Goal: Information Seeking & Learning: Learn about a topic

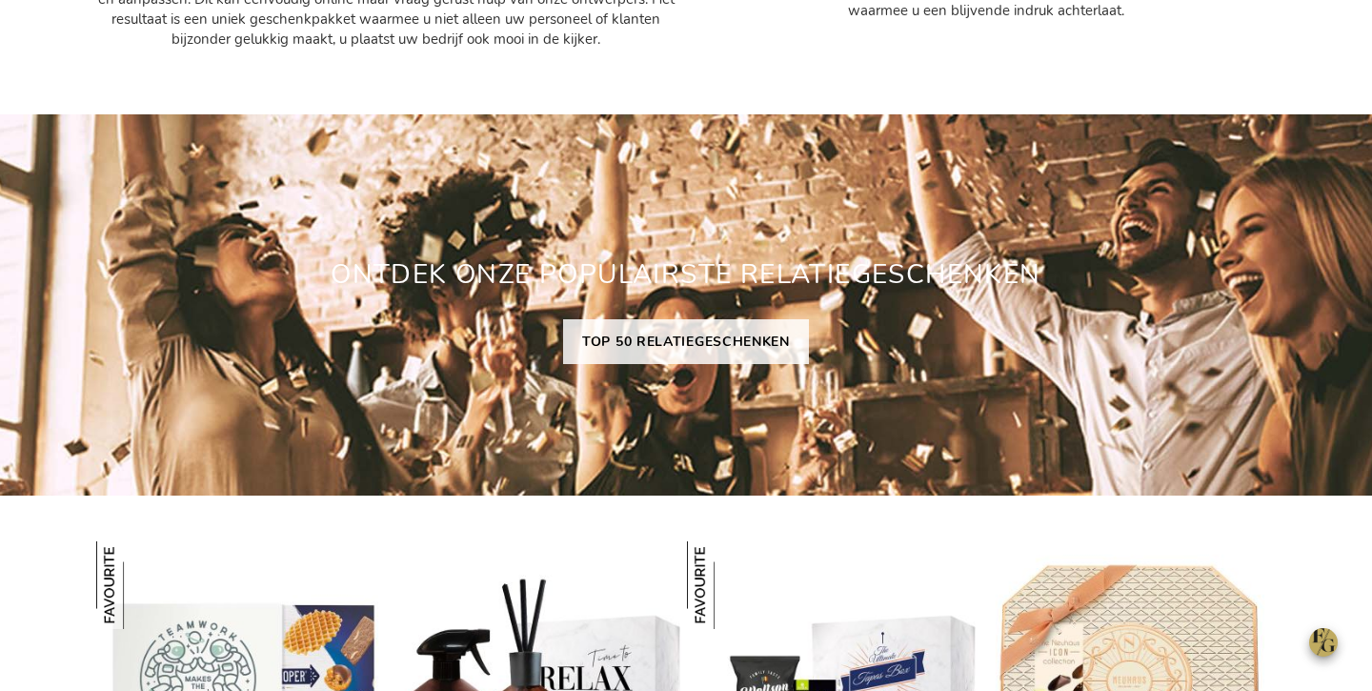
scroll to position [1312, 0]
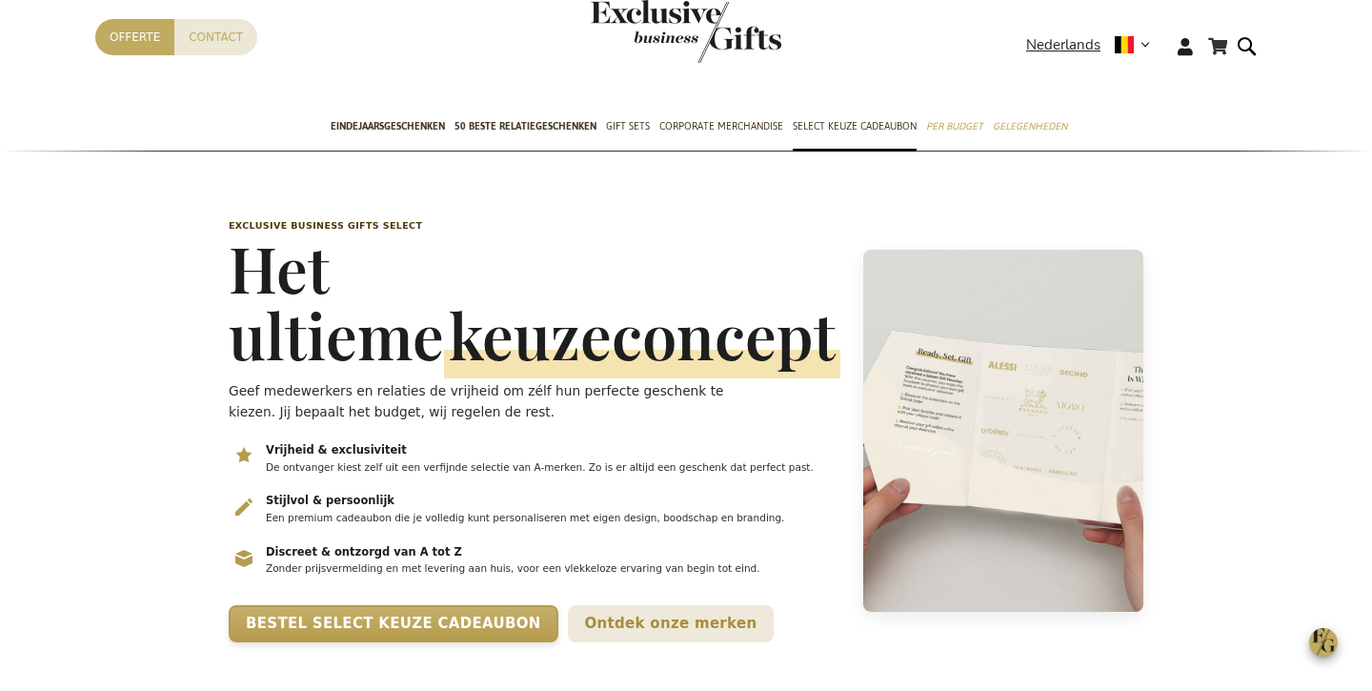
scroll to position [63, 0]
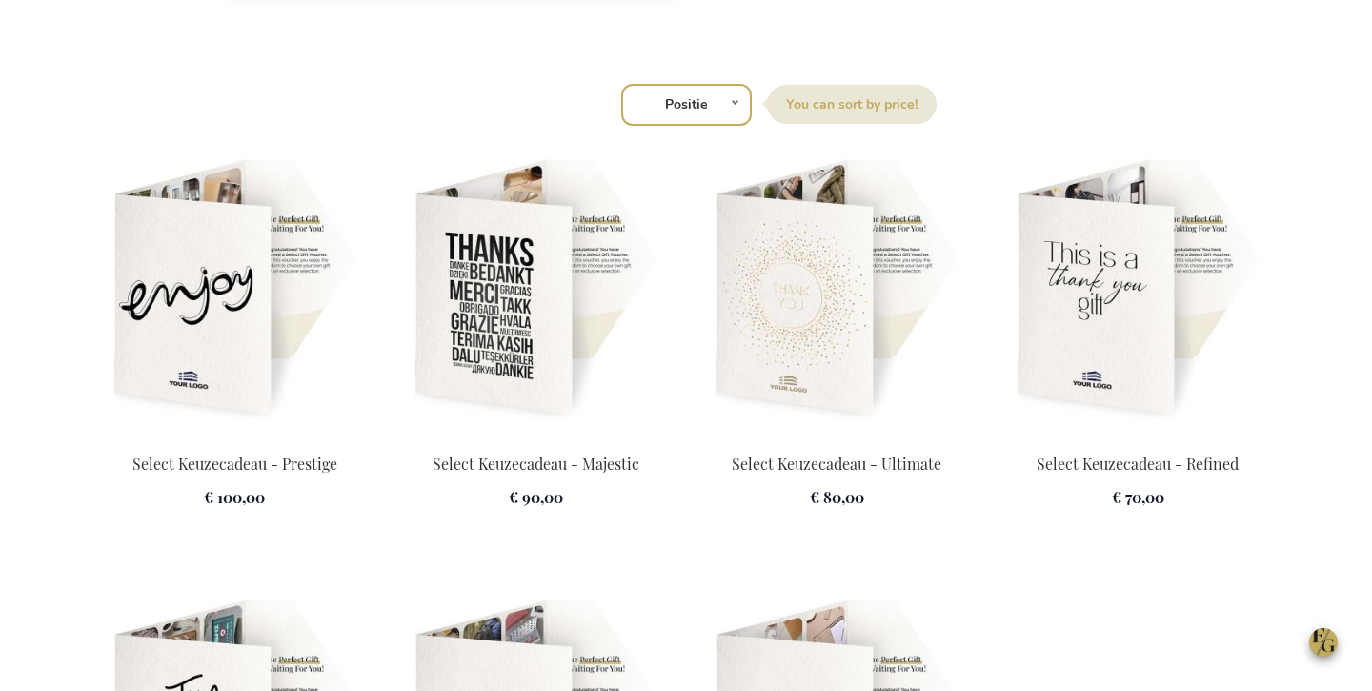
drag, startPoint x: 229, startPoint y: 217, endPoint x: 1114, endPoint y: 52, distance: 900.4
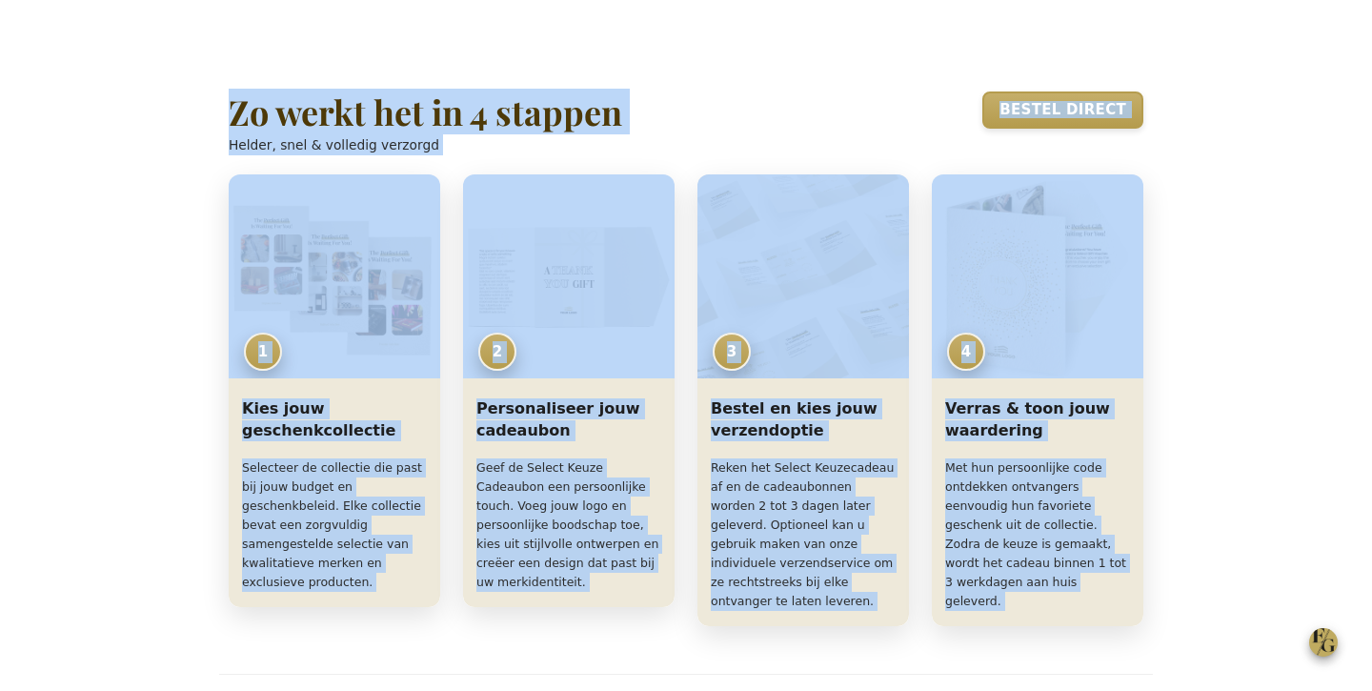
scroll to position [0, 0]
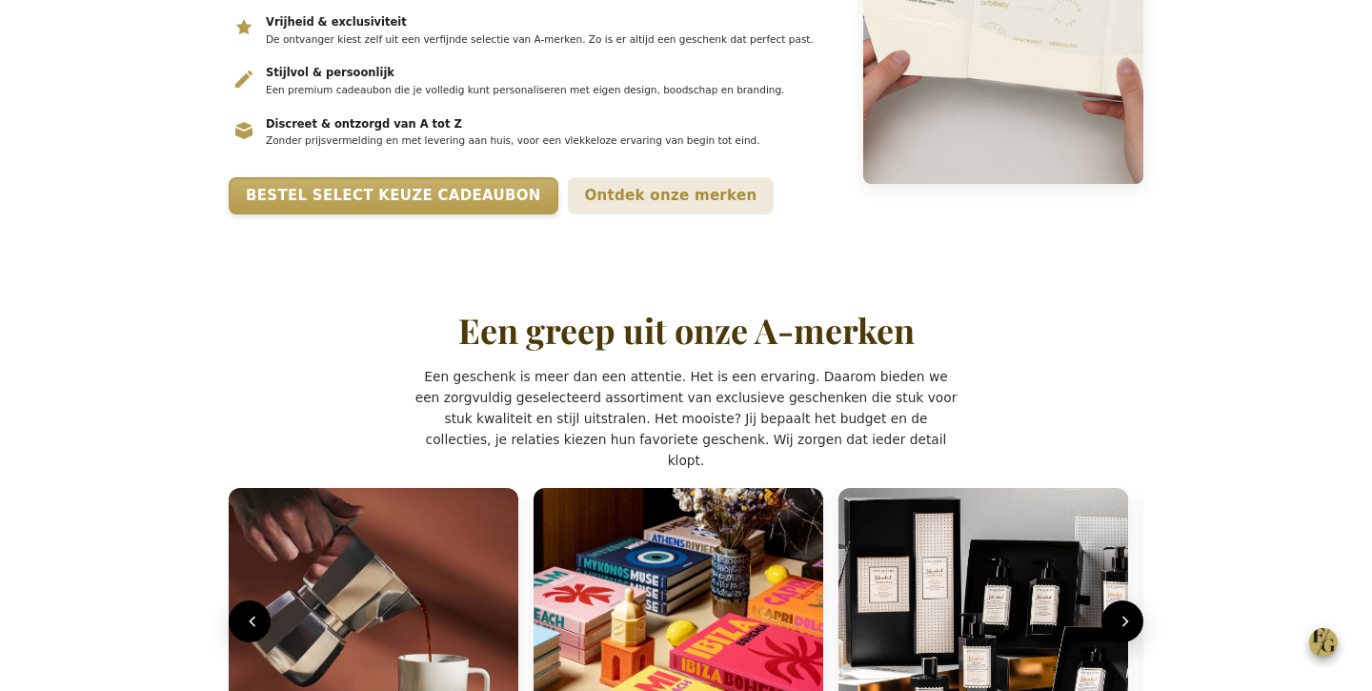
click at [519, 149] on p "Zonder prijsvermelding en met levering aan huis, voor een vlekkeloze ervaring v…" at bounding box center [552, 140] width 573 height 15
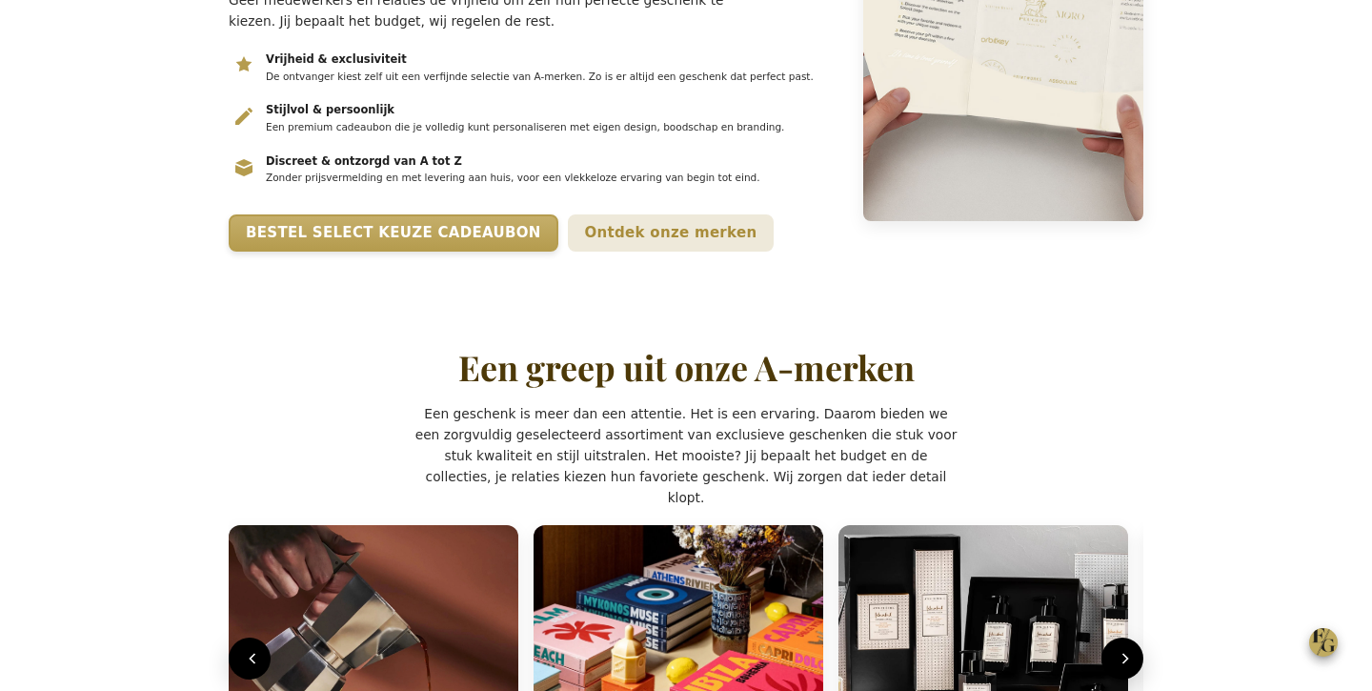
scroll to position [228, 0]
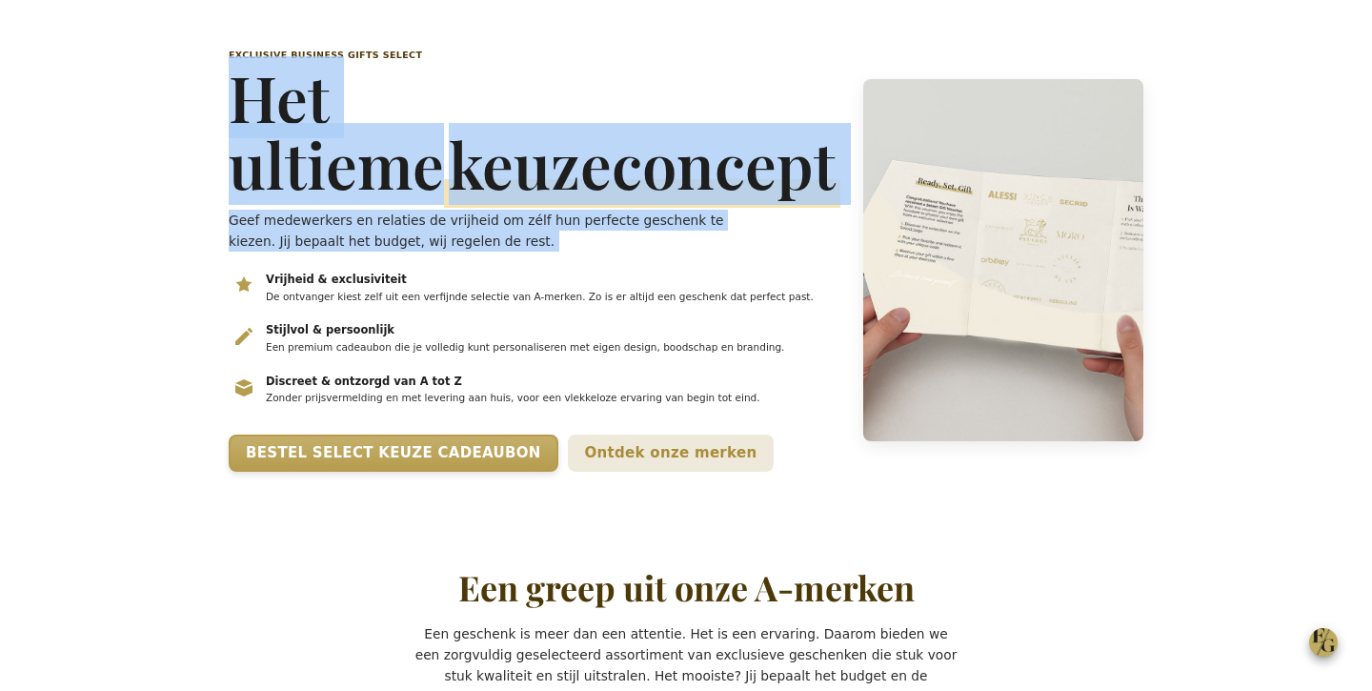
drag, startPoint x: 233, startPoint y: 94, endPoint x: 600, endPoint y: 254, distance: 400.2
click at [601, 254] on div "Exclusive Business Gifts Select Het ultieme keuzeconcept Geef medewerkers en re…" at bounding box center [535, 261] width 612 height 424
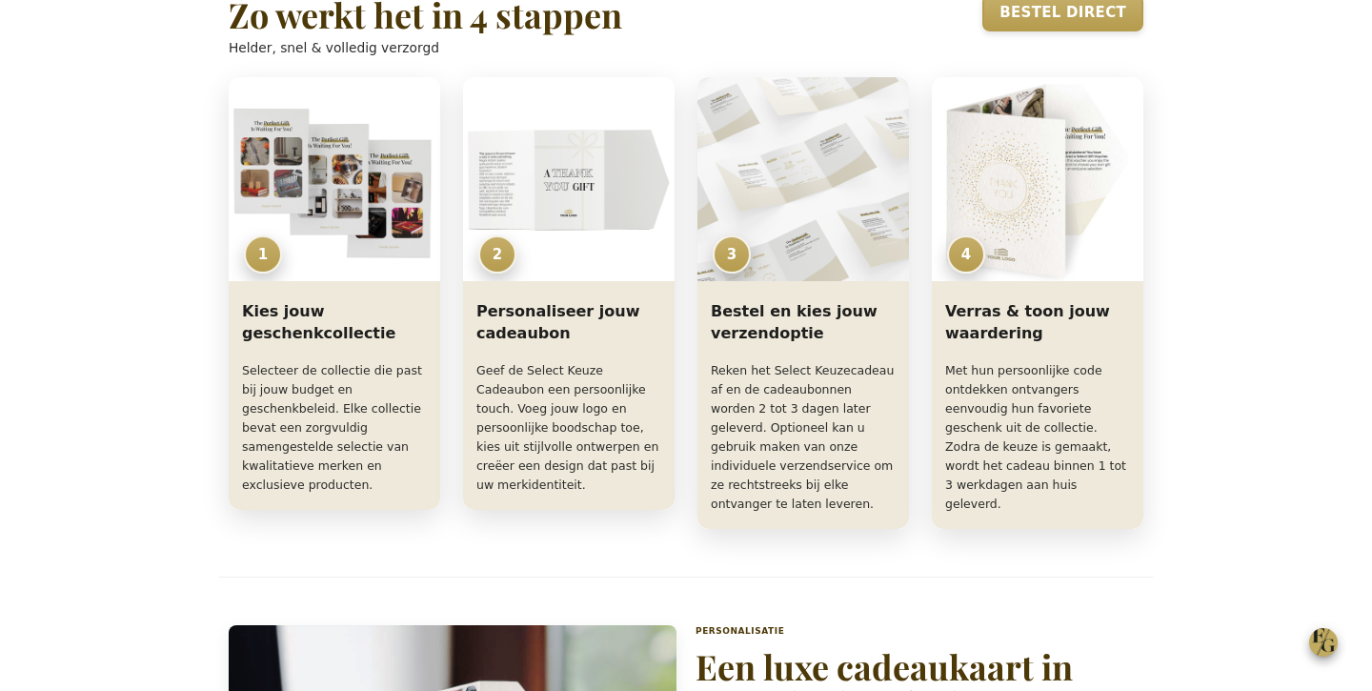
scroll to position [1429, 0]
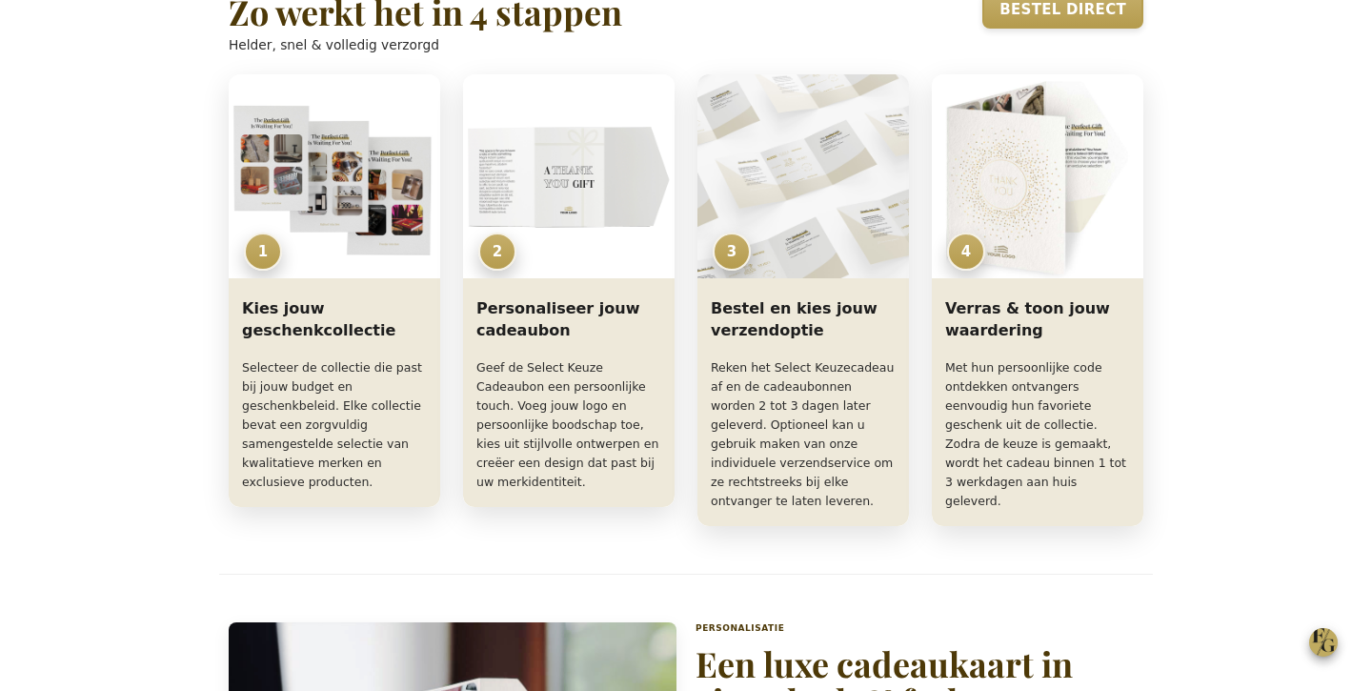
click at [515, 31] on h2 "Zo werkt het in 4 stappen" at bounding box center [426, 12] width 394 height 38
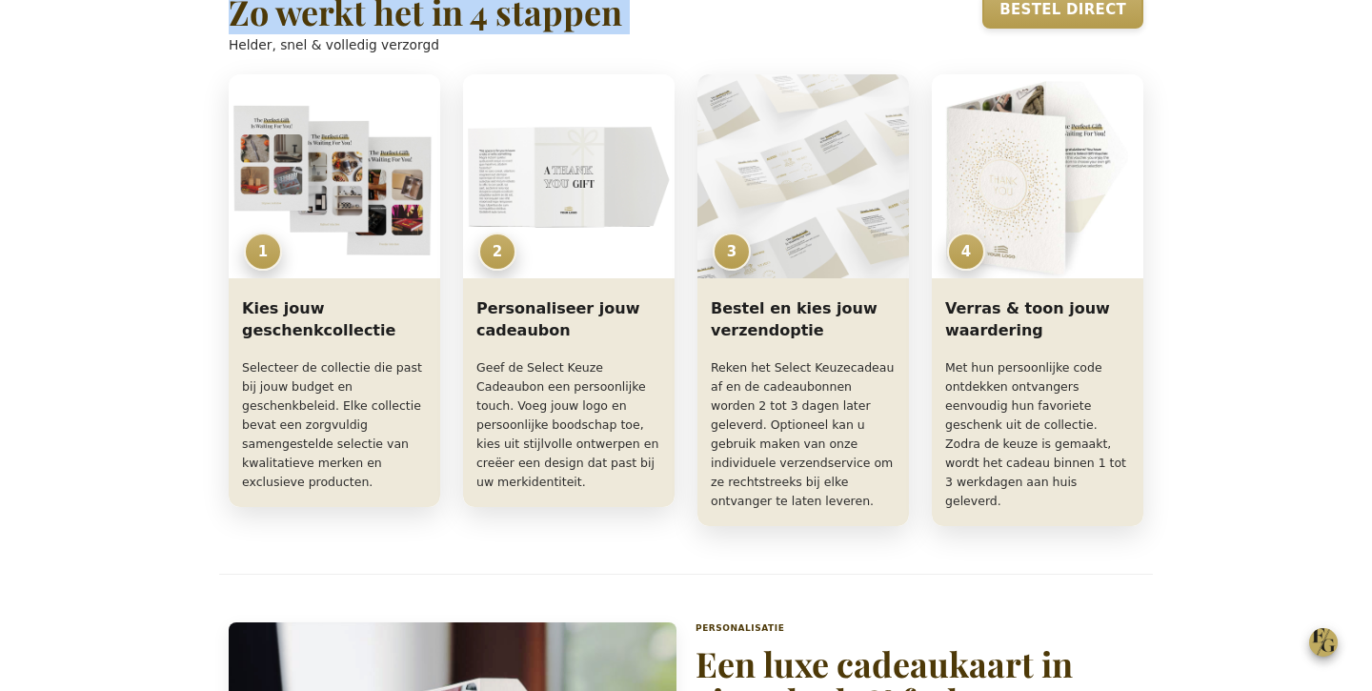
click at [514, 31] on h2 "Zo werkt het in 4 stappen" at bounding box center [426, 12] width 394 height 38
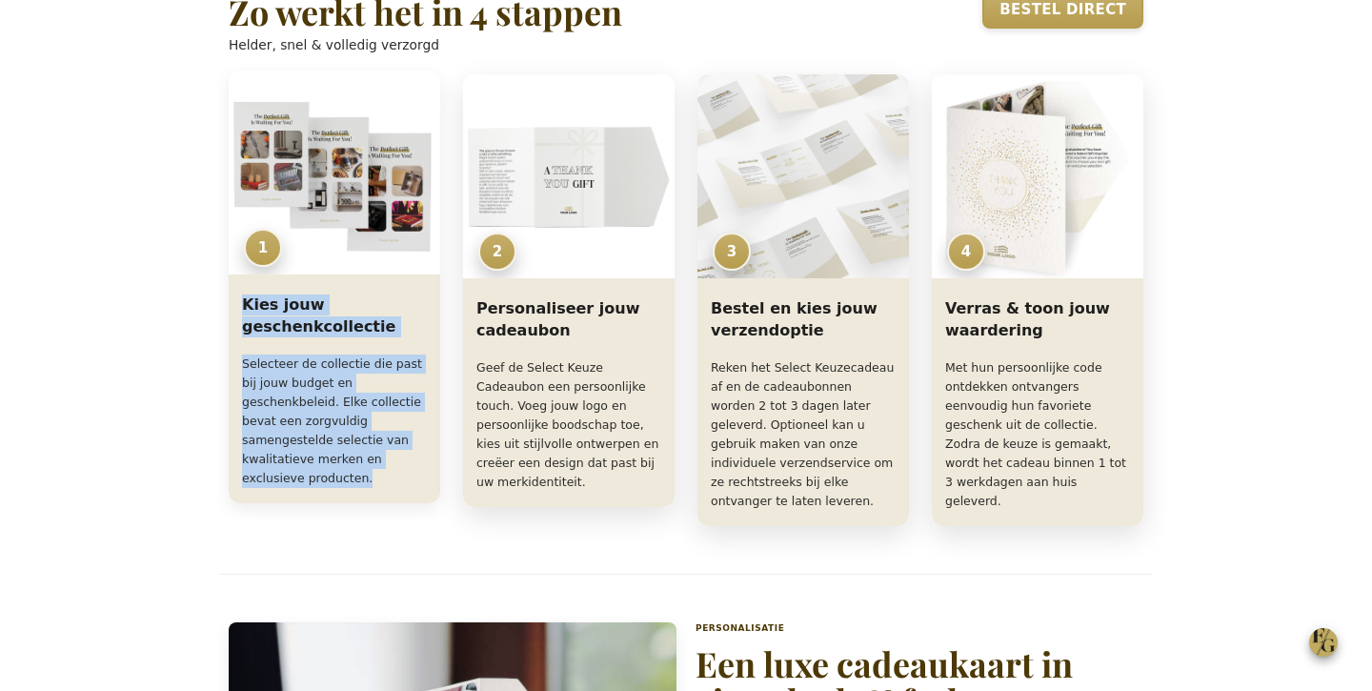
drag, startPoint x: 238, startPoint y: 372, endPoint x: 419, endPoint y: 546, distance: 251.4
click at [419, 503] on div "Kies jouw geschenkcollectie Selecteer de collectie die past bij jouw budget en …" at bounding box center [335, 392] width 212 height 221
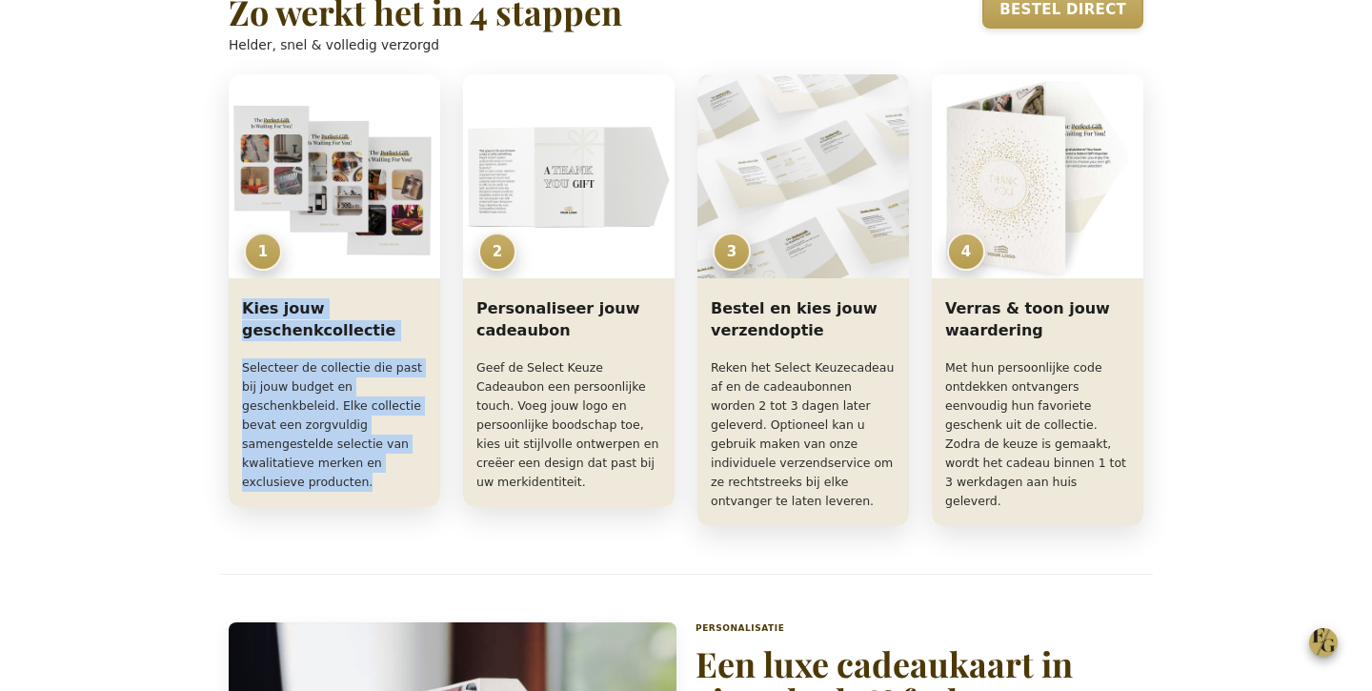
copy div "Kies jouw geschenkcollectie Selecteer de collectie die past bij jouw budget en …"
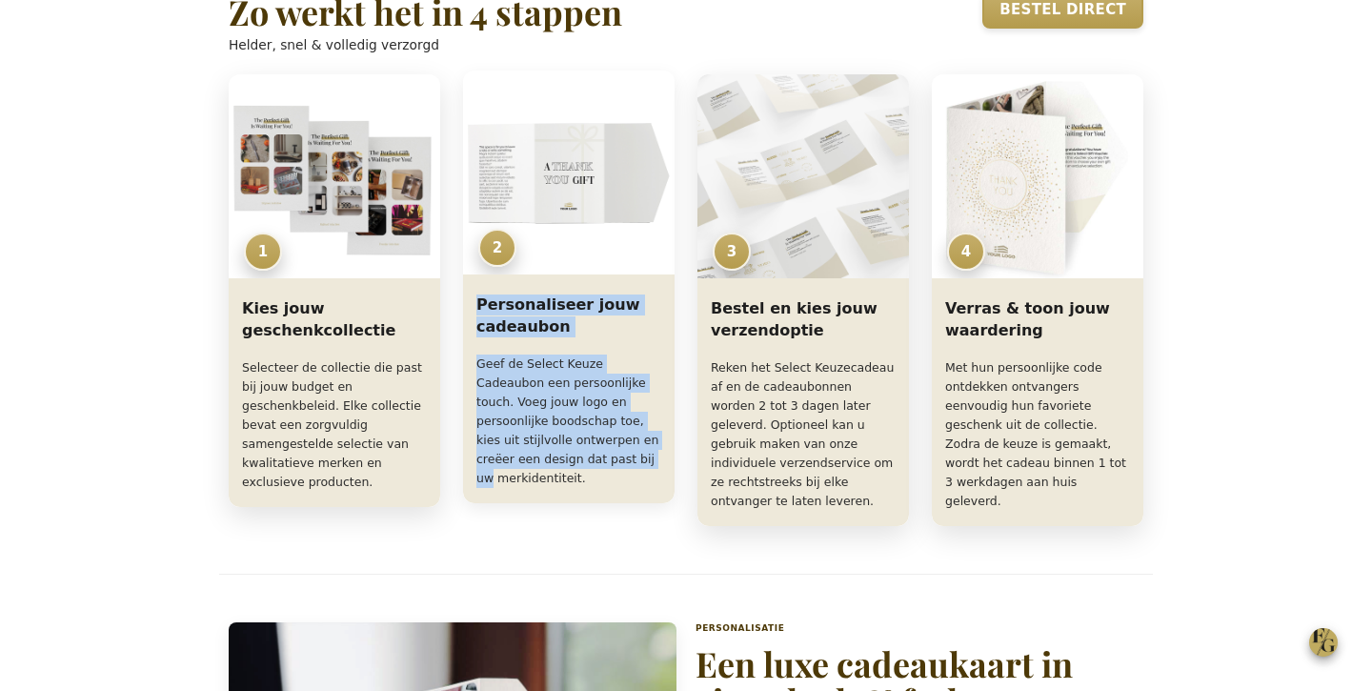
drag, startPoint x: 480, startPoint y: 374, endPoint x: 554, endPoint y: 527, distance: 169.2
click at [618, 503] on div "Personaliseer jouw cadeaubon Geef de Select Keuze Cadeaubon een persoonlijke to…" at bounding box center [569, 392] width 212 height 221
drag, startPoint x: 539, startPoint y: 535, endPoint x: 481, endPoint y: 429, distance: 120.7
click at [479, 429] on p "Geef de Select Keuze Cadeaubon een persoonlijke touch. Voeg jouw logo en persoo…" at bounding box center [568, 420] width 185 height 133
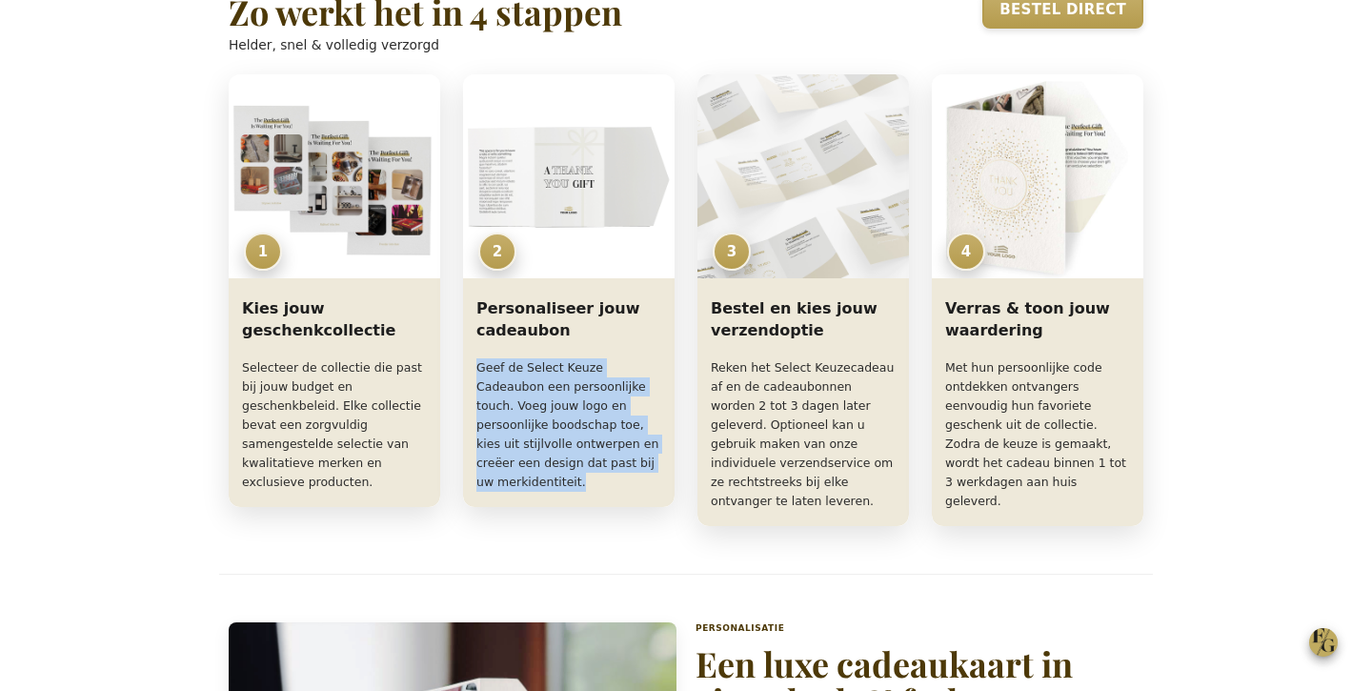
copy p "Geef de Select Keuze Cadeaubon een persoonlijke touch. Voeg jouw logo en persoo…"
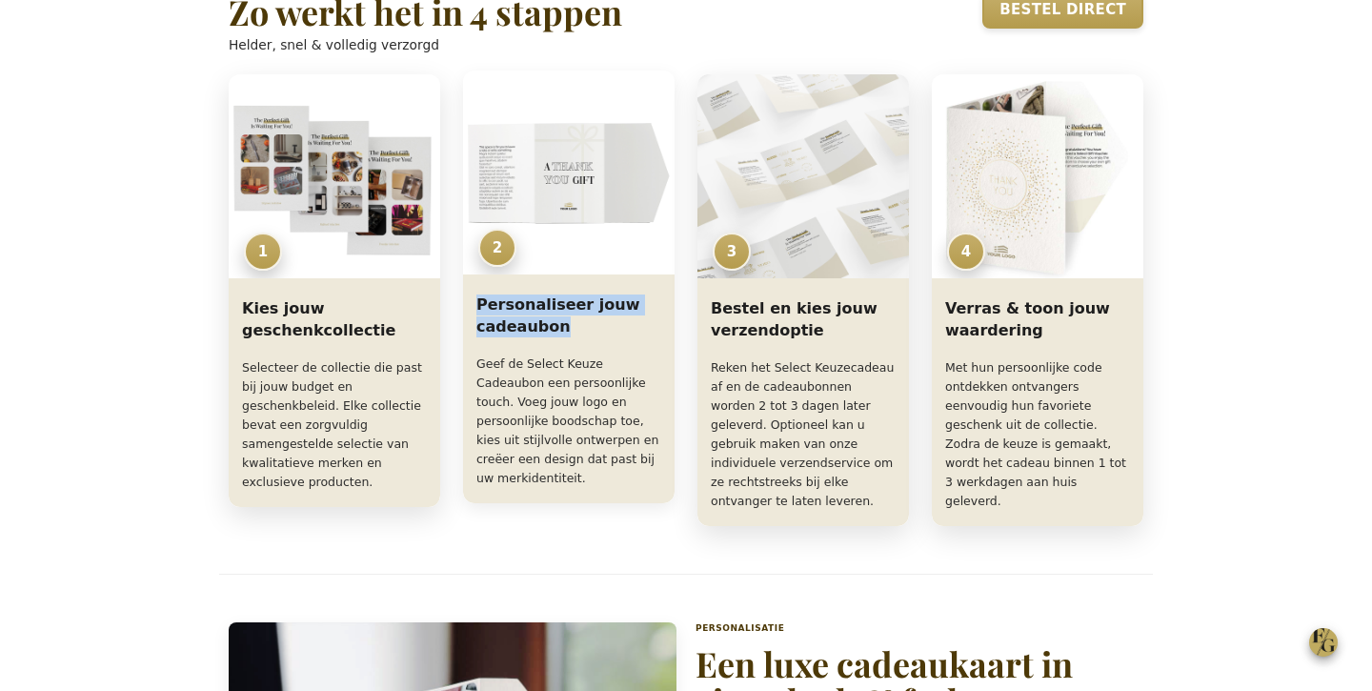
drag, startPoint x: 572, startPoint y: 397, endPoint x: 473, endPoint y: 359, distance: 106.2
click at [468, 372] on div "Personaliseer jouw cadeaubon Geef de Select Keuze Cadeaubon een persoonlijke to…" at bounding box center [569, 392] width 212 height 221
copy h3 "Personaliseer jouw cadeaubon"
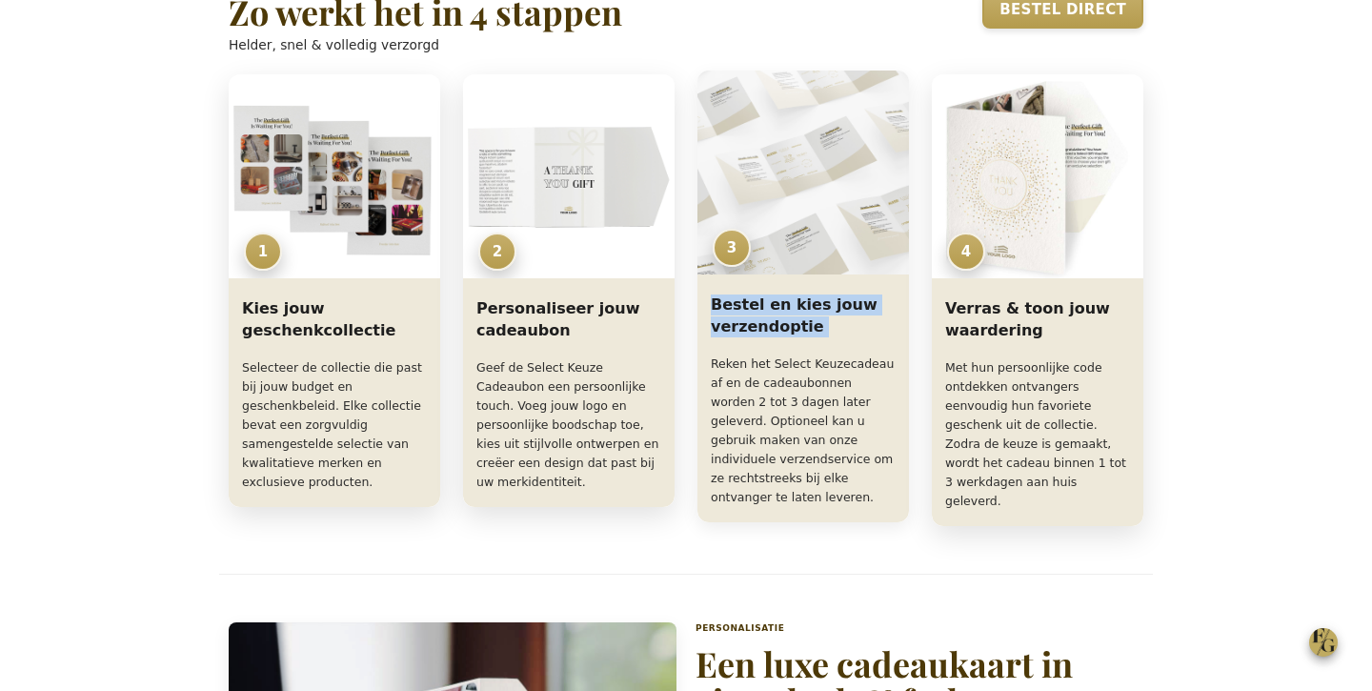
drag, startPoint x: 711, startPoint y: 434, endPoint x: 880, endPoint y: 576, distance: 221.2
click at [880, 522] on div "Bestel en kies jouw verzendoptie Reken het Select Keuzecadeau af en de cadeaubo…" at bounding box center [803, 402] width 212 height 240
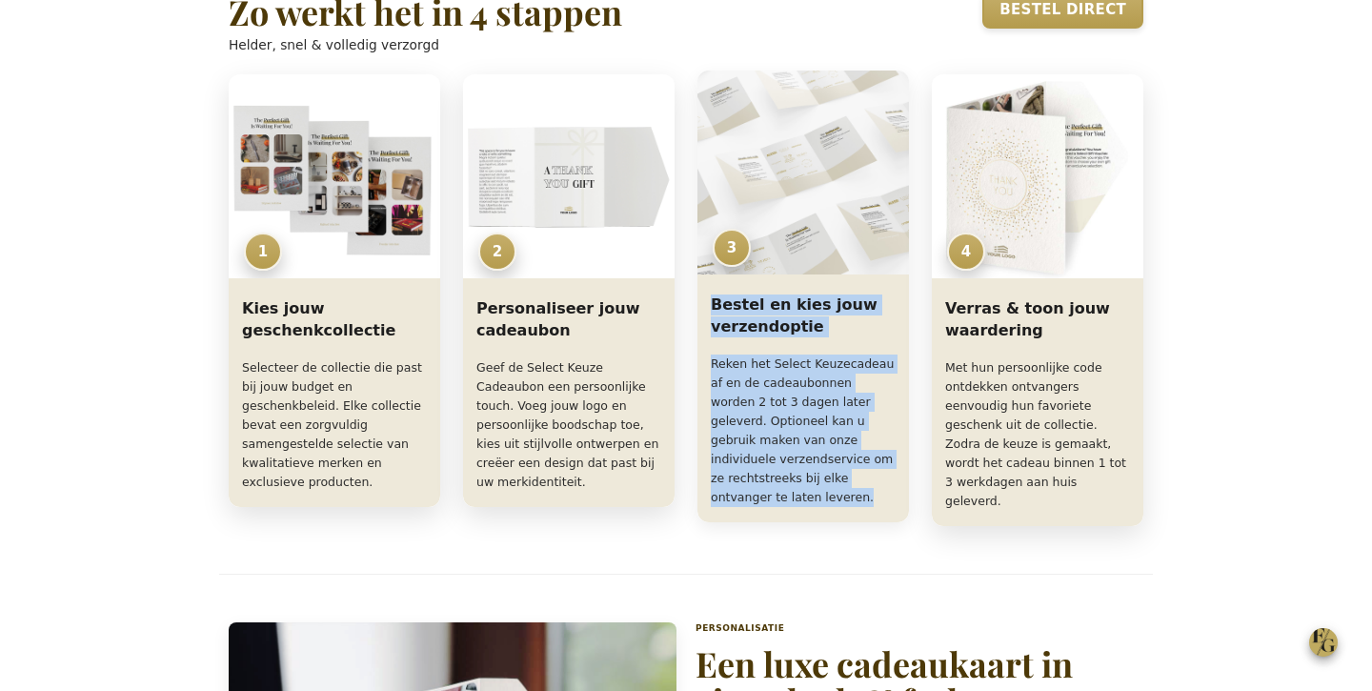
drag, startPoint x: 814, startPoint y: 566, endPoint x: 716, endPoint y: 354, distance: 233.2
click at [710, 375] on div "Bestel en kies jouw verzendoptie Reken het Select Keuzecadeau af en de cadeaubo…" at bounding box center [803, 402] width 212 height 240
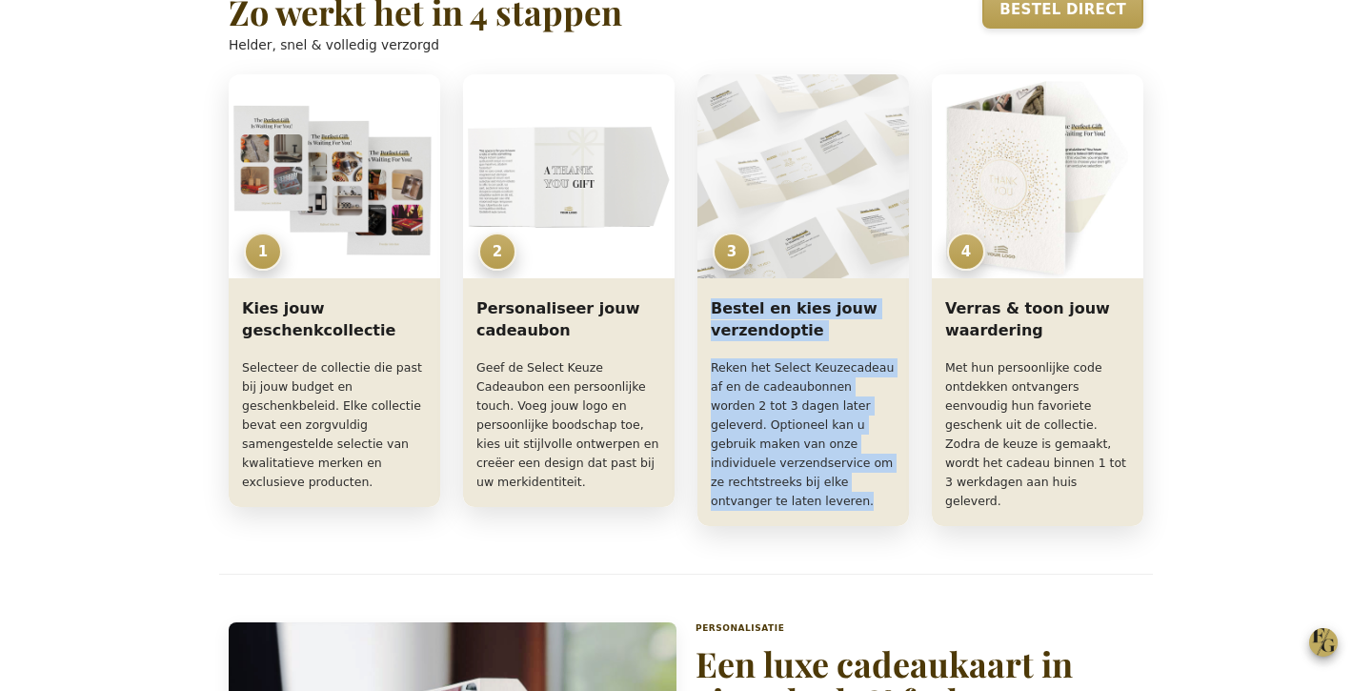
copy div "Bestel en kies jouw verzendoptie Reken het Select Keuzecadeau af en de cadeaubo…"
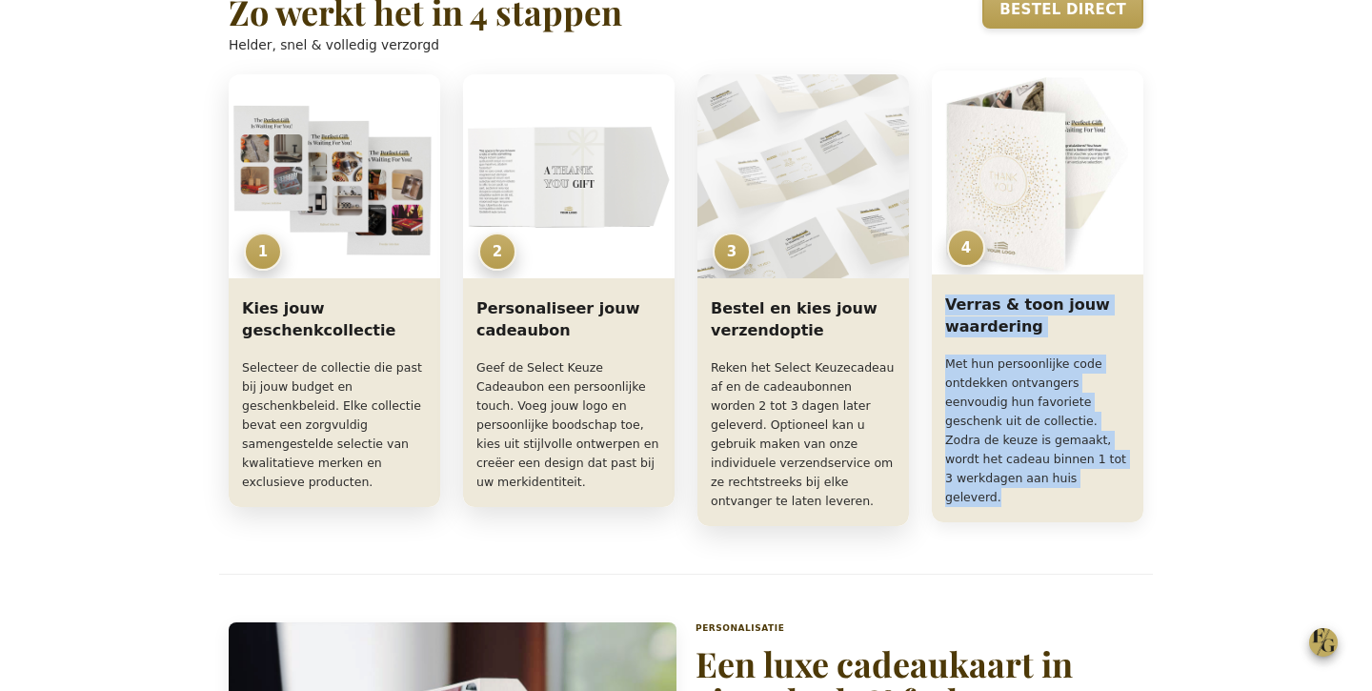
drag, startPoint x: 1012, startPoint y: 407, endPoint x: 1112, endPoint y: 555, distance: 178.4
click at [1112, 522] on div "Verras & toon jouw waardering Met hun persoonlijke code ontdekken ontvangers ee…" at bounding box center [1038, 402] width 212 height 240
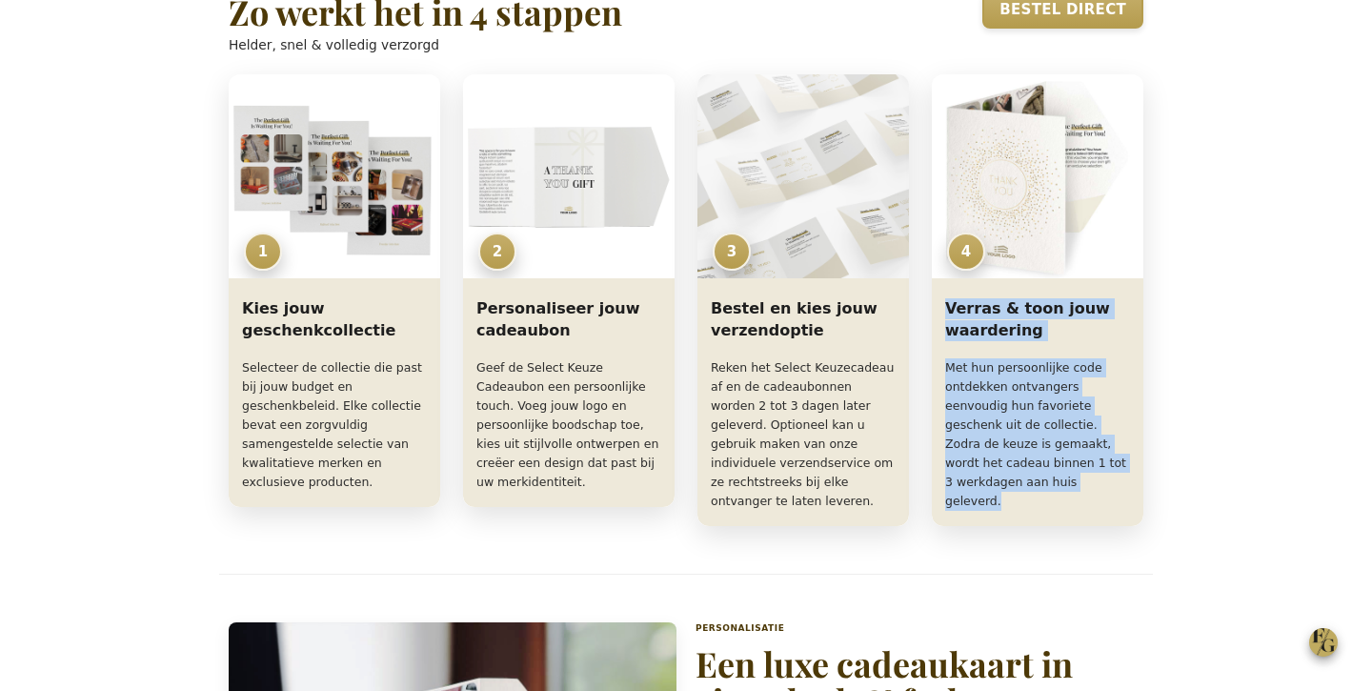
copy div "Verras & toon jouw waardering Met hun persoonlijke code ontdekken ontvangers ee…"
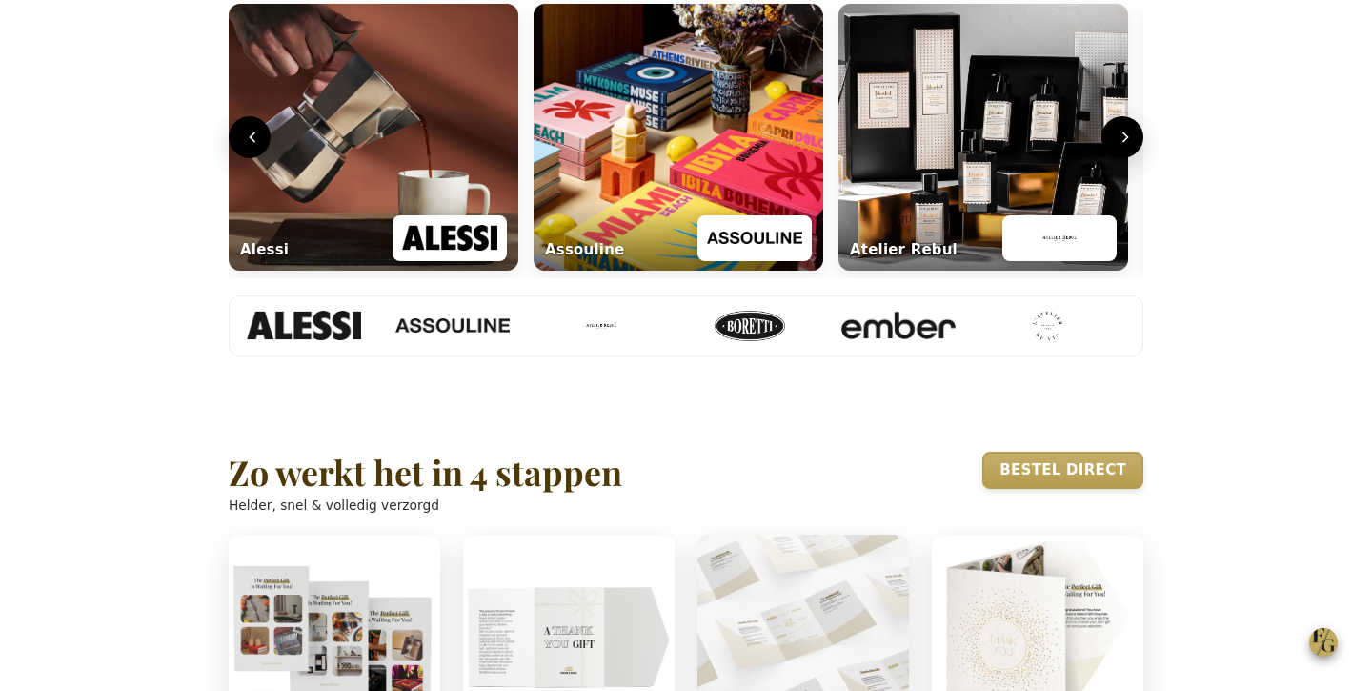
scroll to position [834, 0]
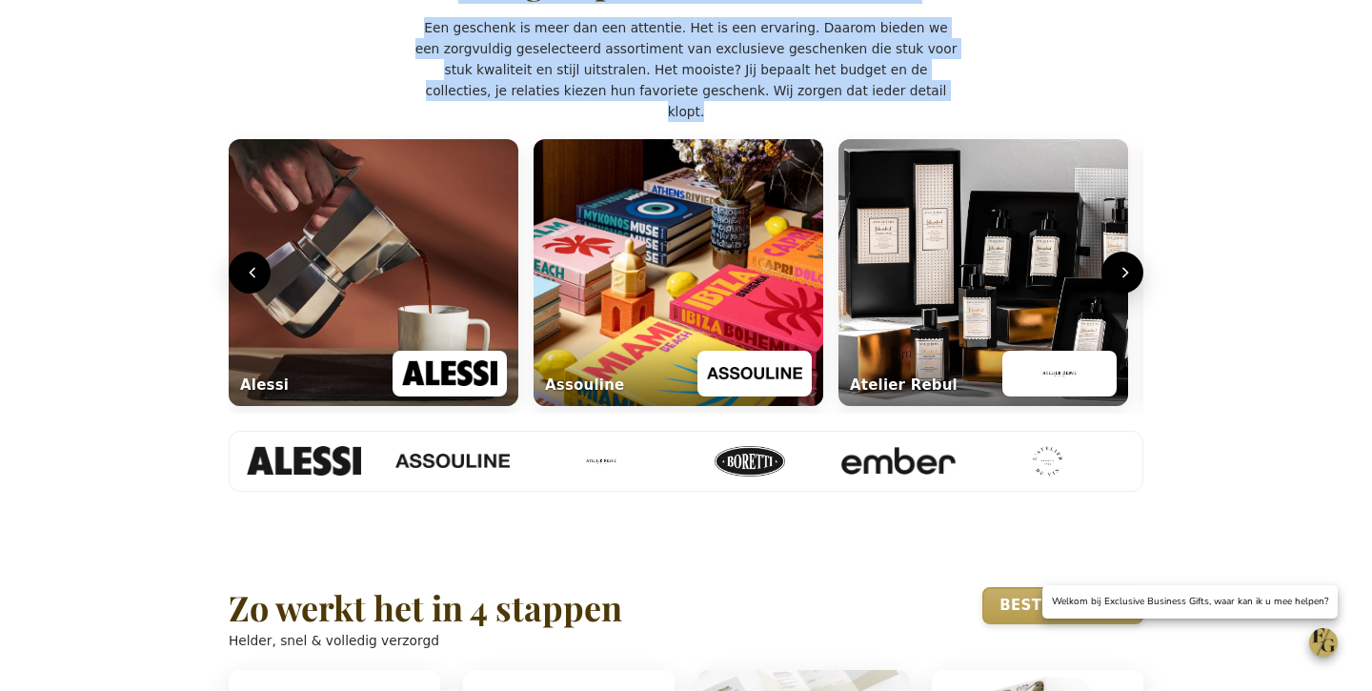
drag, startPoint x: 443, startPoint y: 61, endPoint x: 1003, endPoint y: 180, distance: 572.8
click at [1003, 180] on div "Een greep uit onze A-merken Een geschenk is meer dan een attentie. Het is een e…" at bounding box center [686, 226] width 915 height 530
copy div "Een greep uit onze A-merken Een geschenk is meer dan een attentie. Het is een e…"
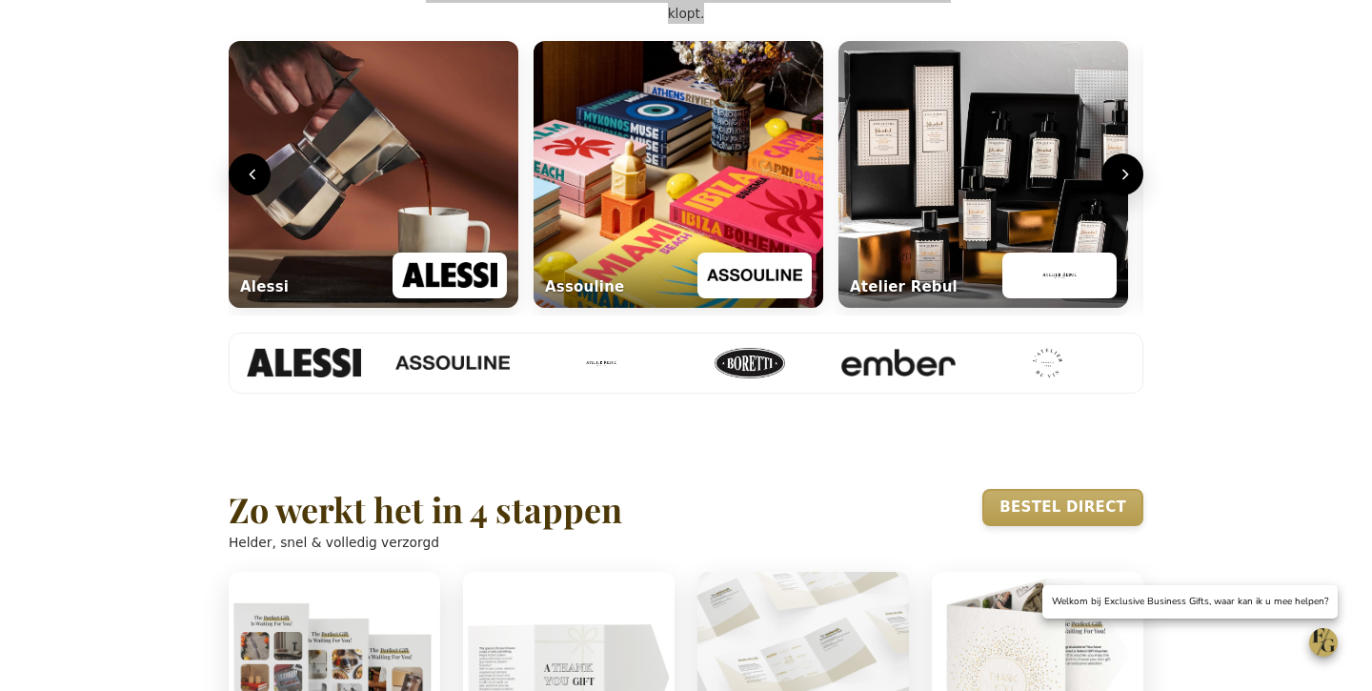
scroll to position [853, 0]
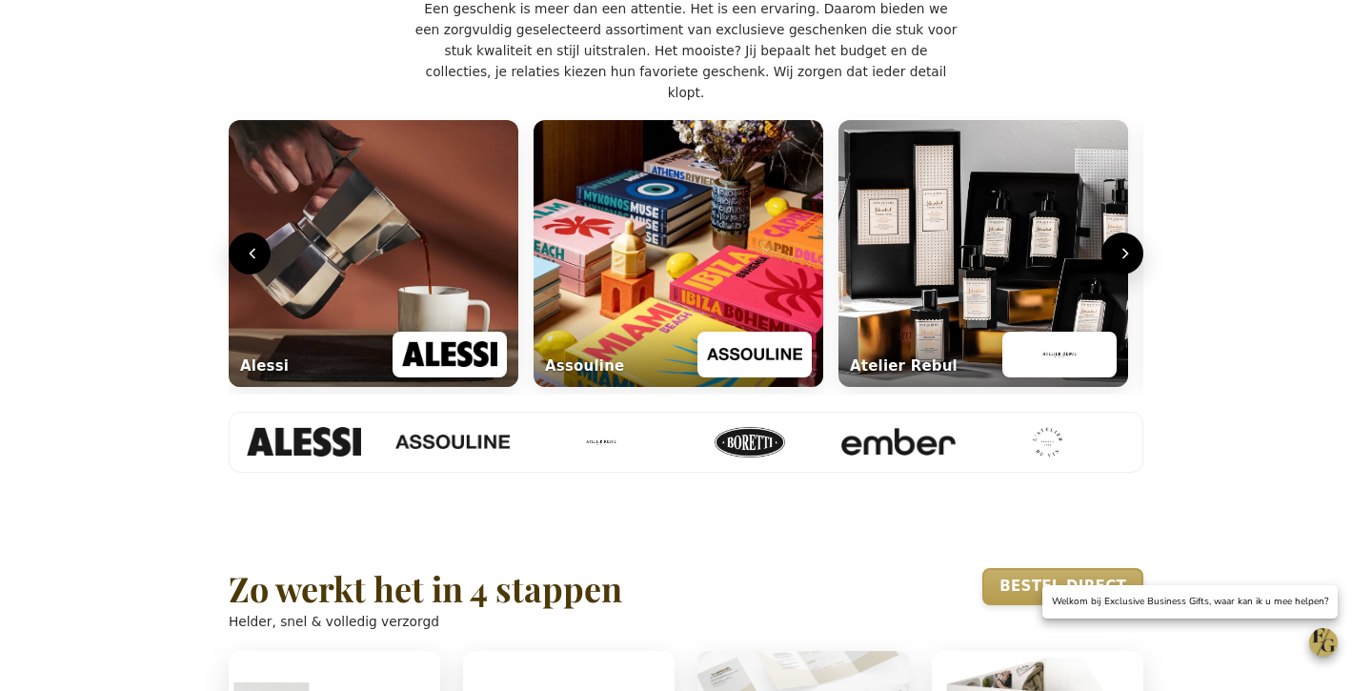
click at [544, 103] on p "Een geschenk is meer dan een attentie. Het is een ervaring. Daarom bieden we ee…" at bounding box center [686, 50] width 542 height 105
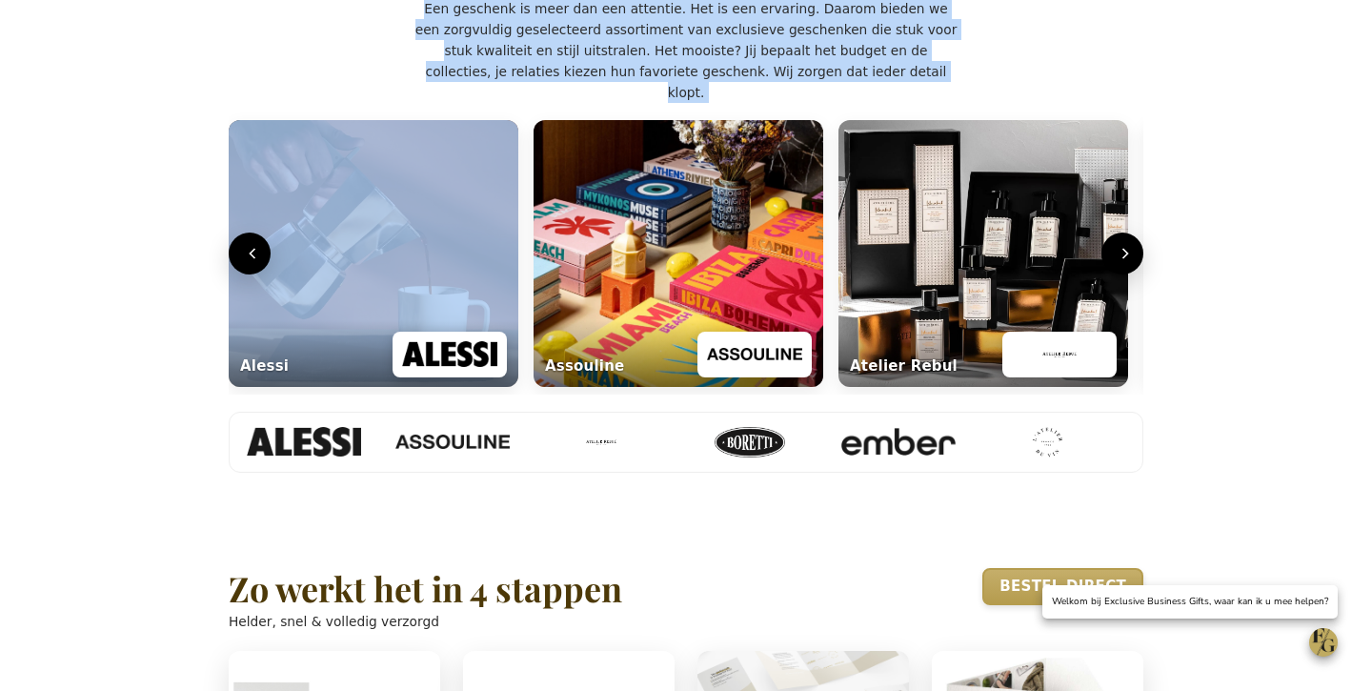
click at [543, 103] on p "Een geschenk is meer dan een attentie. Het is een ervaring. Daarom bieden we ee…" at bounding box center [686, 50] width 542 height 105
copy p "Een geschenk is meer dan een attentie. Het is een ervaring. Daarom bieden we ee…"
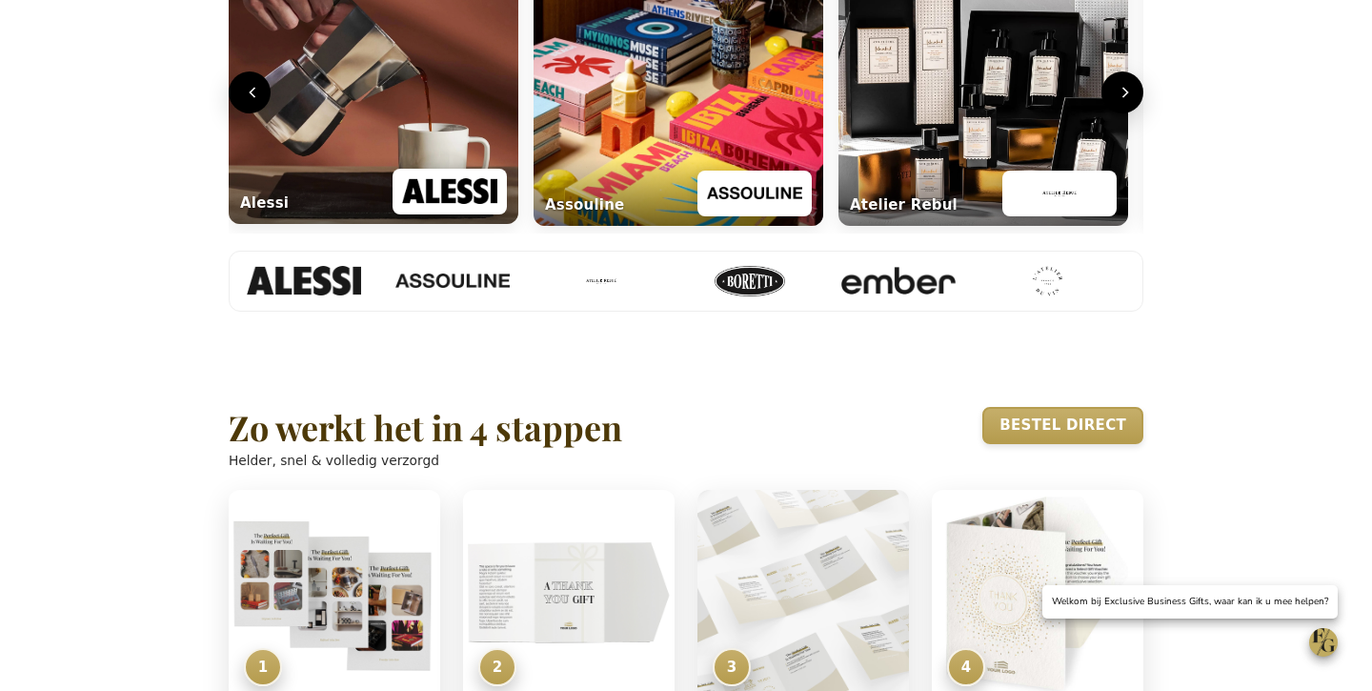
scroll to position [1017, 0]
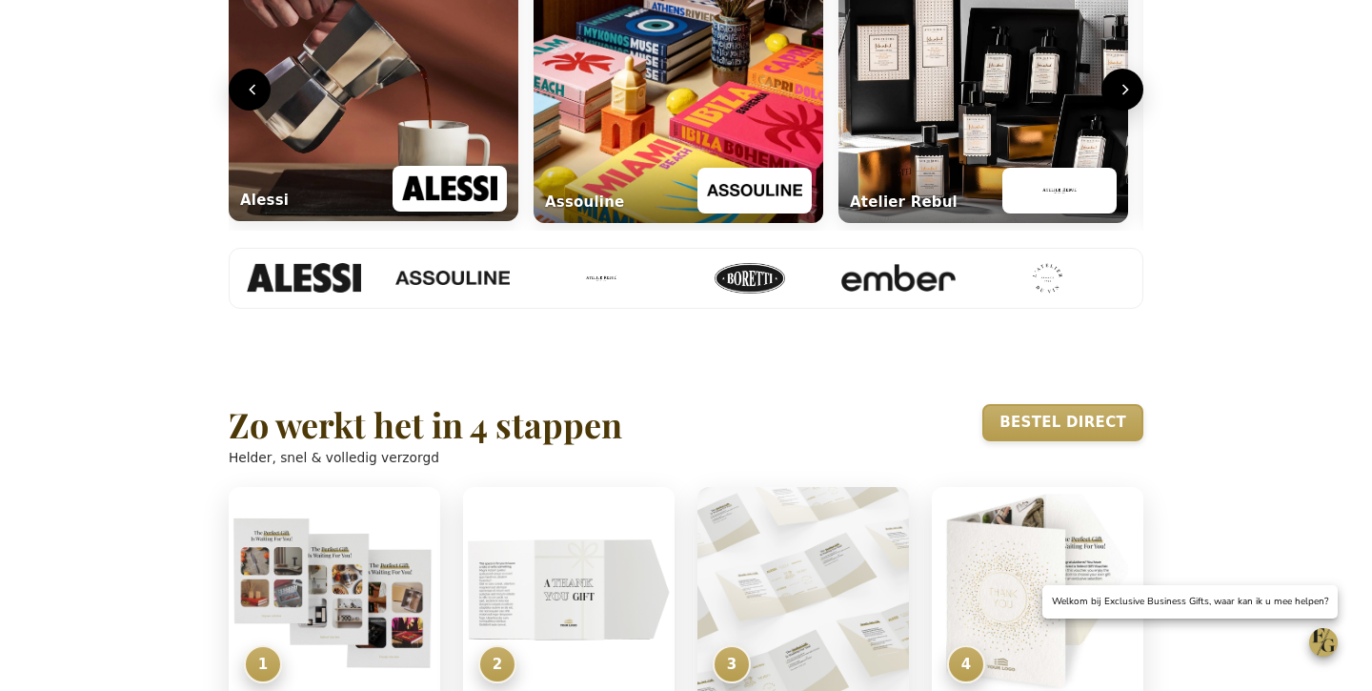
click at [422, 206] on img "Lifestyle carrousel" at bounding box center [449, 189] width 95 height 34
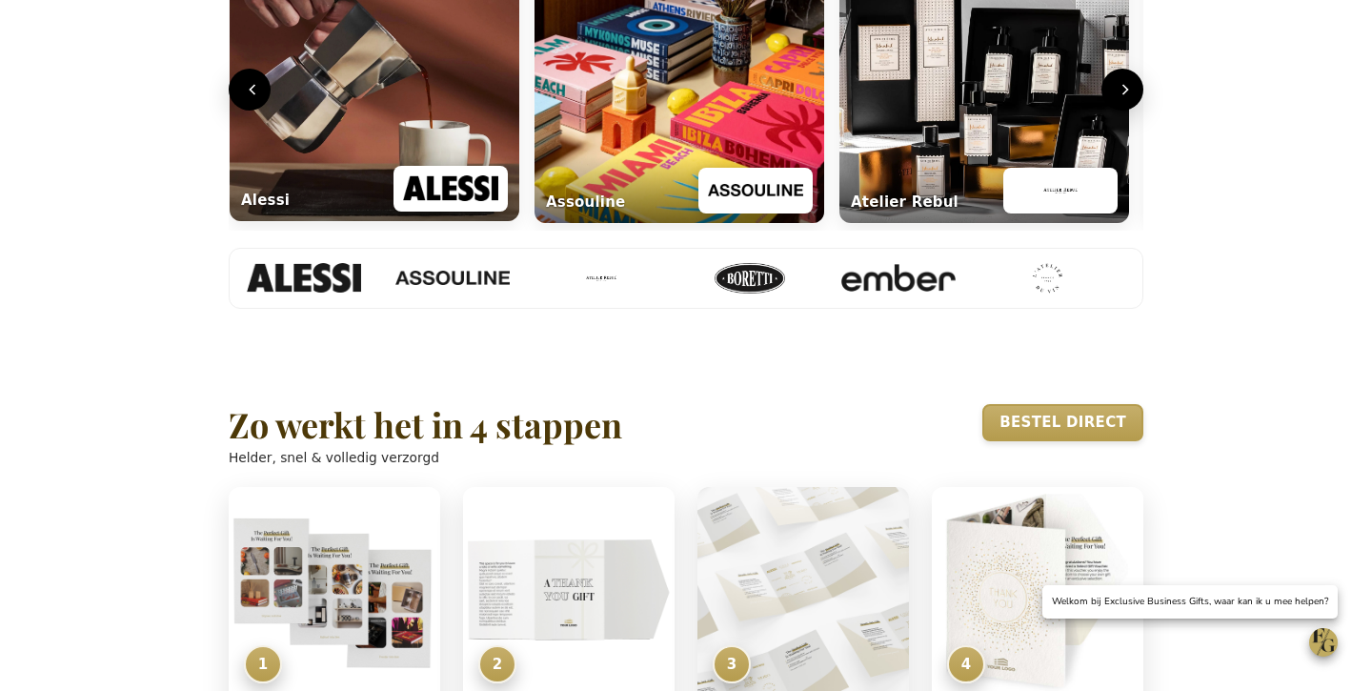
scroll to position [0, 8]
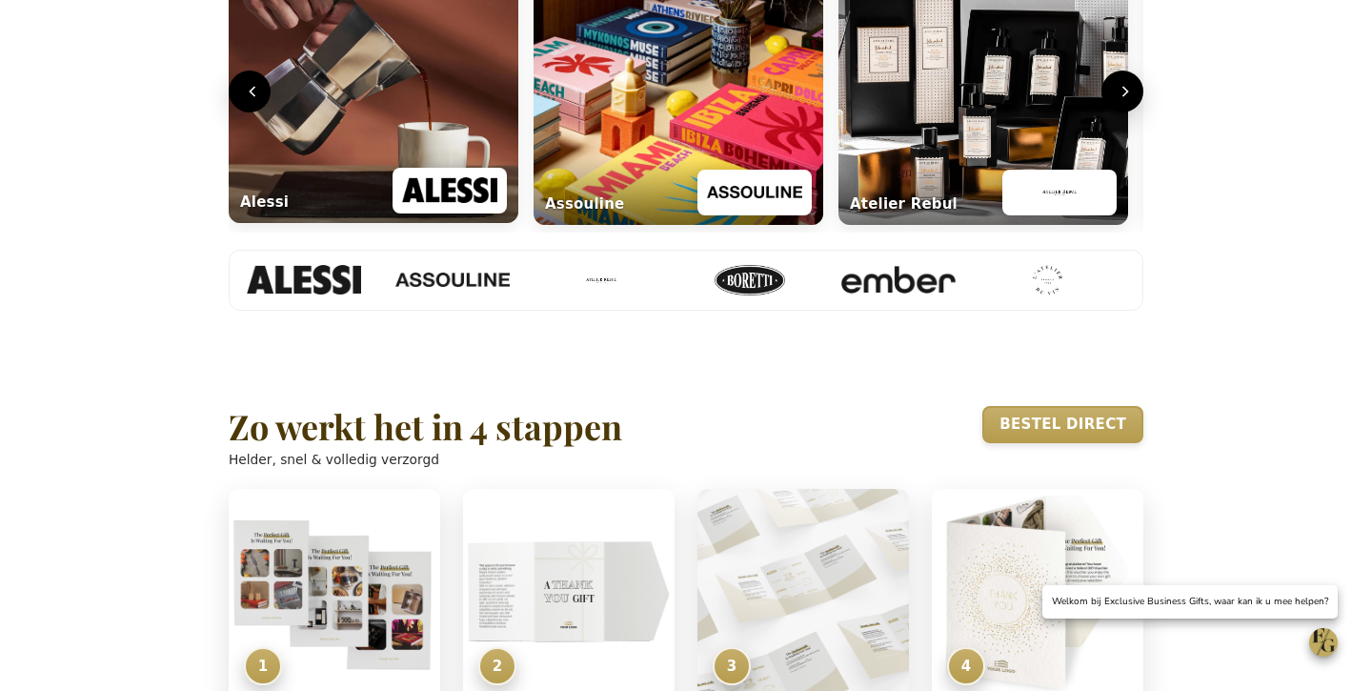
click at [420, 158] on img "Lifestyle carrousel" at bounding box center [374, 89] width 290 height 267
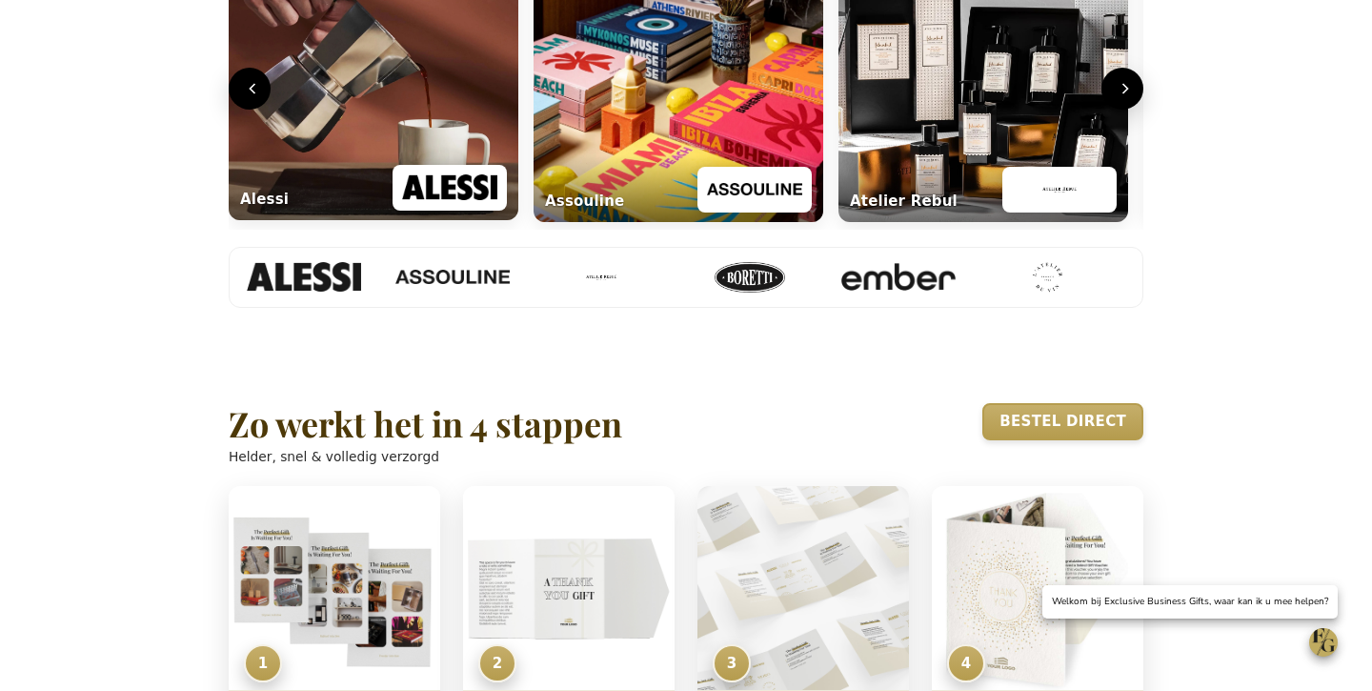
scroll to position [1015, 0]
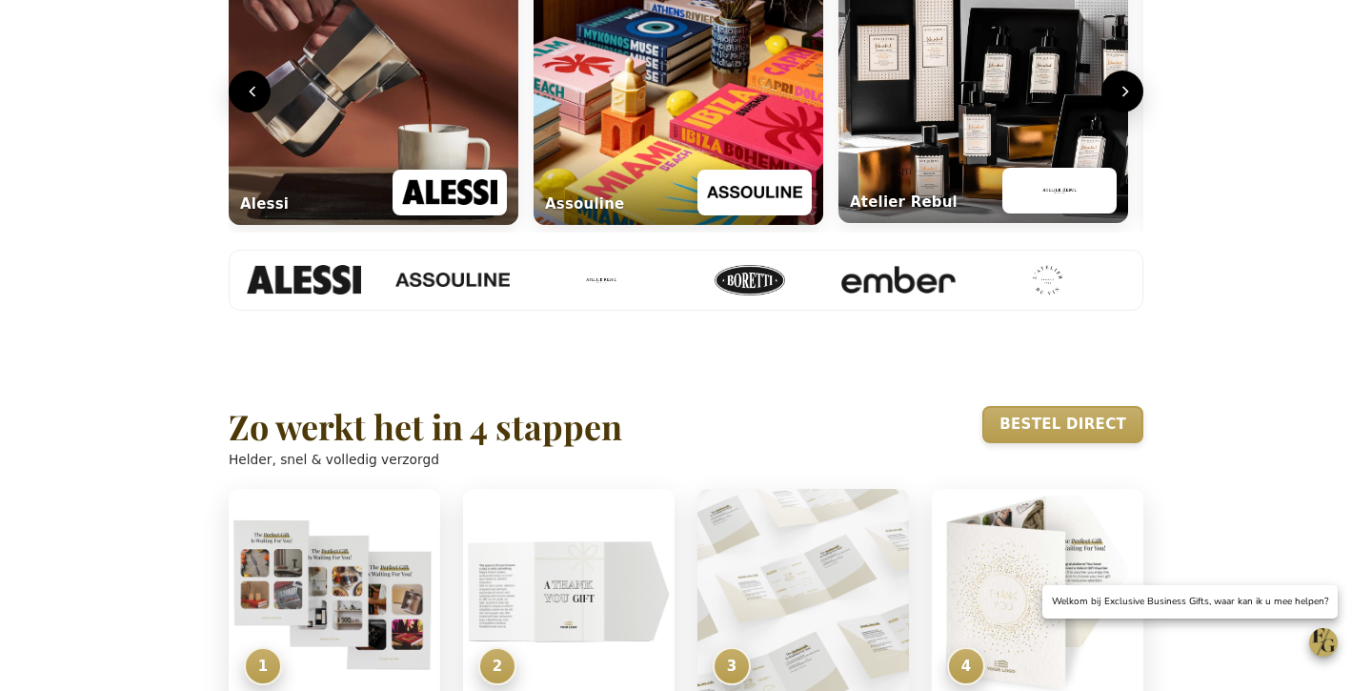
click at [1059, 208] on img "Lifestyle carrousel" at bounding box center [1059, 190] width 95 height 34
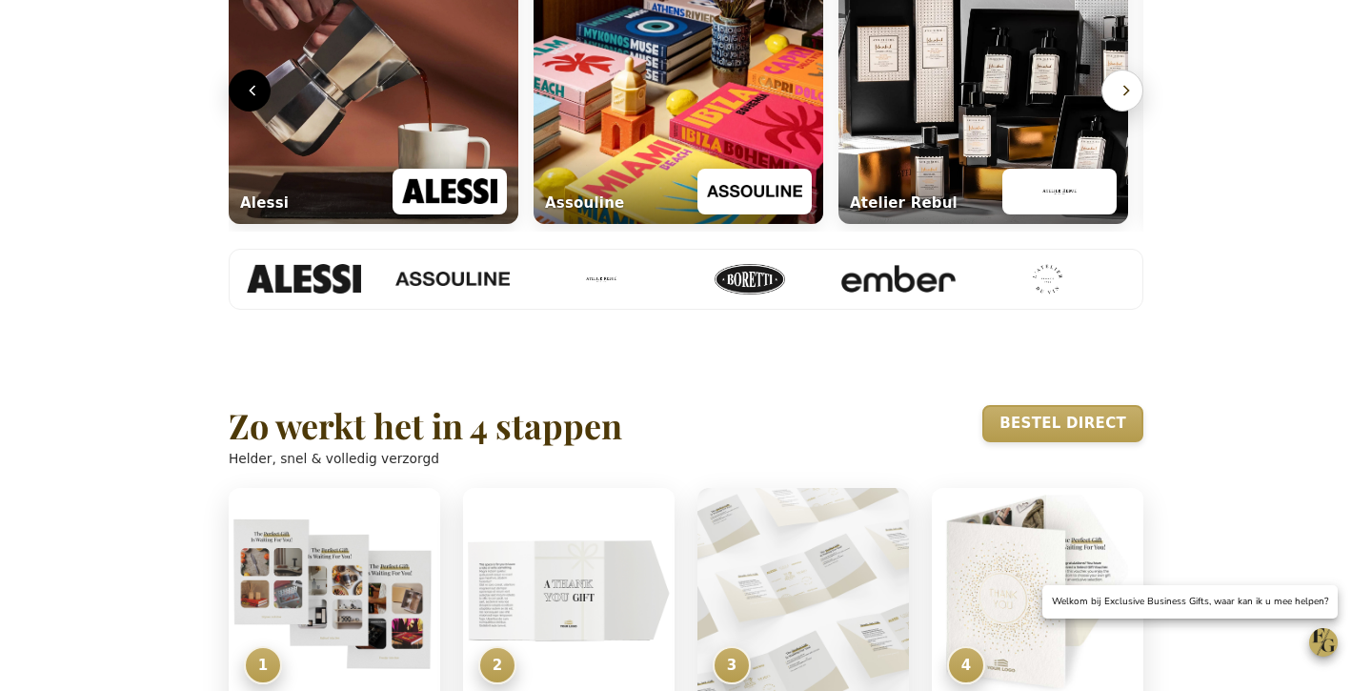
click at [1117, 100] on icon "Volgende" at bounding box center [1126, 90] width 19 height 19
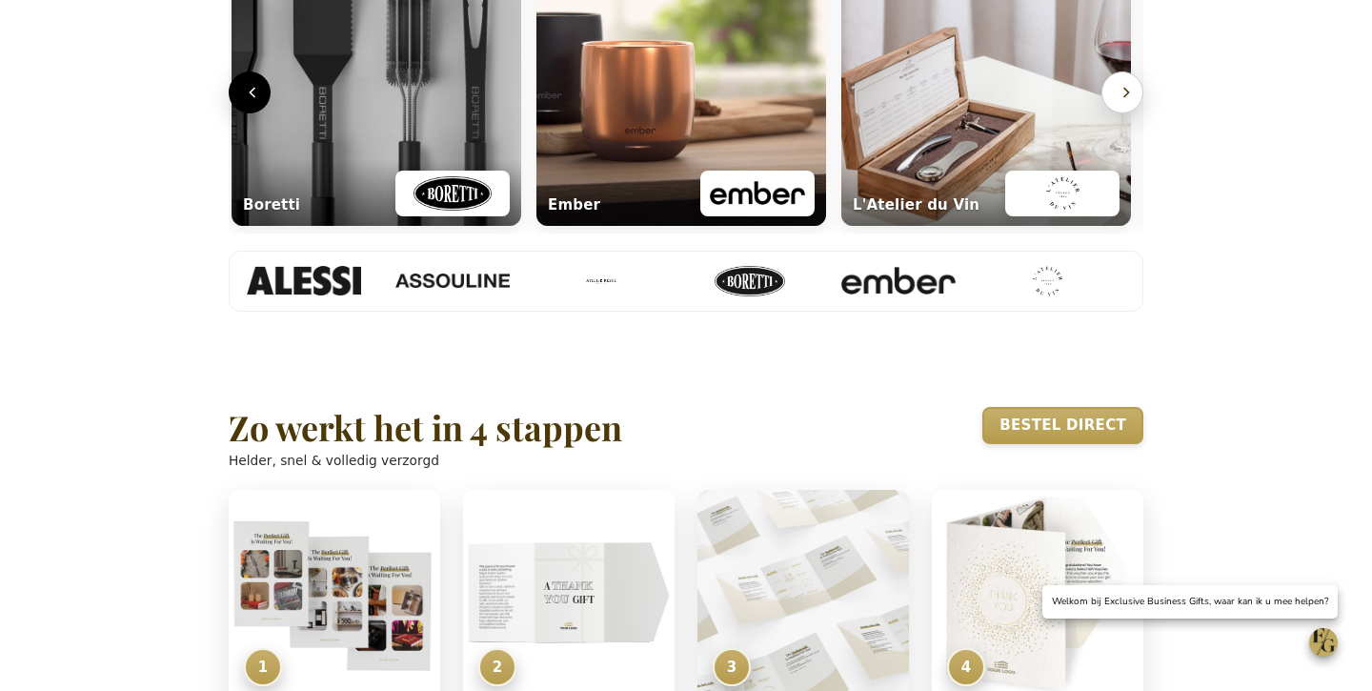
scroll to position [0, 922]
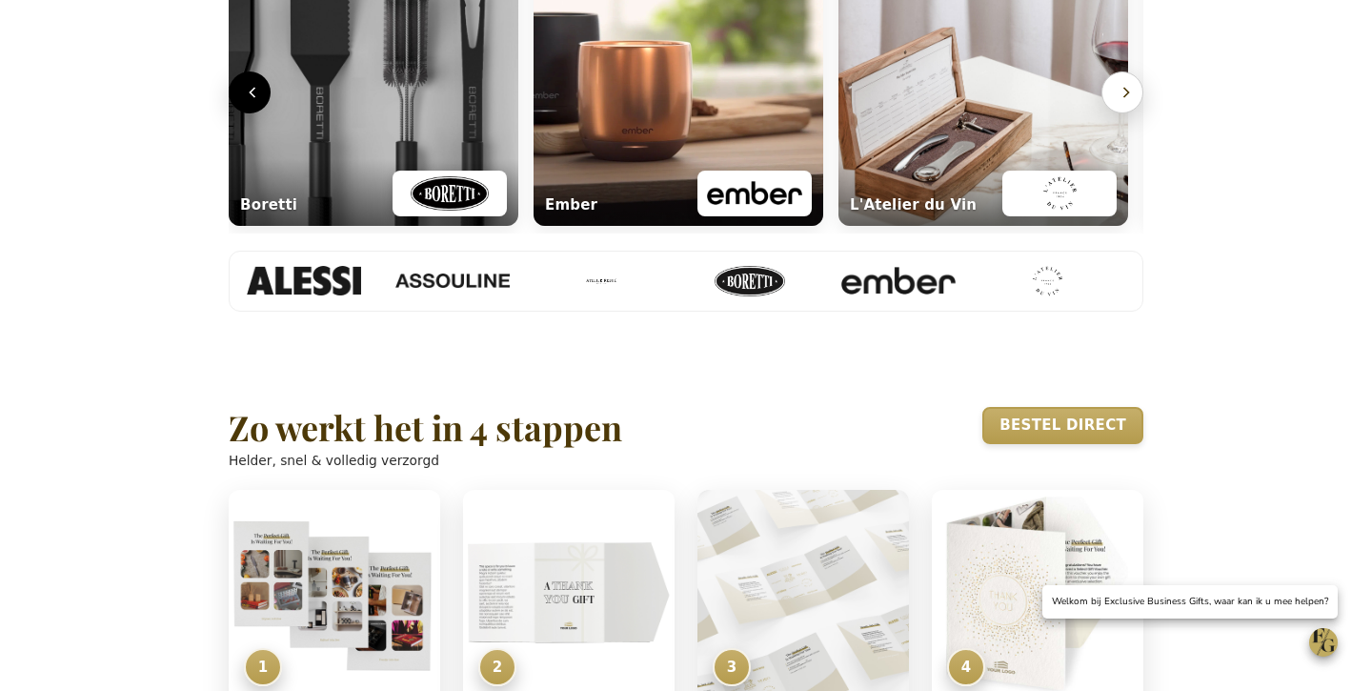
click at [1117, 102] on icon "Volgende" at bounding box center [1126, 92] width 19 height 19
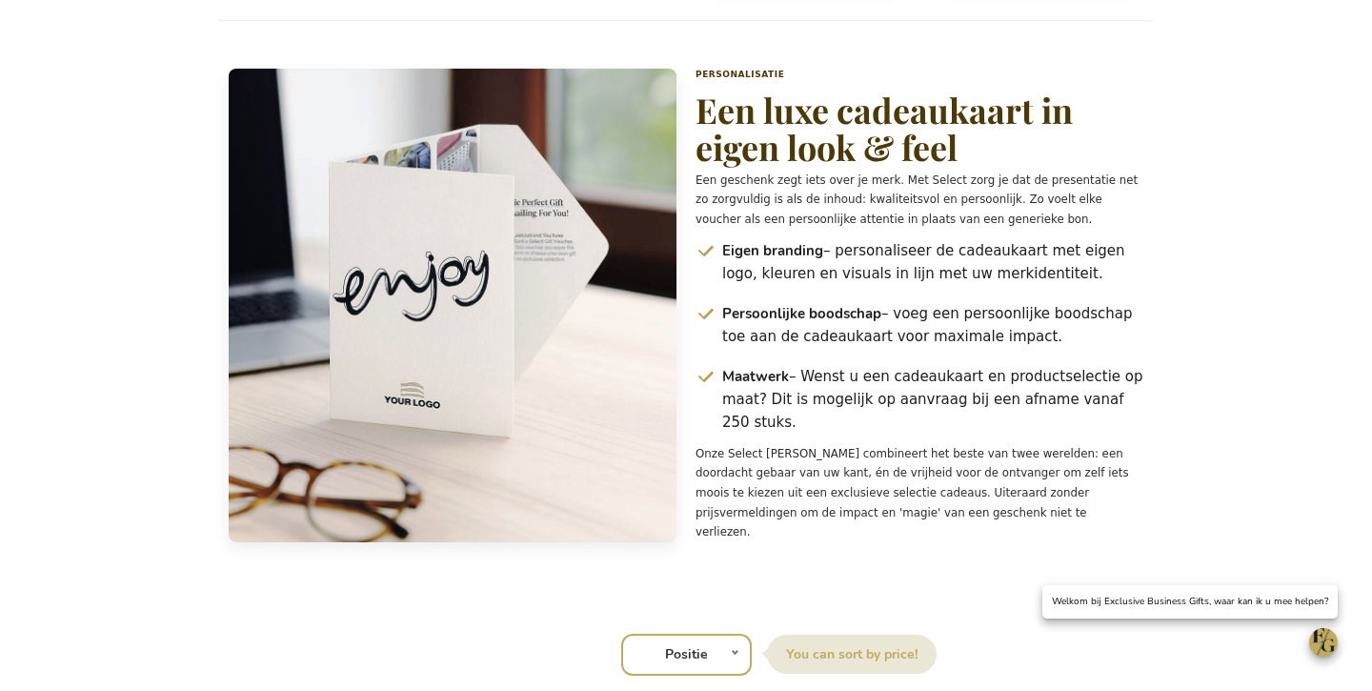
scroll to position [1989, 0]
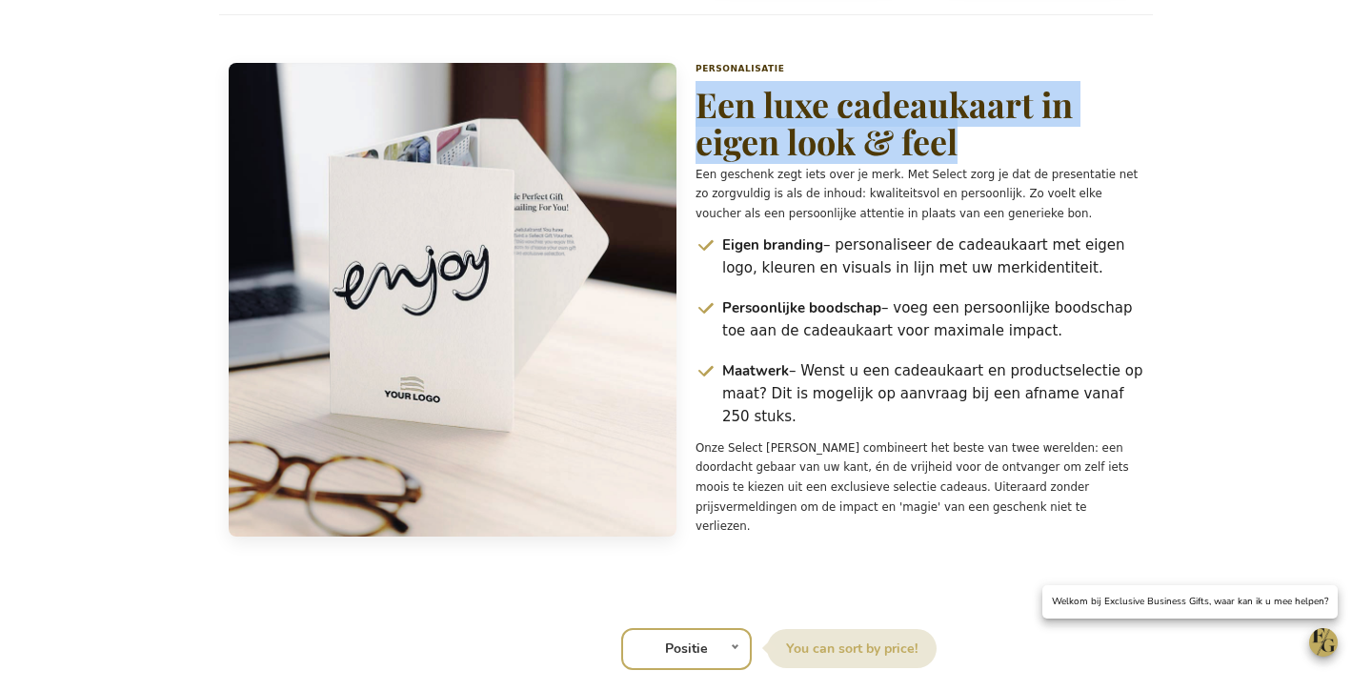
drag, startPoint x: 698, startPoint y: 170, endPoint x: 1062, endPoint y: 206, distance: 365.8
click at [1061, 161] on h2 "Een luxe cadeaukaart in eigen look & feel" at bounding box center [920, 123] width 448 height 75
copy h2 "Een luxe cadeaukaart in eigen look & feel"
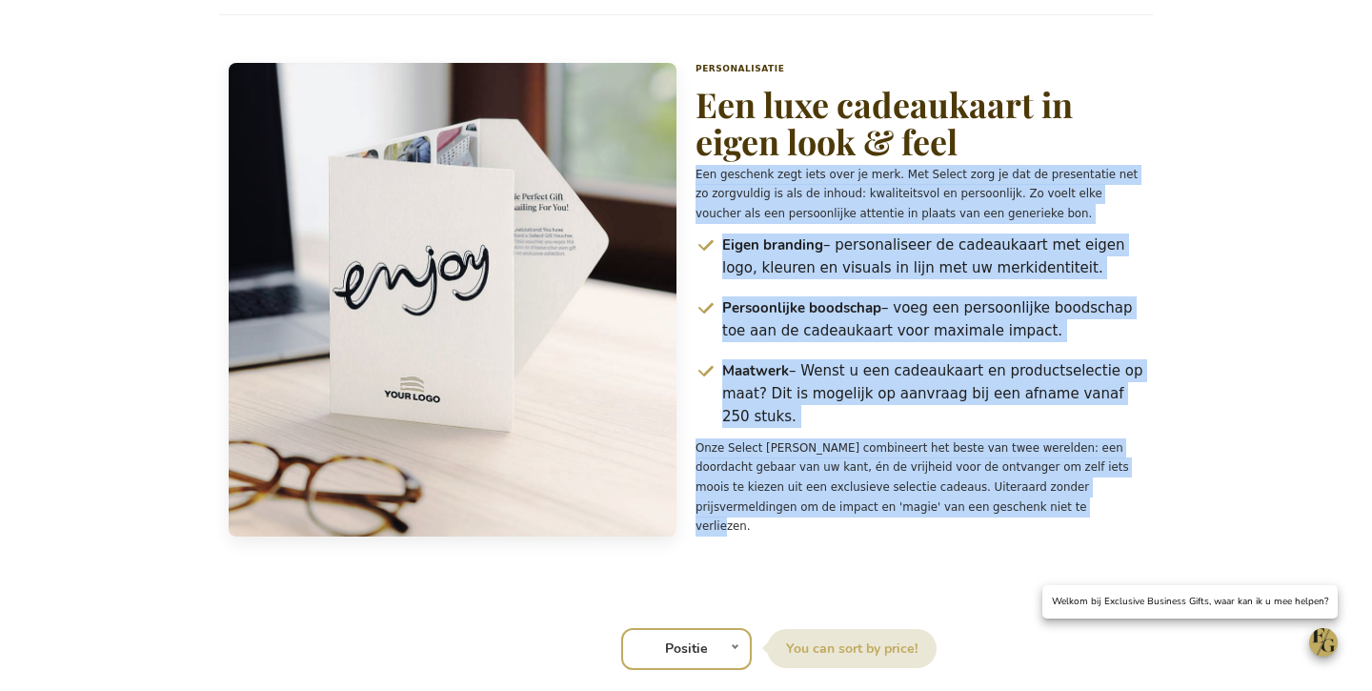
drag, startPoint x: 697, startPoint y: 244, endPoint x: 1159, endPoint y: 577, distance: 569.9
copy div "Een geschenk zegt iets over je merk. Met Select zorg je dat de presentatie net …"
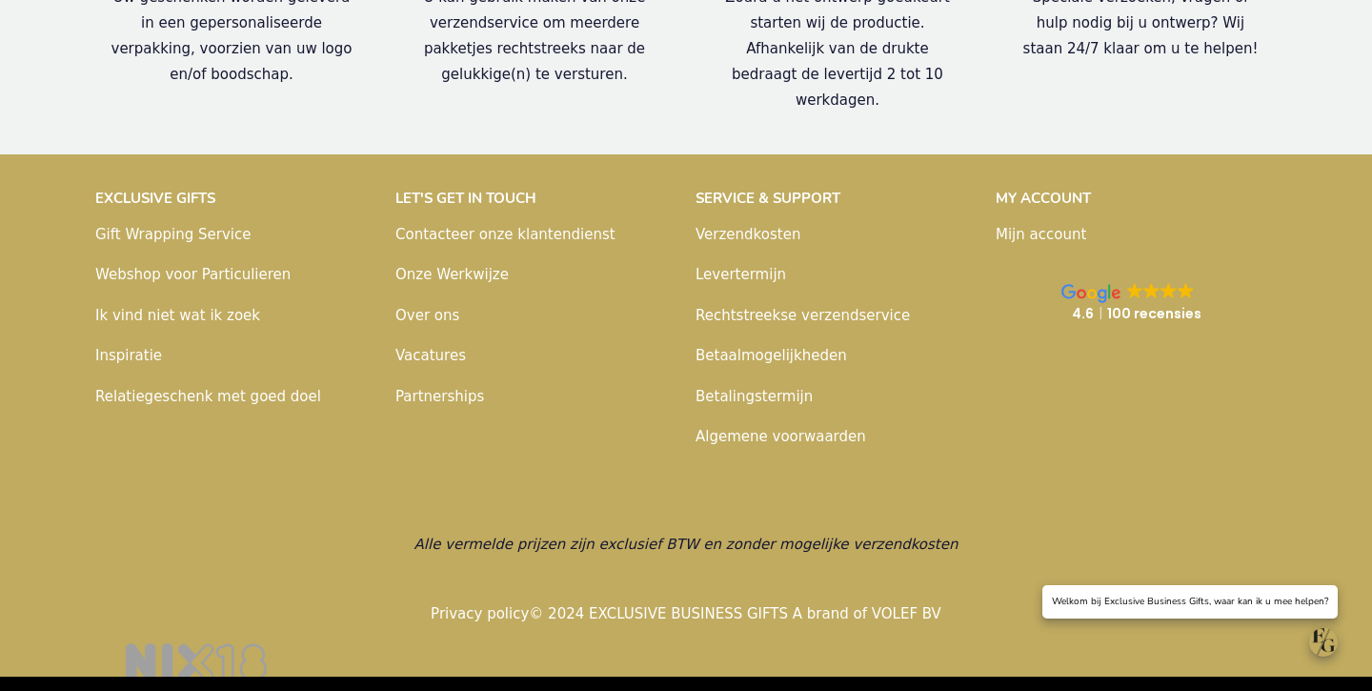
scroll to position [3856, 0]
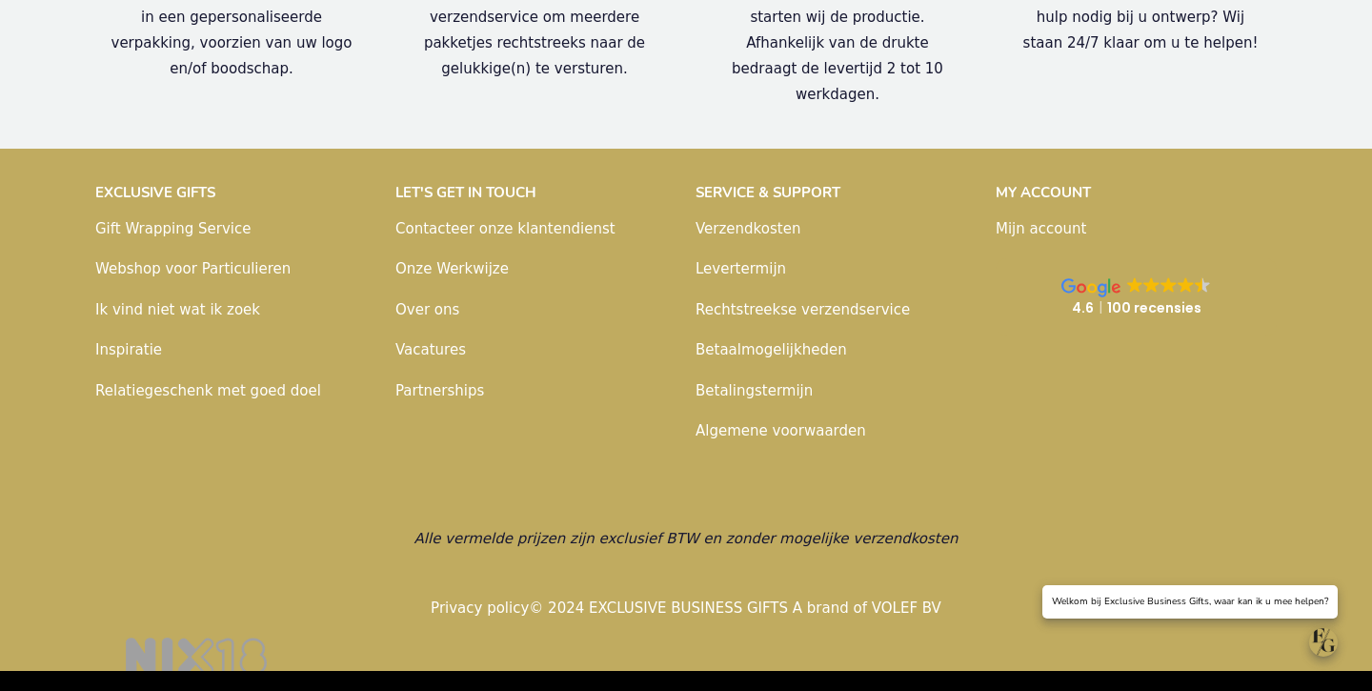
drag, startPoint x: 127, startPoint y: 345, endPoint x: 139, endPoint y: 338, distance: 14.1
click at [127, 345] on link "Inspiratie" at bounding box center [128, 349] width 67 height 17
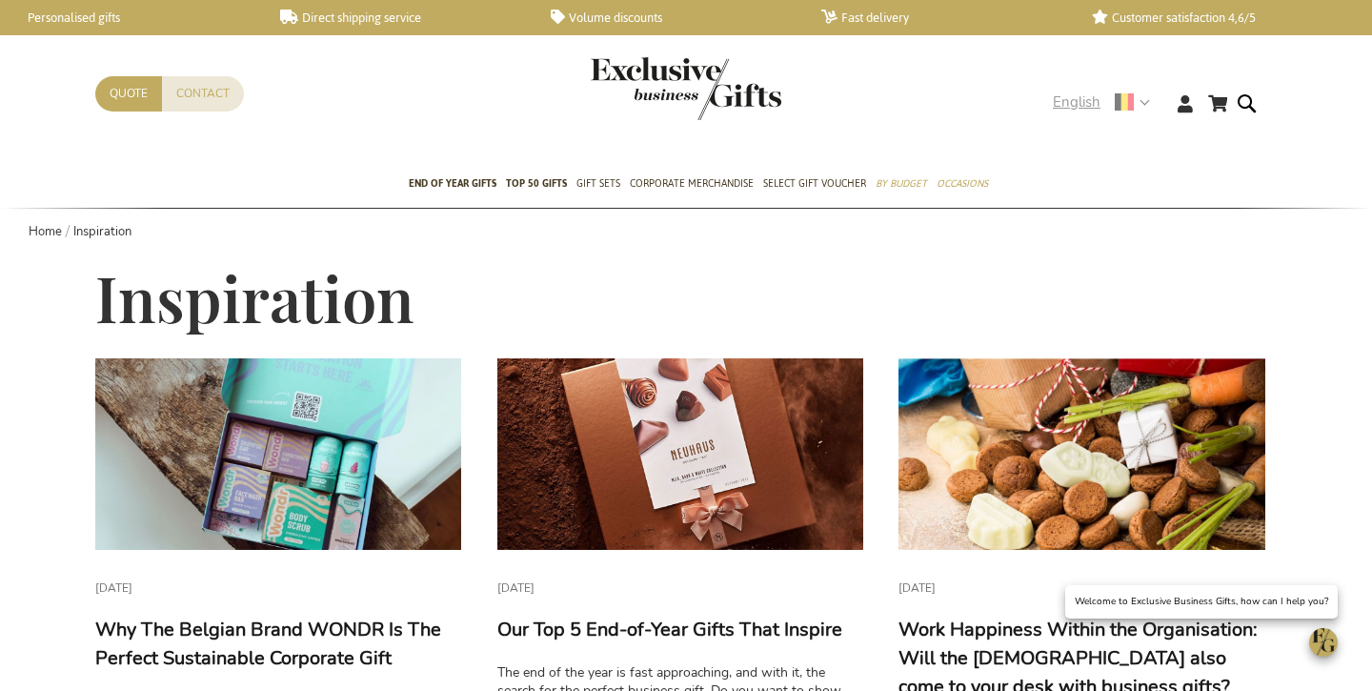
click at [1078, 96] on span "English" at bounding box center [1077, 102] width 48 height 22
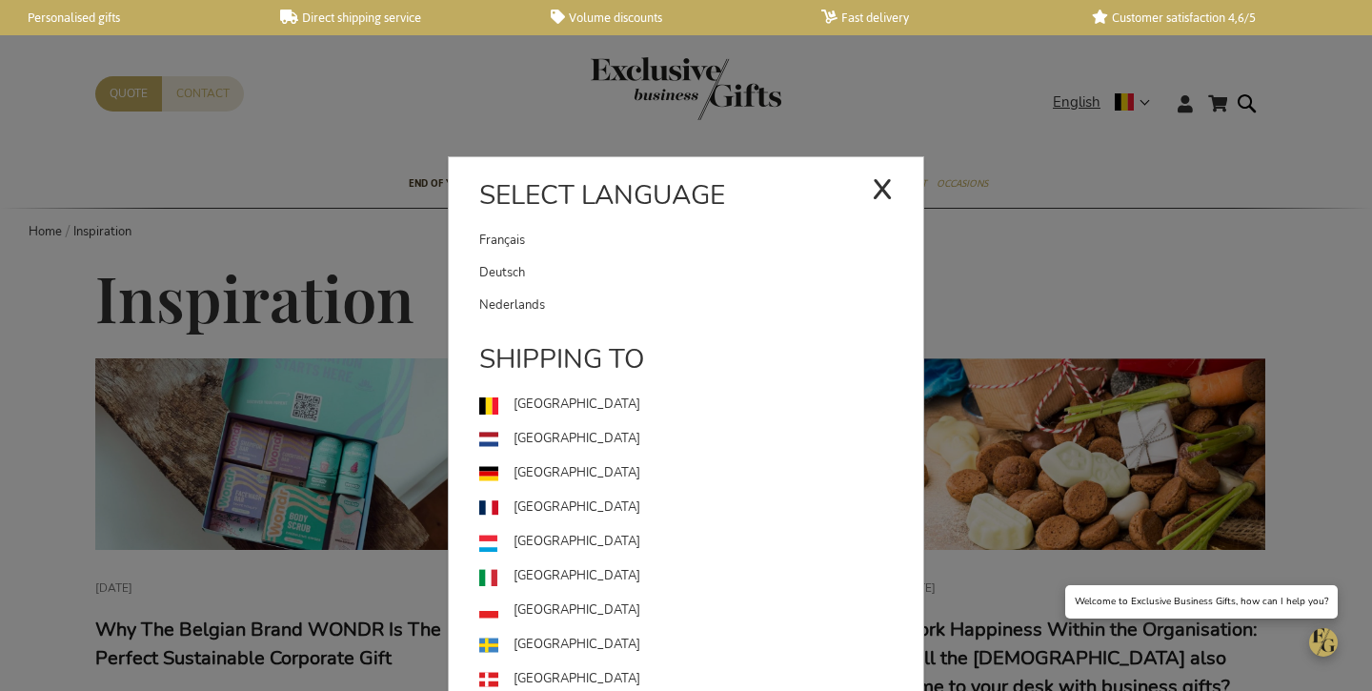
drag, startPoint x: 506, startPoint y: 296, endPoint x: 495, endPoint y: 292, distance: 11.5
click at [506, 296] on link "Nederlands" at bounding box center [701, 305] width 444 height 32
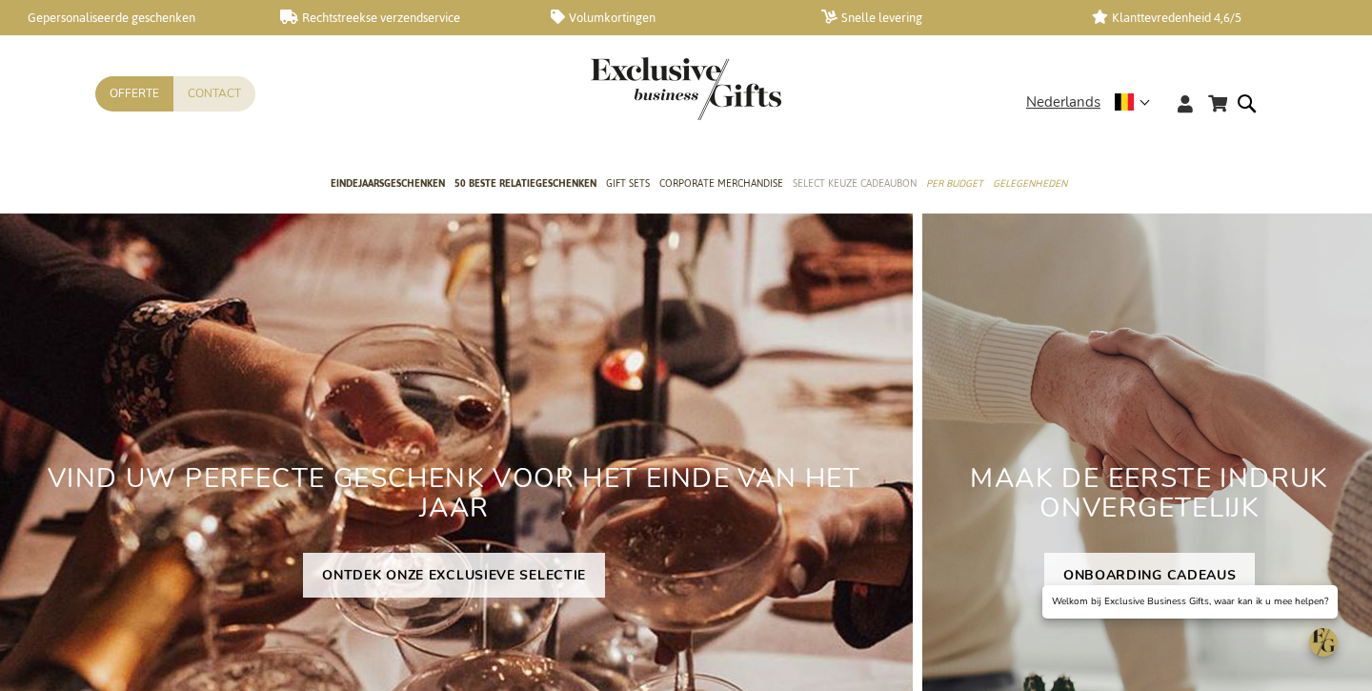
click at [820, 171] on link "Select Keuze Cadeaubon" at bounding box center [855, 185] width 124 height 48
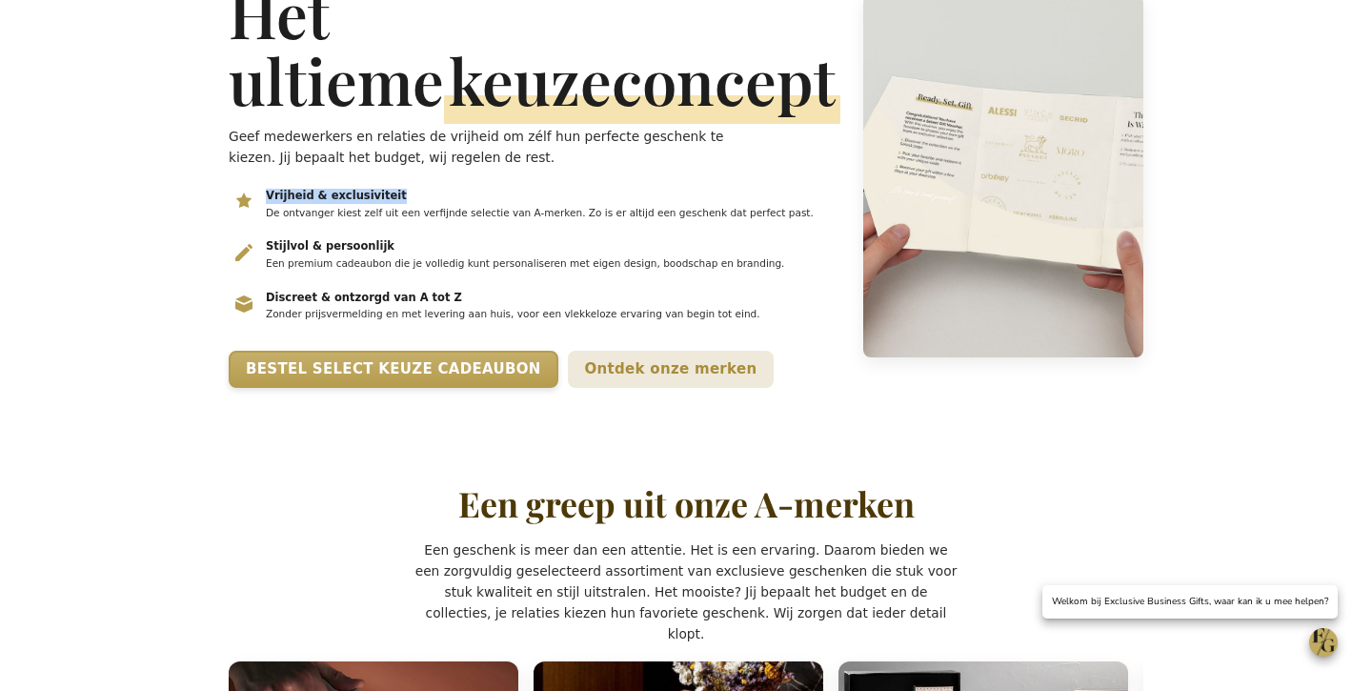
drag, startPoint x: 282, startPoint y: 193, endPoint x: 401, endPoint y: 199, distance: 119.2
click at [402, 199] on h3 "Vrijheid & exclusiviteit" at bounding box center [552, 196] width 573 height 15
copy h3 "Vrijheid & exclusiviteit"
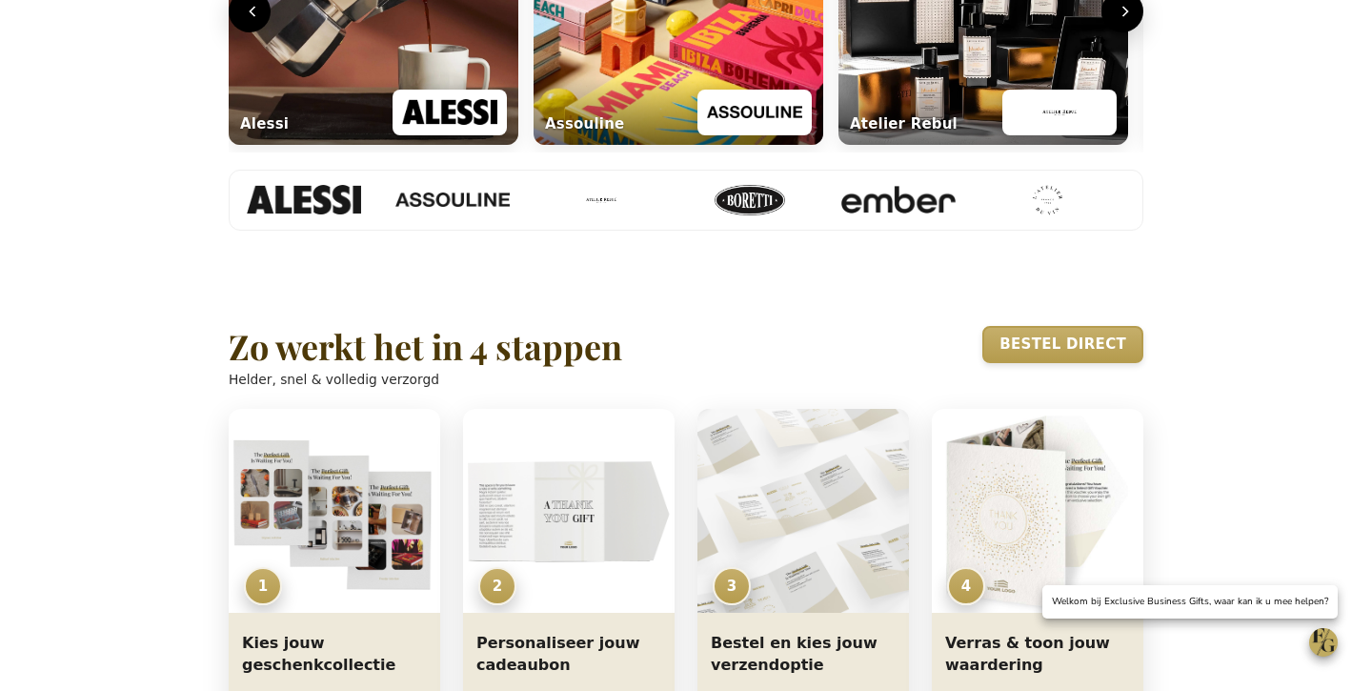
scroll to position [1684, 0]
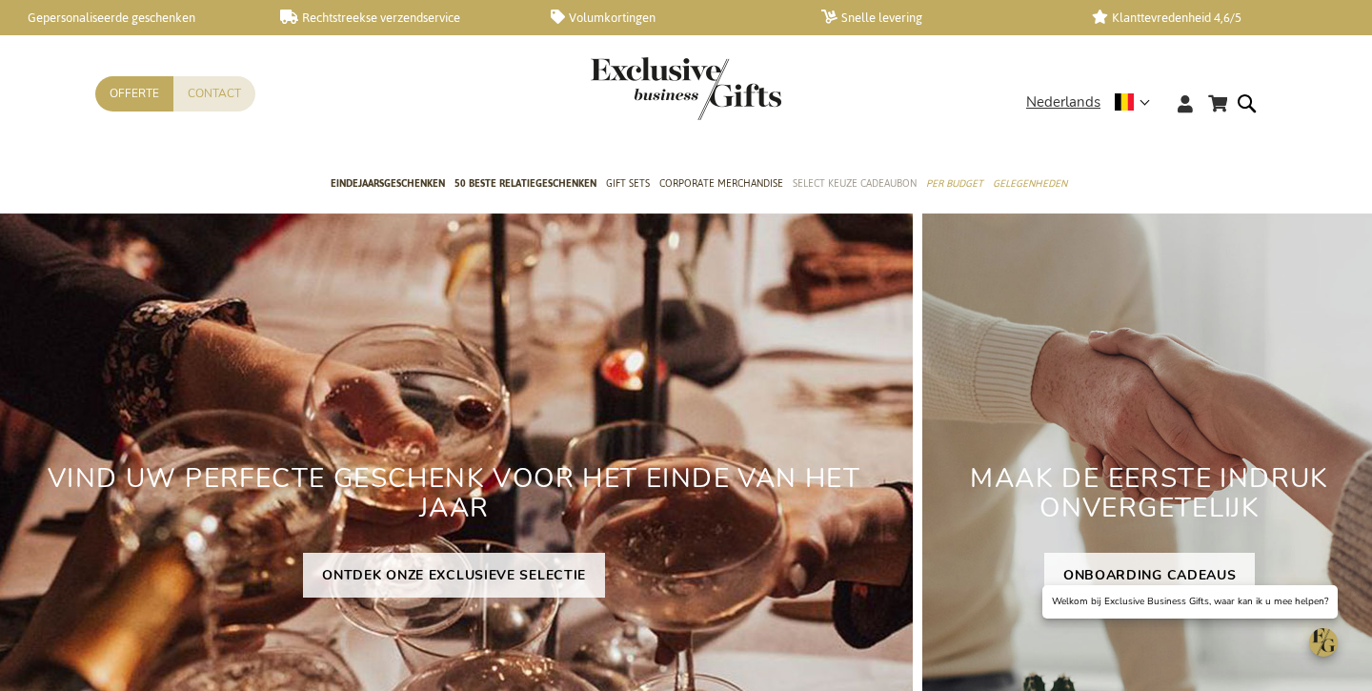
click at [798, 179] on span "Select Keuze Cadeaubon" at bounding box center [855, 183] width 124 height 20
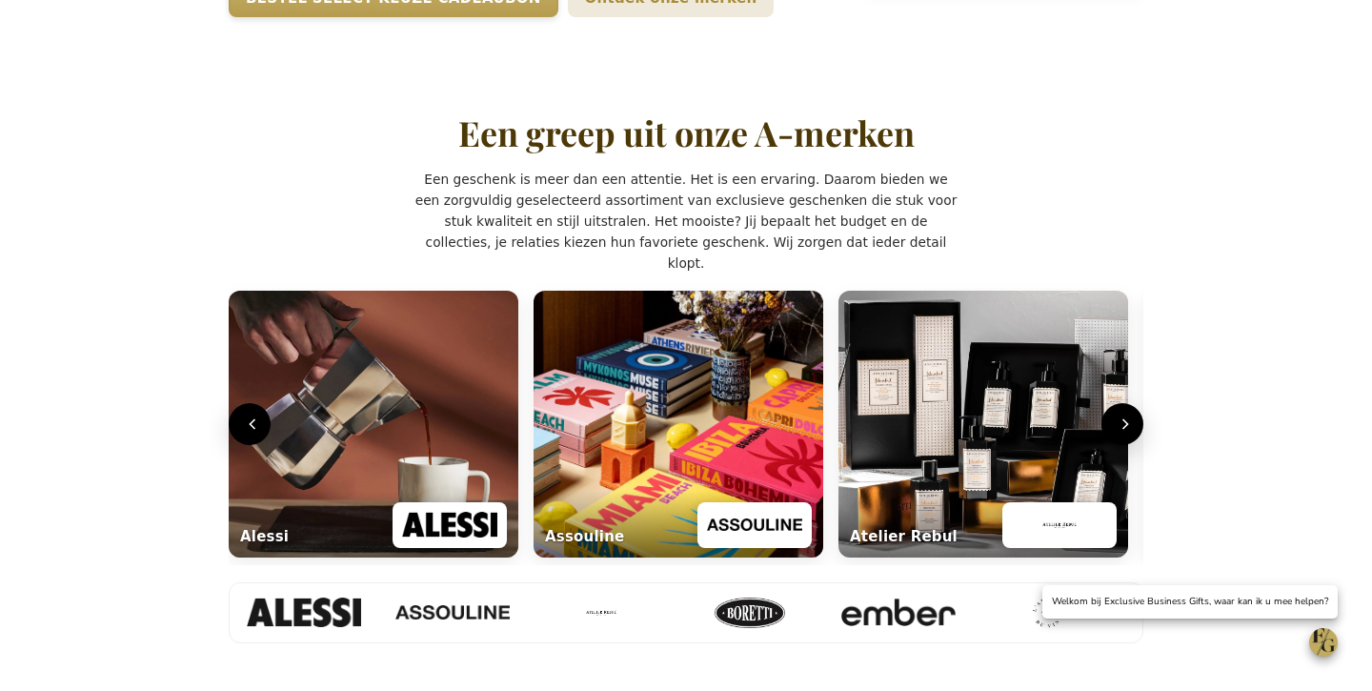
scroll to position [639, 0]
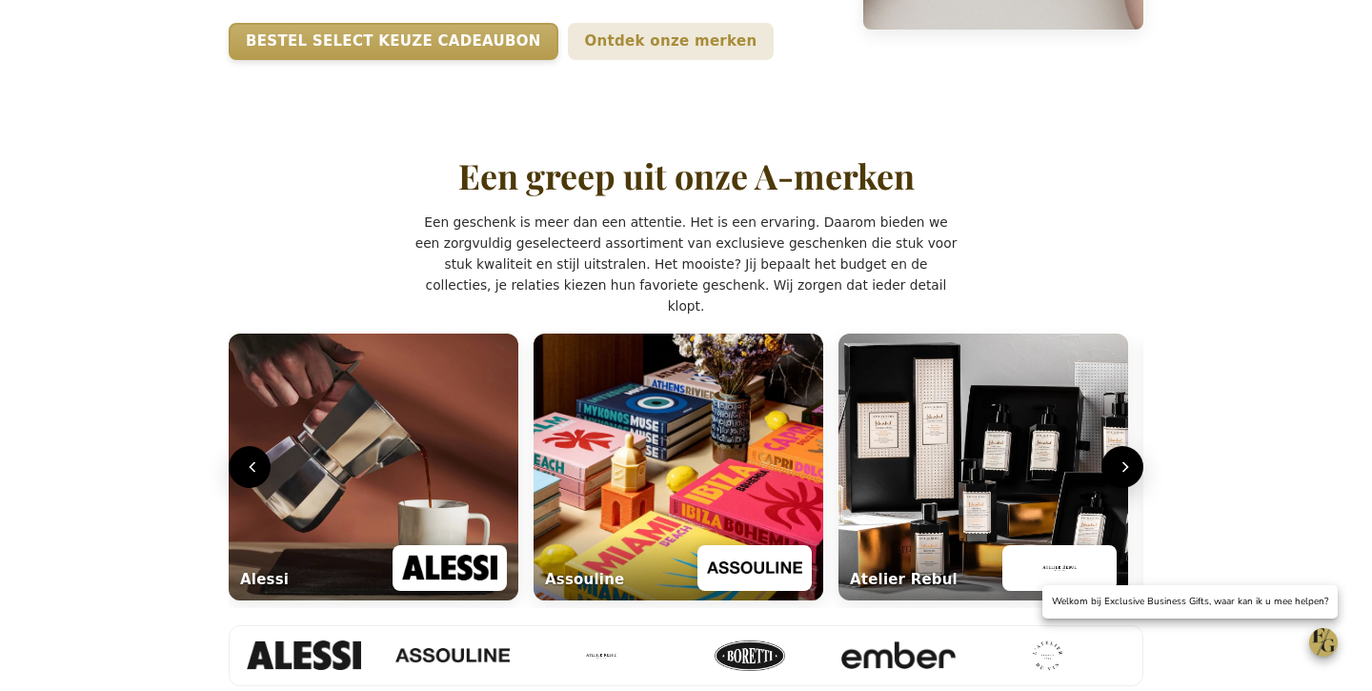
click at [472, 195] on h2 "Een greep uit onze A-merken" at bounding box center [686, 176] width 456 height 38
click at [473, 195] on h2 "Een greep uit onze A-merken" at bounding box center [686, 176] width 456 height 38
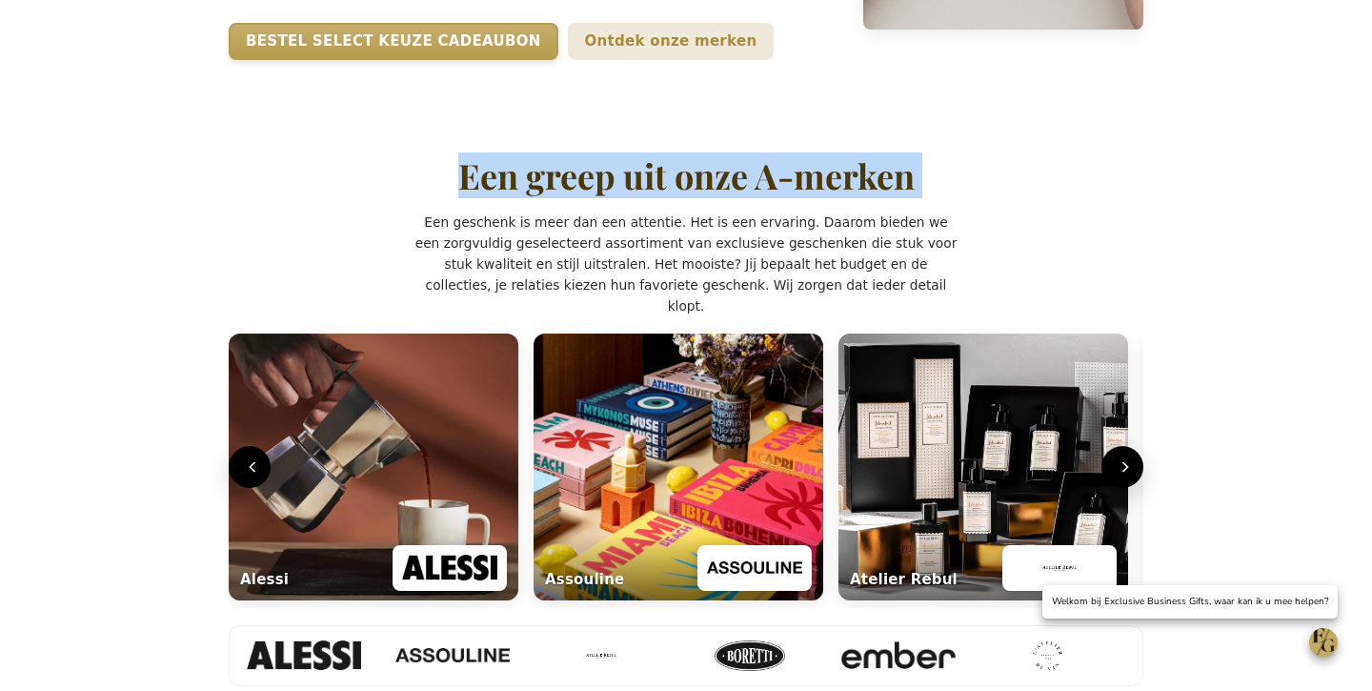
click at [473, 195] on h2 "Een greep uit onze A-merken" at bounding box center [686, 176] width 456 height 38
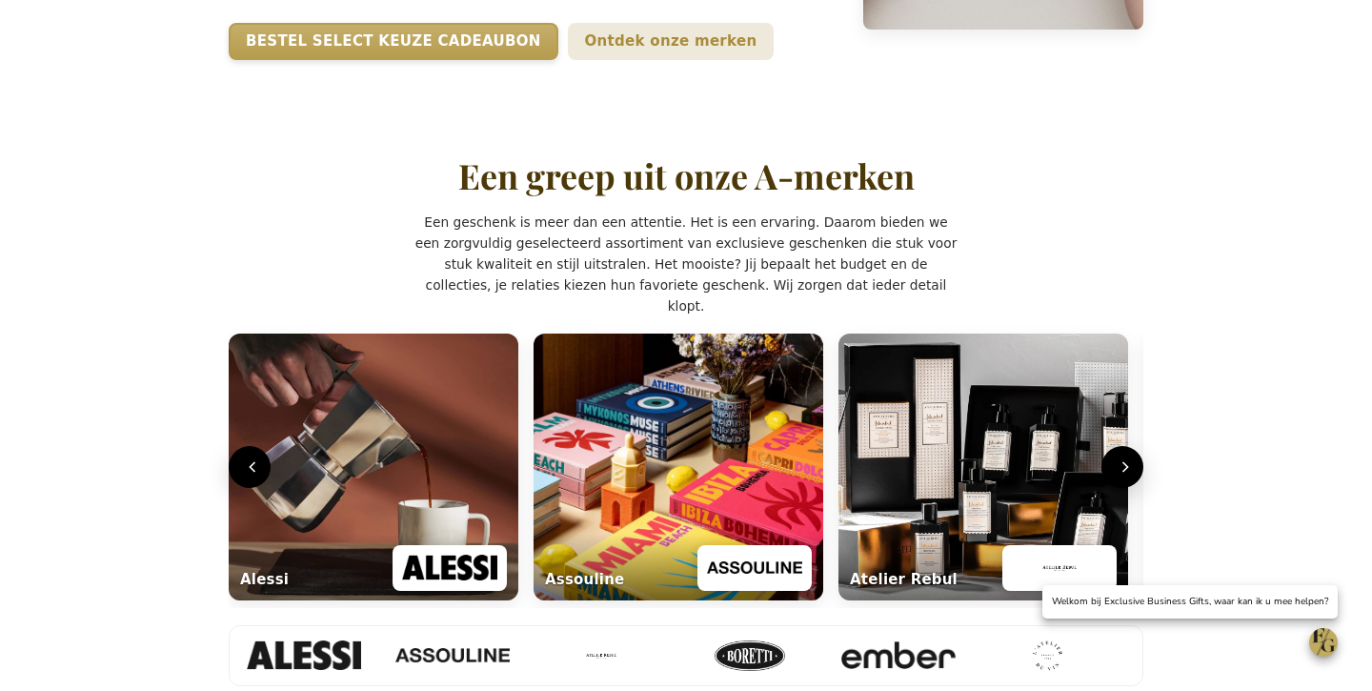
click at [463, 195] on h2 "Een greep uit onze A-merken" at bounding box center [686, 176] width 456 height 38
click at [458, 195] on h2 "Een greep uit onze A-merken" at bounding box center [686, 176] width 456 height 38
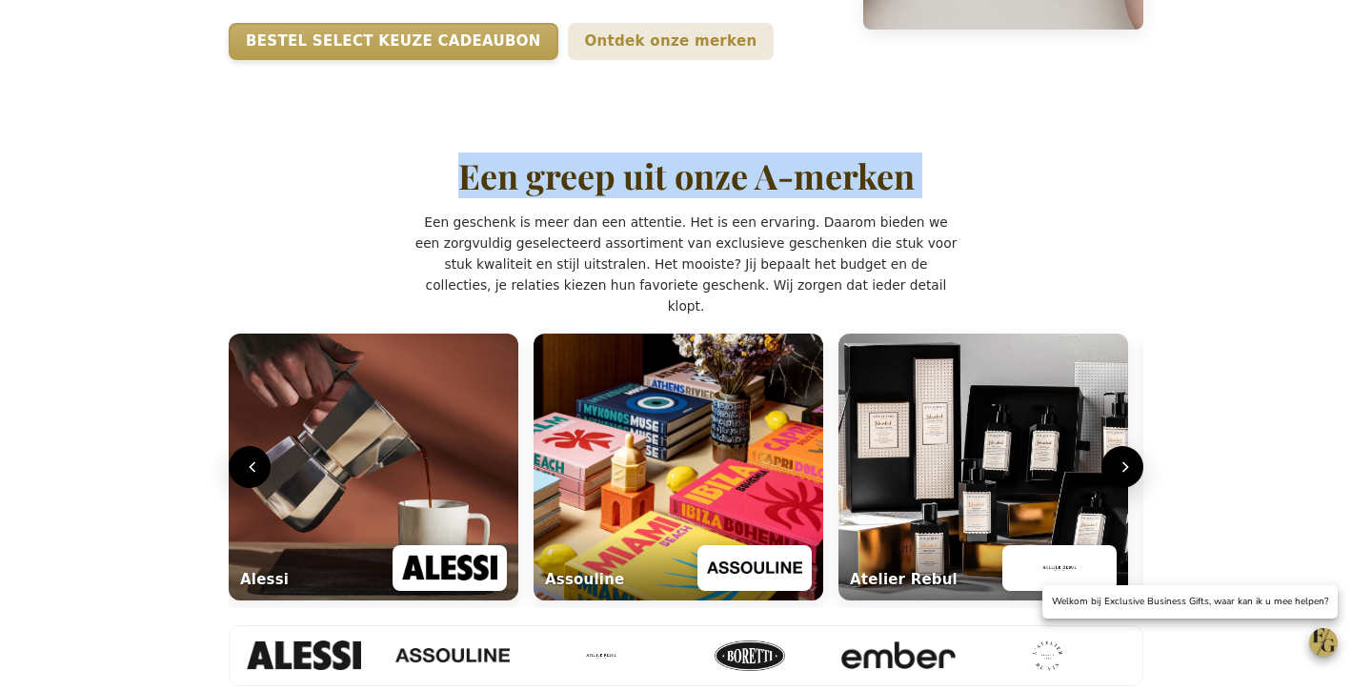
click at [416, 199] on div "Een greep uit onze A-merken" at bounding box center [686, 177] width 915 height 44
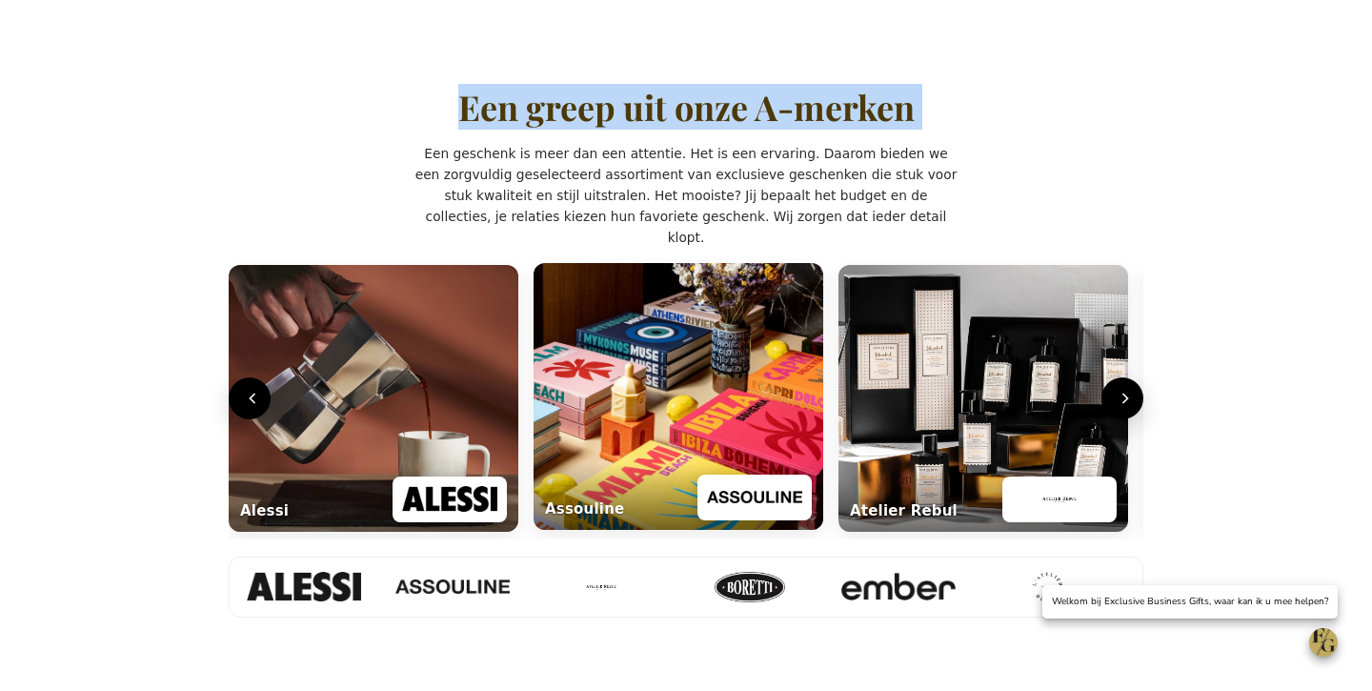
scroll to position [907, 0]
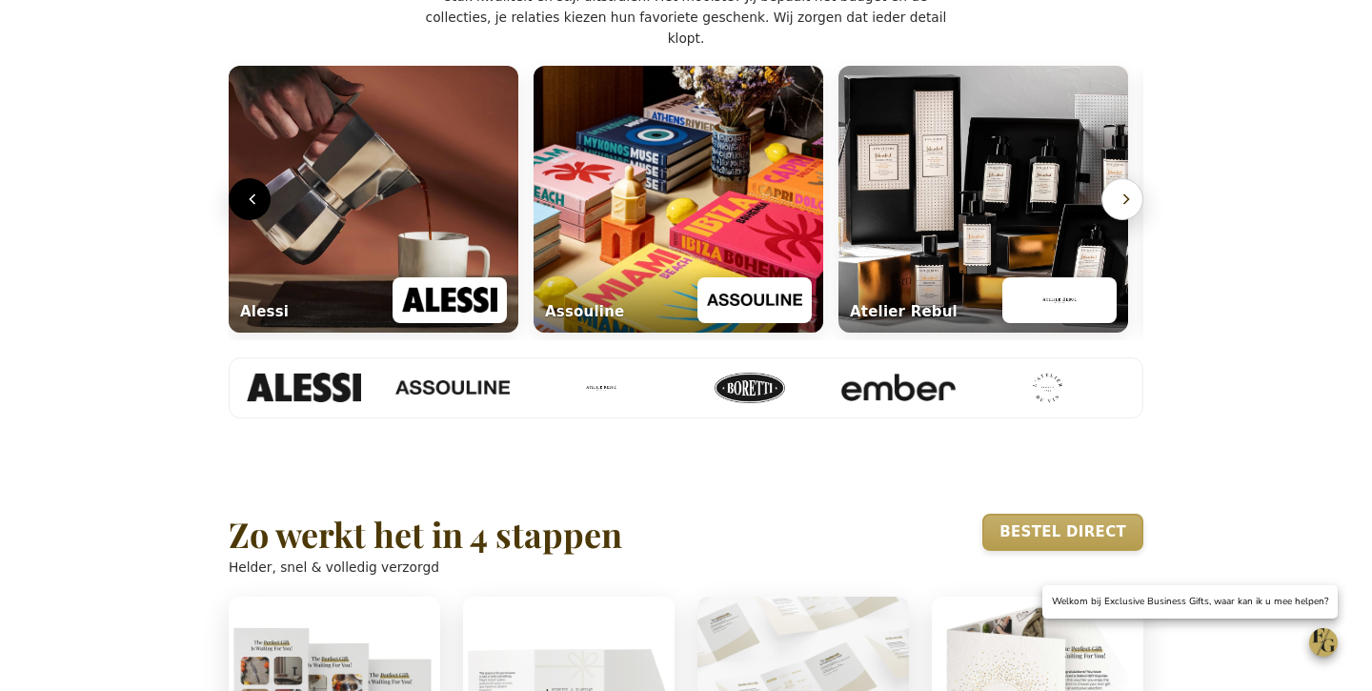
click at [1125, 204] on icon "Volgende" at bounding box center [1126, 199] width 5 height 10
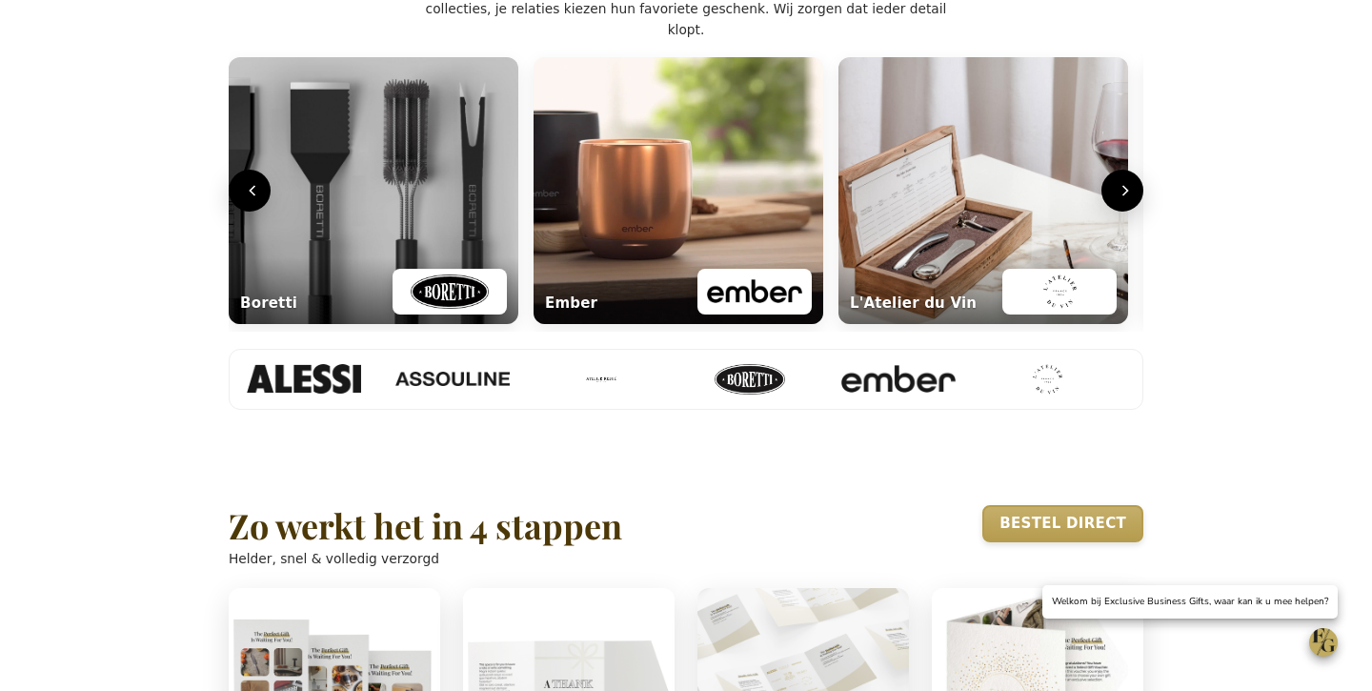
scroll to position [888, 0]
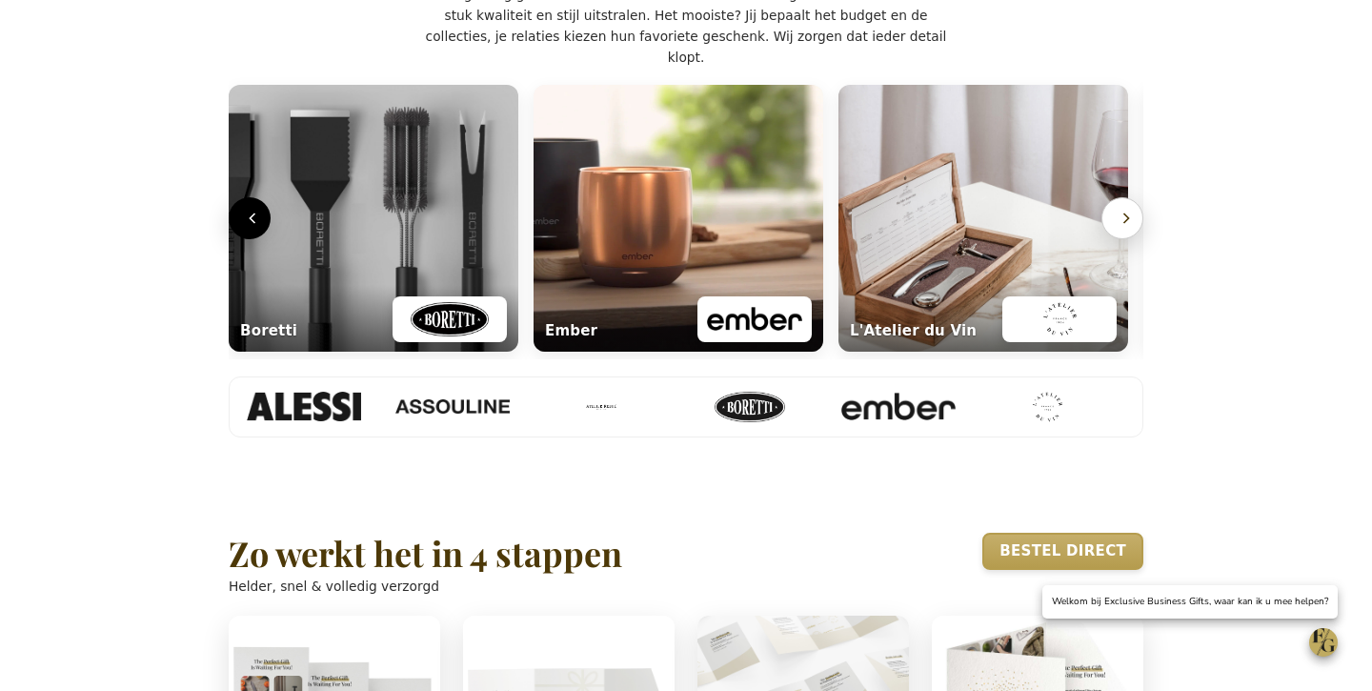
click at [1127, 223] on icon "Volgende" at bounding box center [1126, 218] width 5 height 10
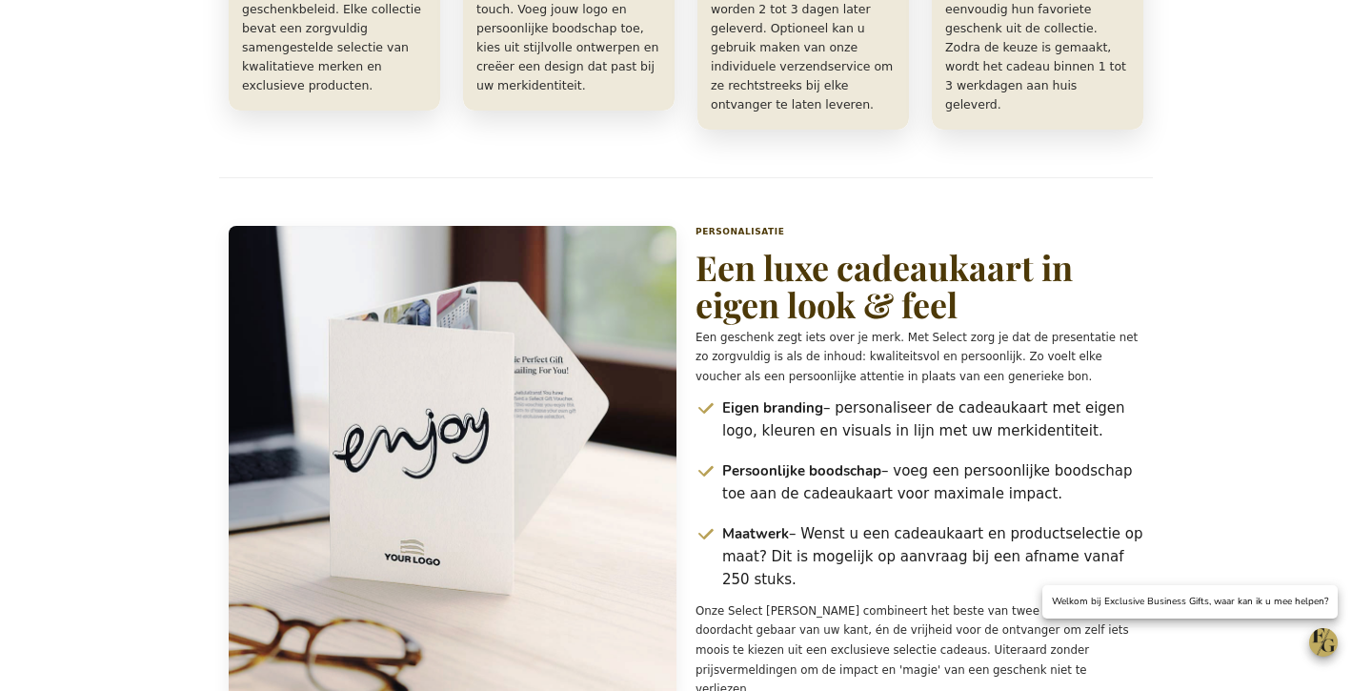
scroll to position [1978, 0]
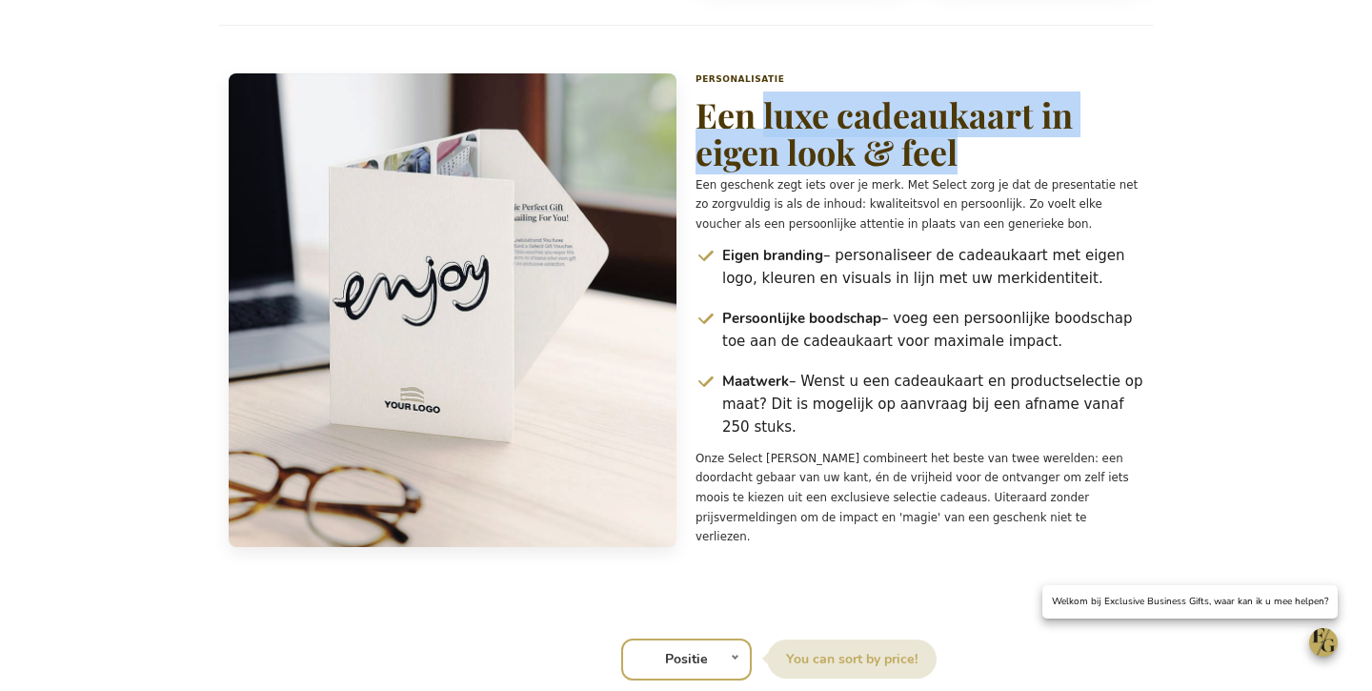
drag, startPoint x: 764, startPoint y: 179, endPoint x: 962, endPoint y: 224, distance: 203.2
click at [964, 172] on h2 "Een luxe cadeaukaart in eigen look & feel" at bounding box center [920, 133] width 448 height 75
copy h2 "luxe cadeaukaart in eigen look & feel"
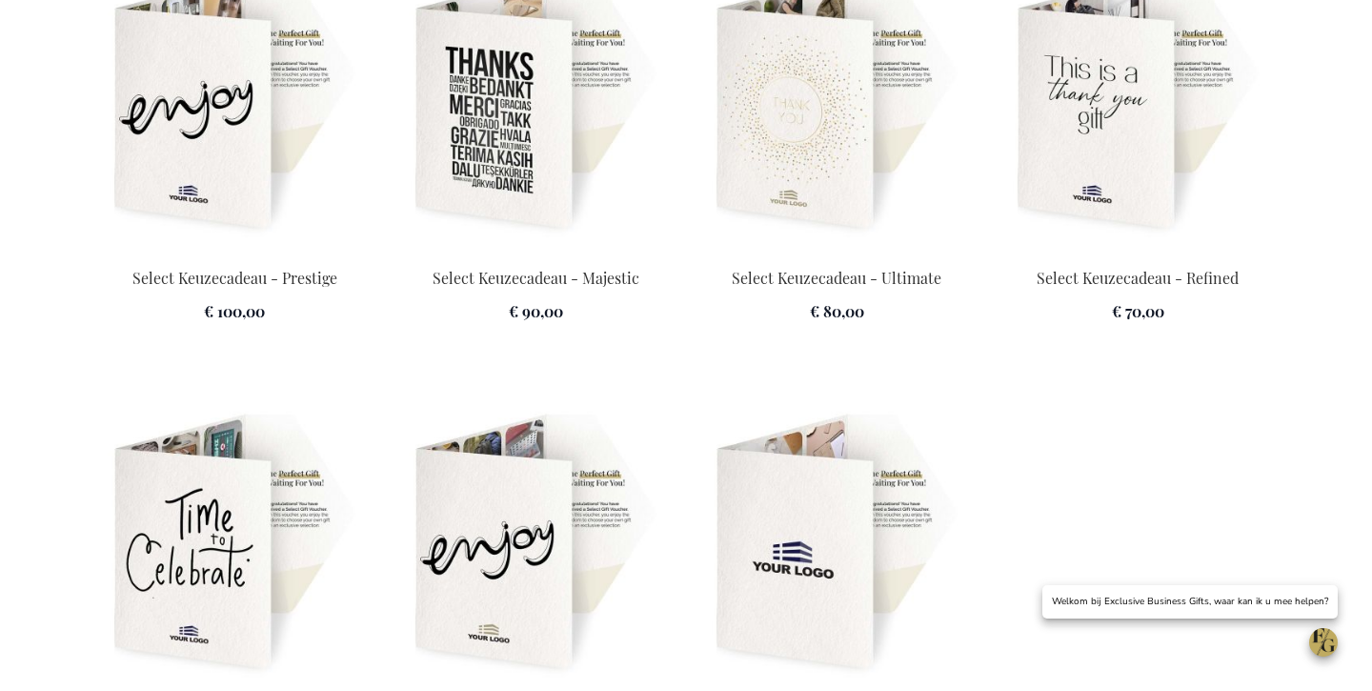
scroll to position [2721, 0]
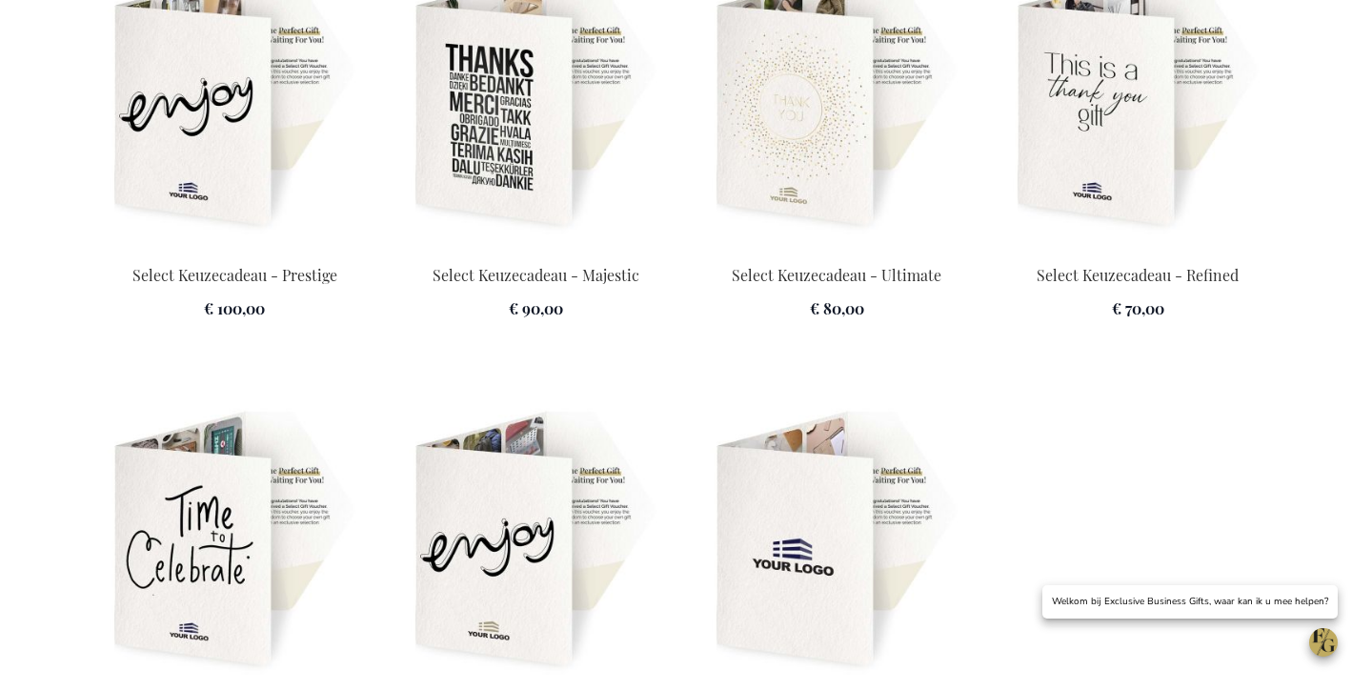
click at [509, 169] on img at bounding box center [535, 101] width 278 height 267
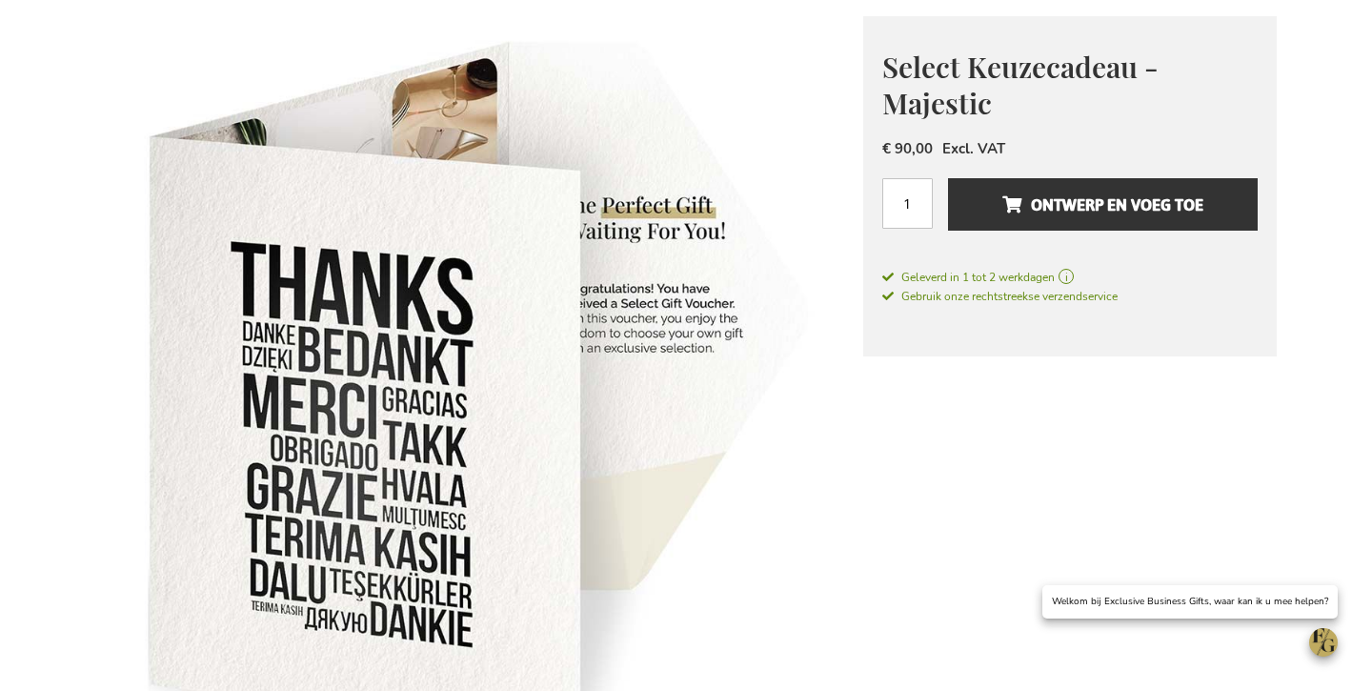
scroll to position [555, 0]
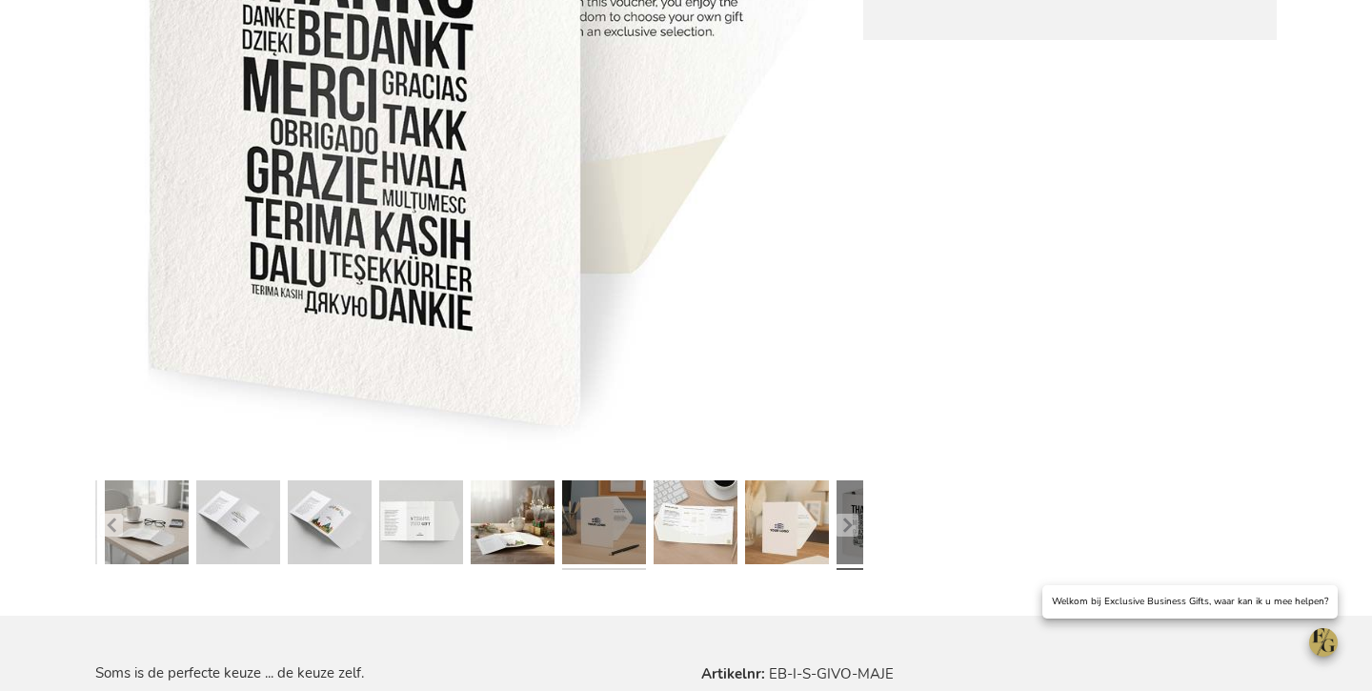
click at [619, 524] on link at bounding box center [604, 525] width 84 height 105
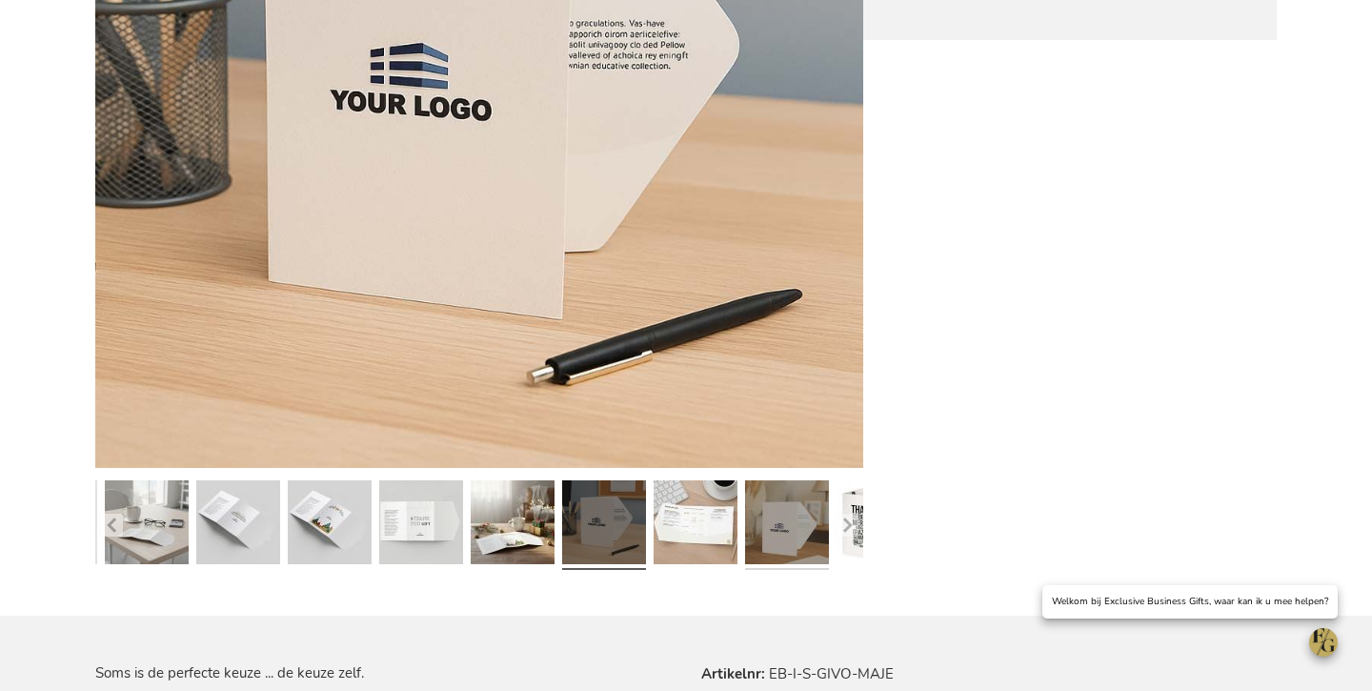
click at [771, 520] on link at bounding box center [787, 525] width 84 height 105
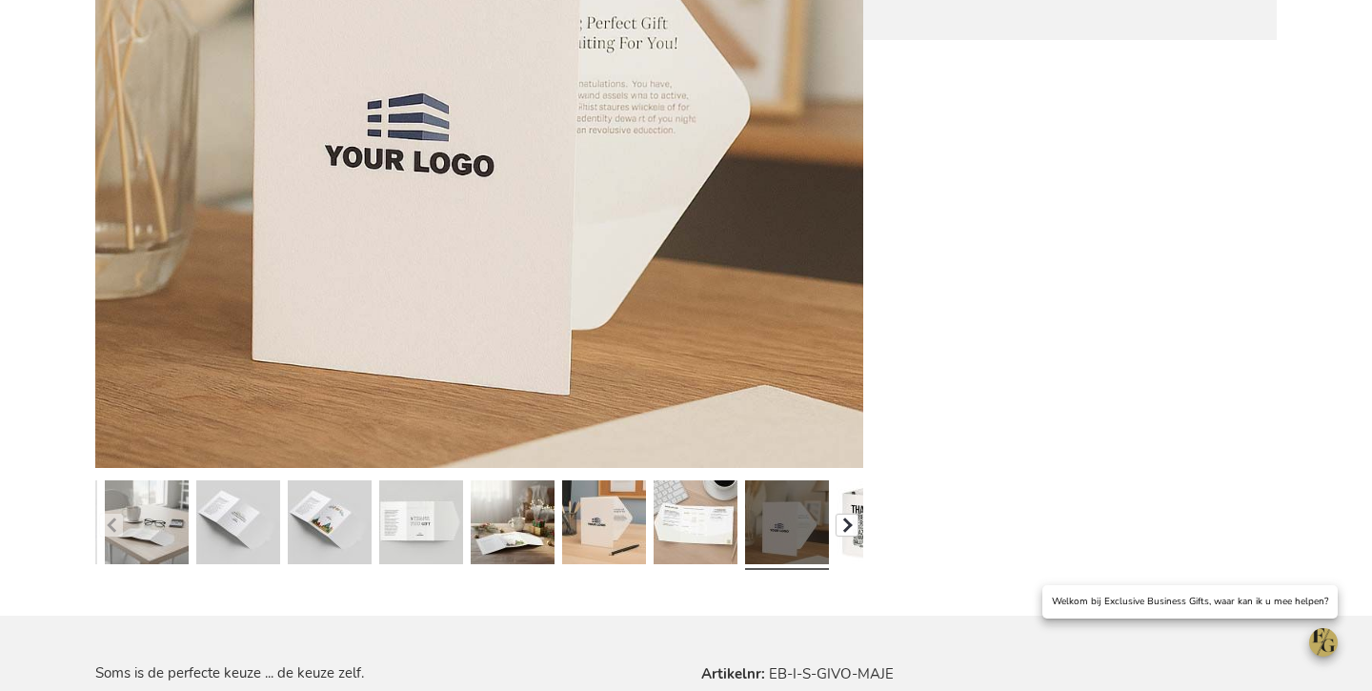
click at [839, 524] on button "button" at bounding box center [847, 525] width 23 height 23
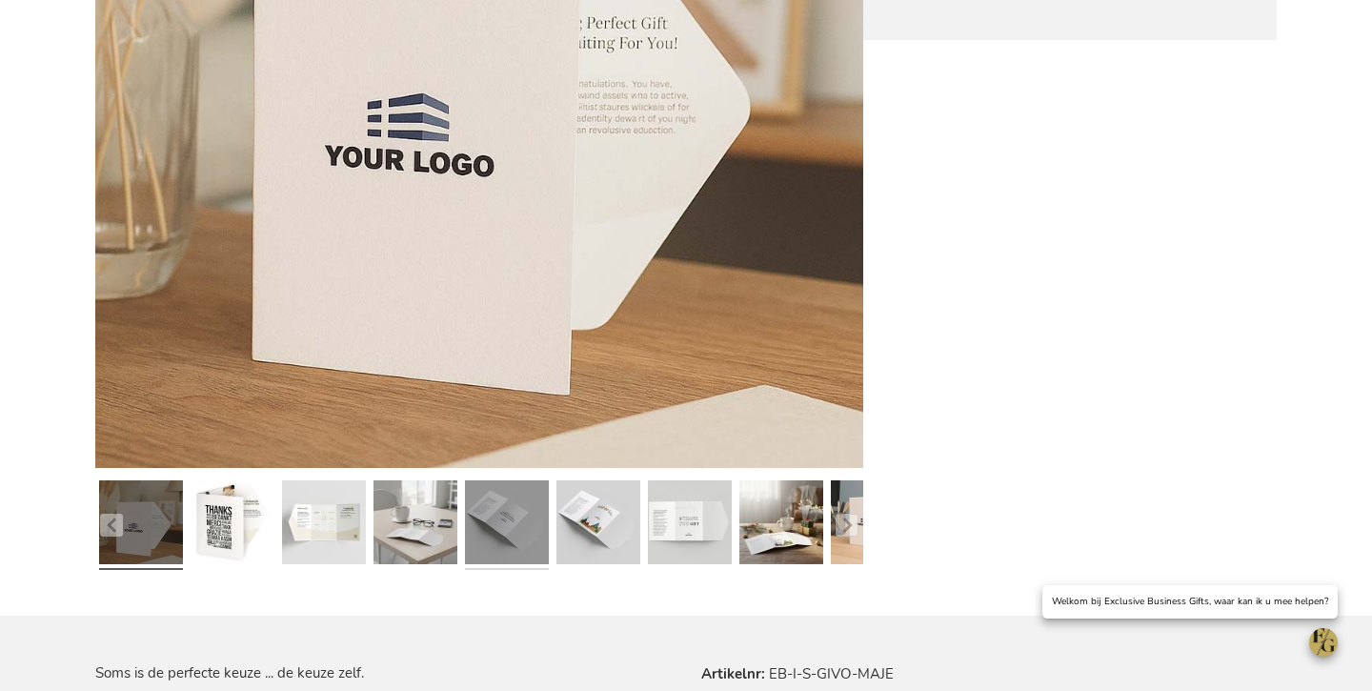
drag, startPoint x: 519, startPoint y: 535, endPoint x: 522, endPoint y: 488, distance: 46.8
click at [519, 535] on link at bounding box center [507, 525] width 84 height 105
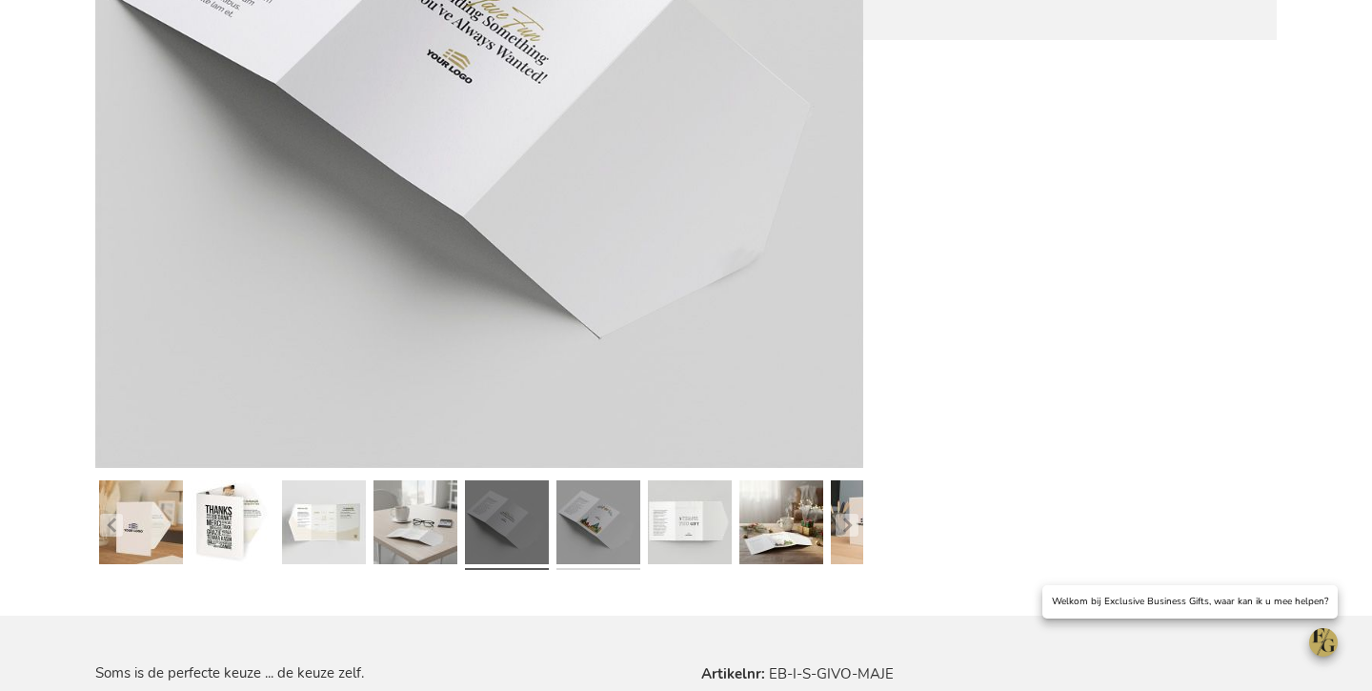
click at [594, 531] on link at bounding box center [598, 525] width 84 height 105
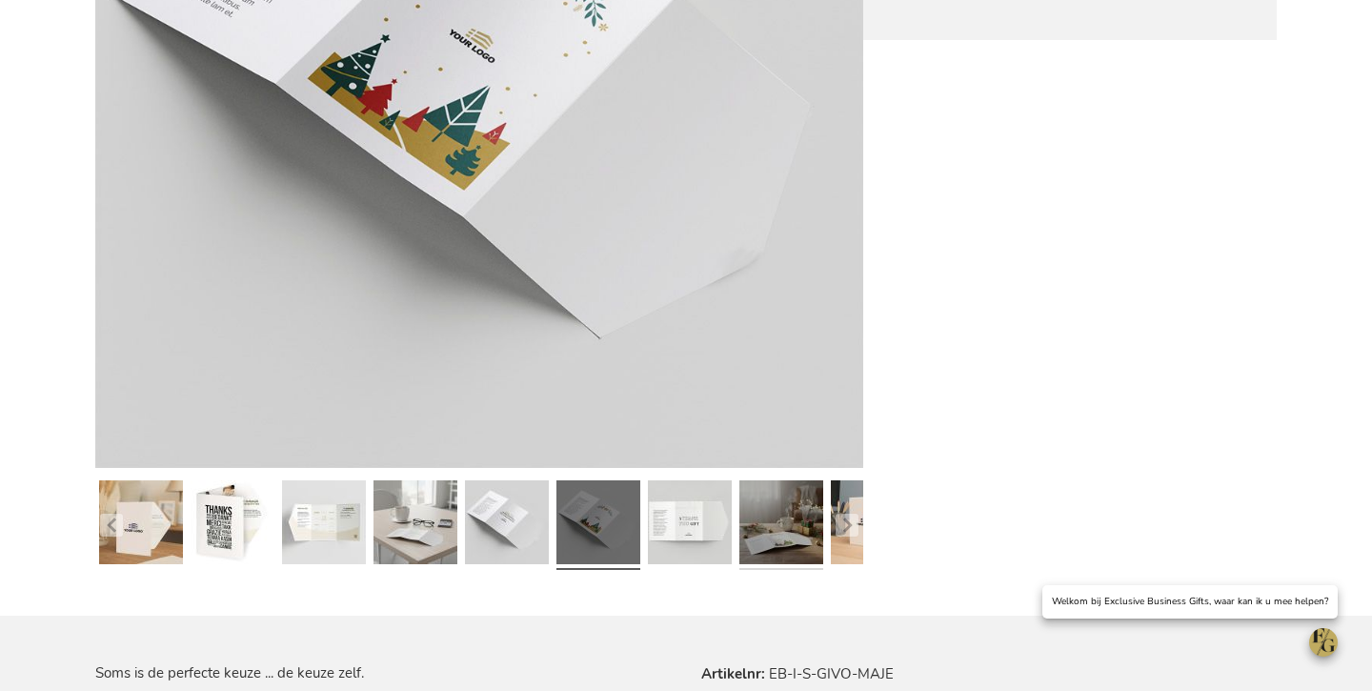
drag, startPoint x: 776, startPoint y: 537, endPoint x: 796, endPoint y: 537, distance: 20.0
click at [776, 537] on link at bounding box center [781, 525] width 84 height 105
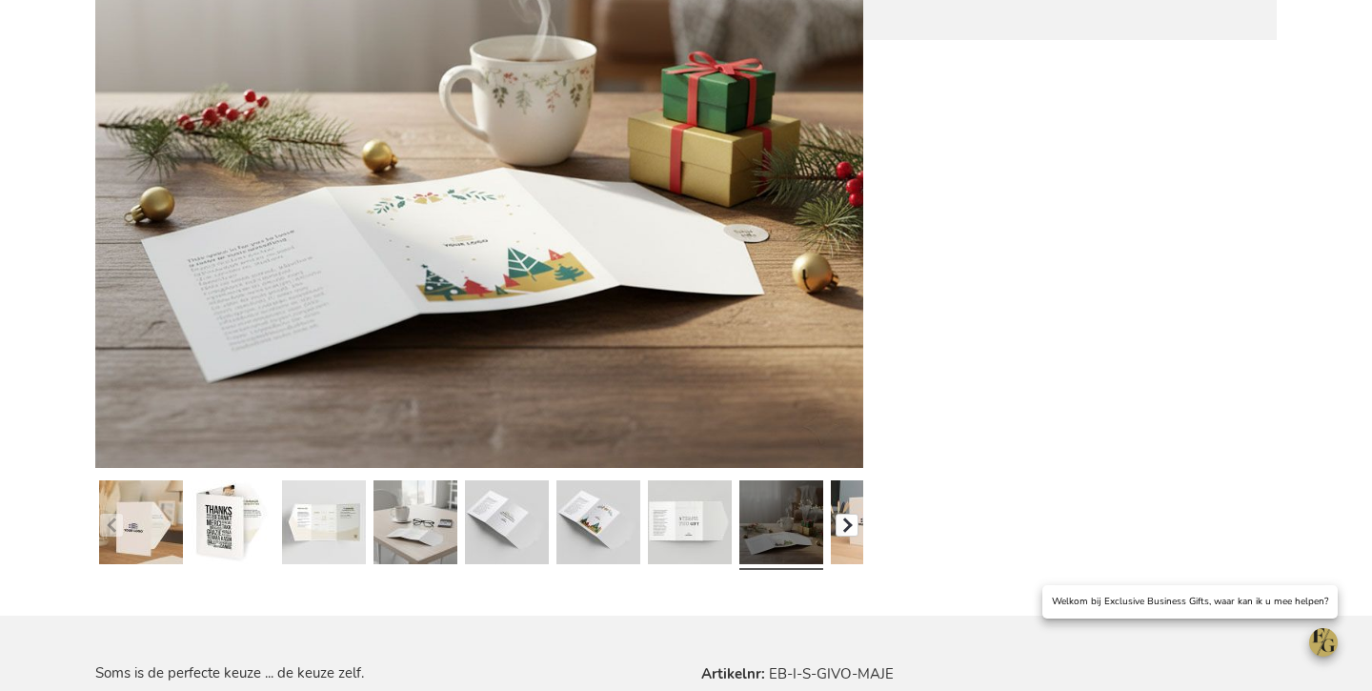
click at [853, 520] on button "button" at bounding box center [847, 525] width 23 height 23
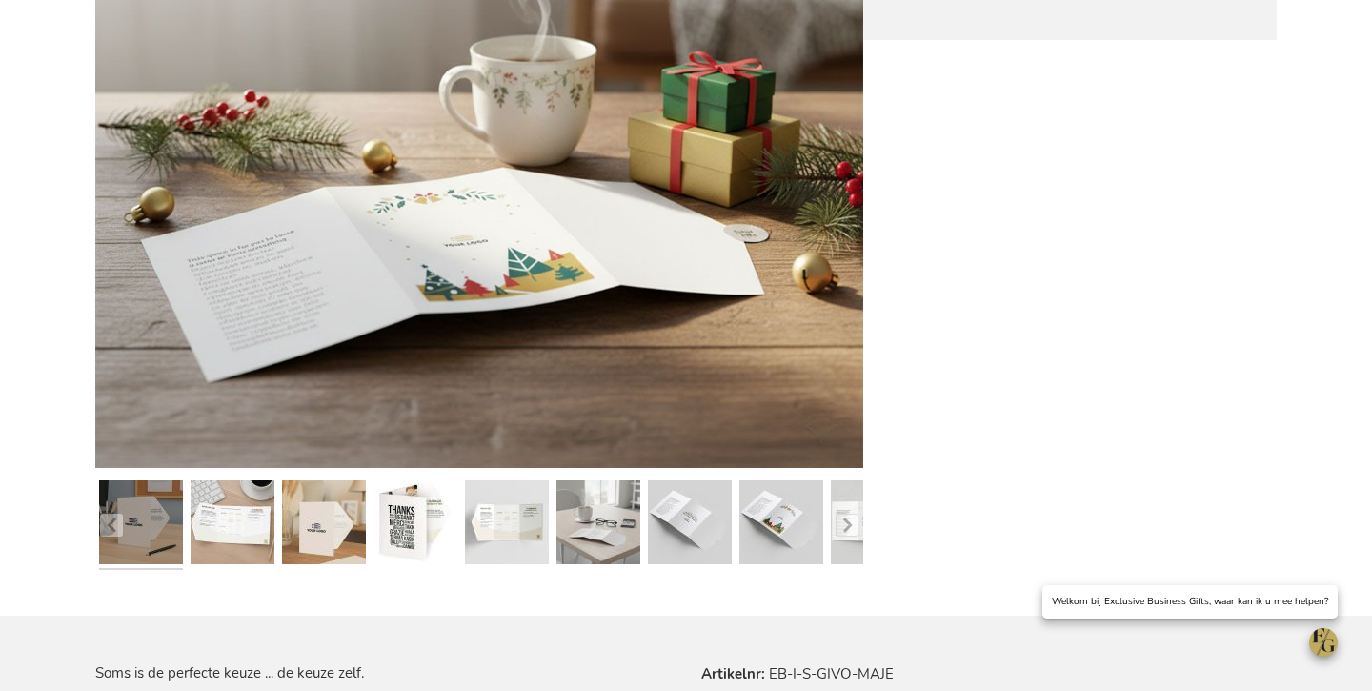
click at [168, 532] on link at bounding box center [141, 525] width 84 height 105
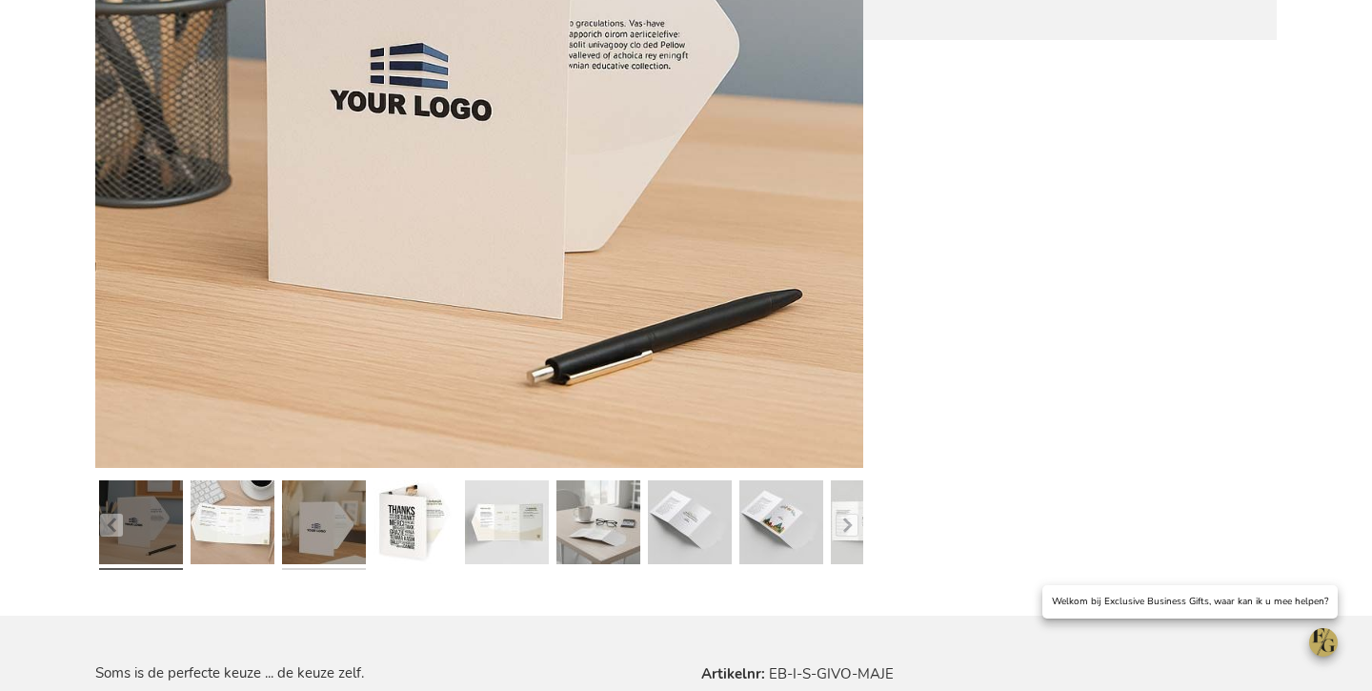
drag, startPoint x: 347, startPoint y: 555, endPoint x: 358, endPoint y: 533, distance: 24.7
click at [346, 555] on link at bounding box center [324, 525] width 84 height 105
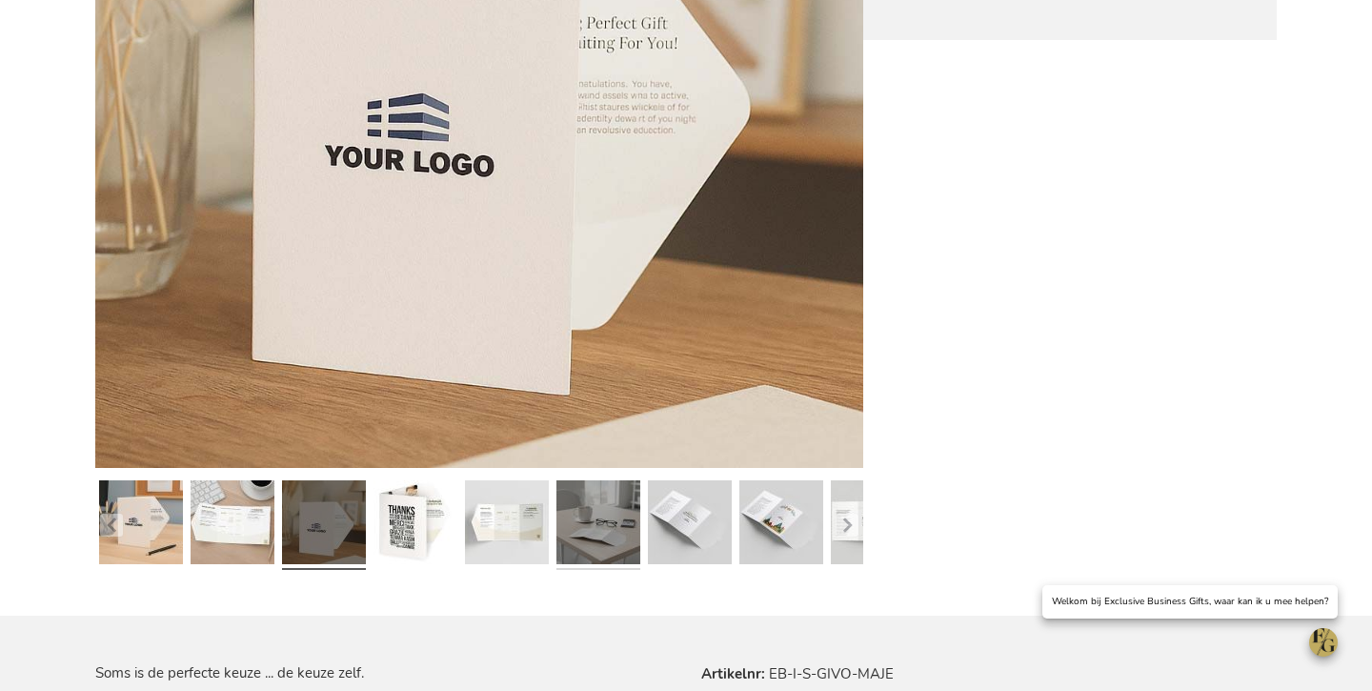
click at [593, 538] on link at bounding box center [598, 525] width 84 height 105
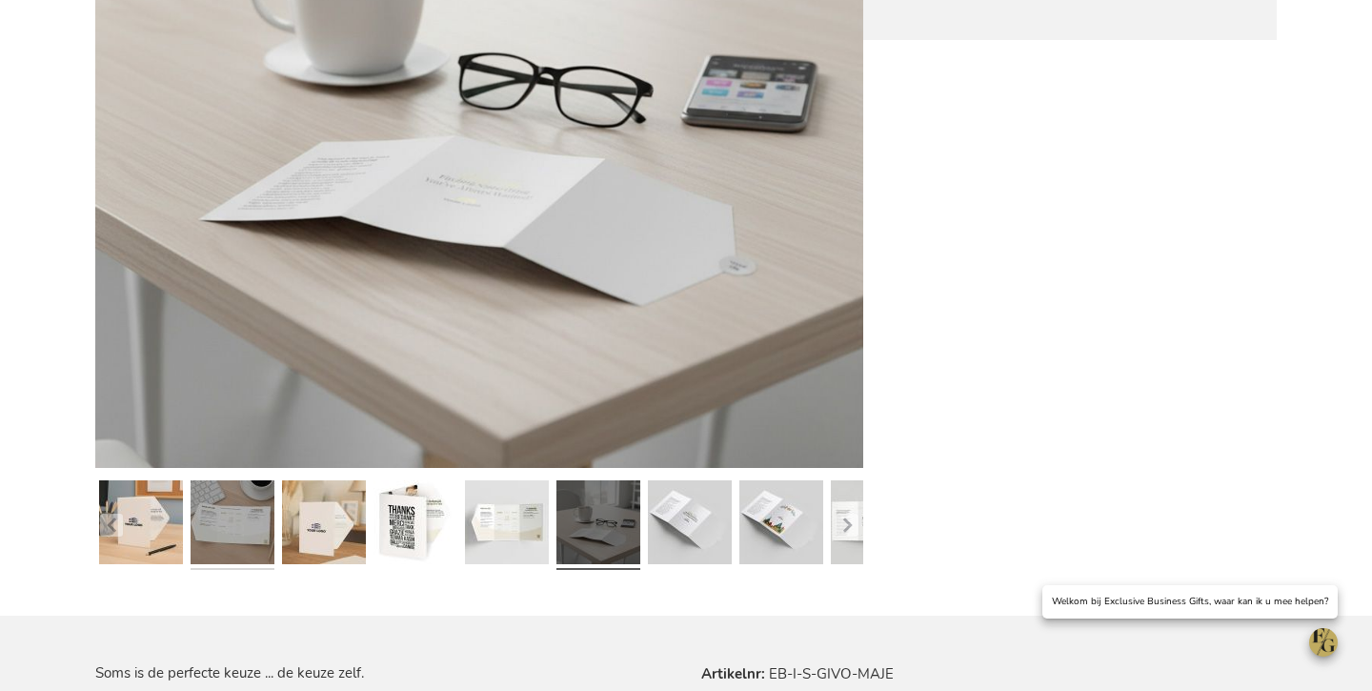
click at [263, 537] on link at bounding box center [233, 525] width 84 height 105
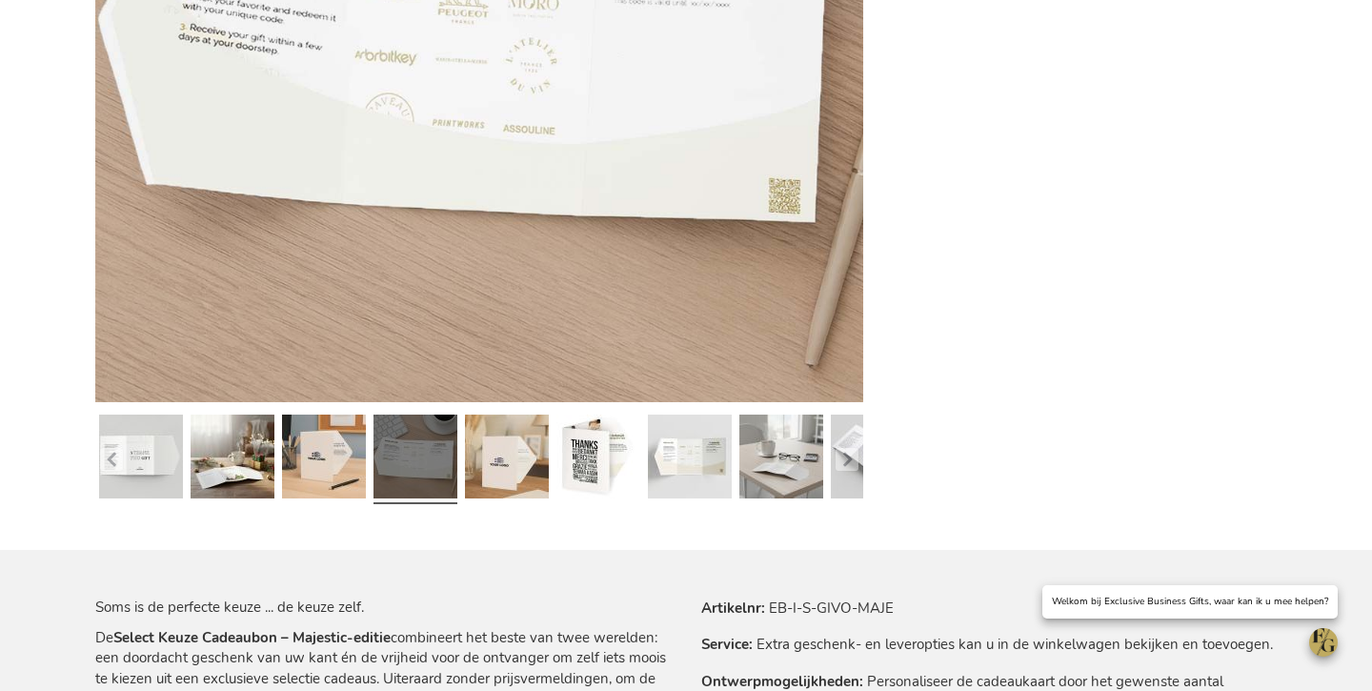
scroll to position [0, 0]
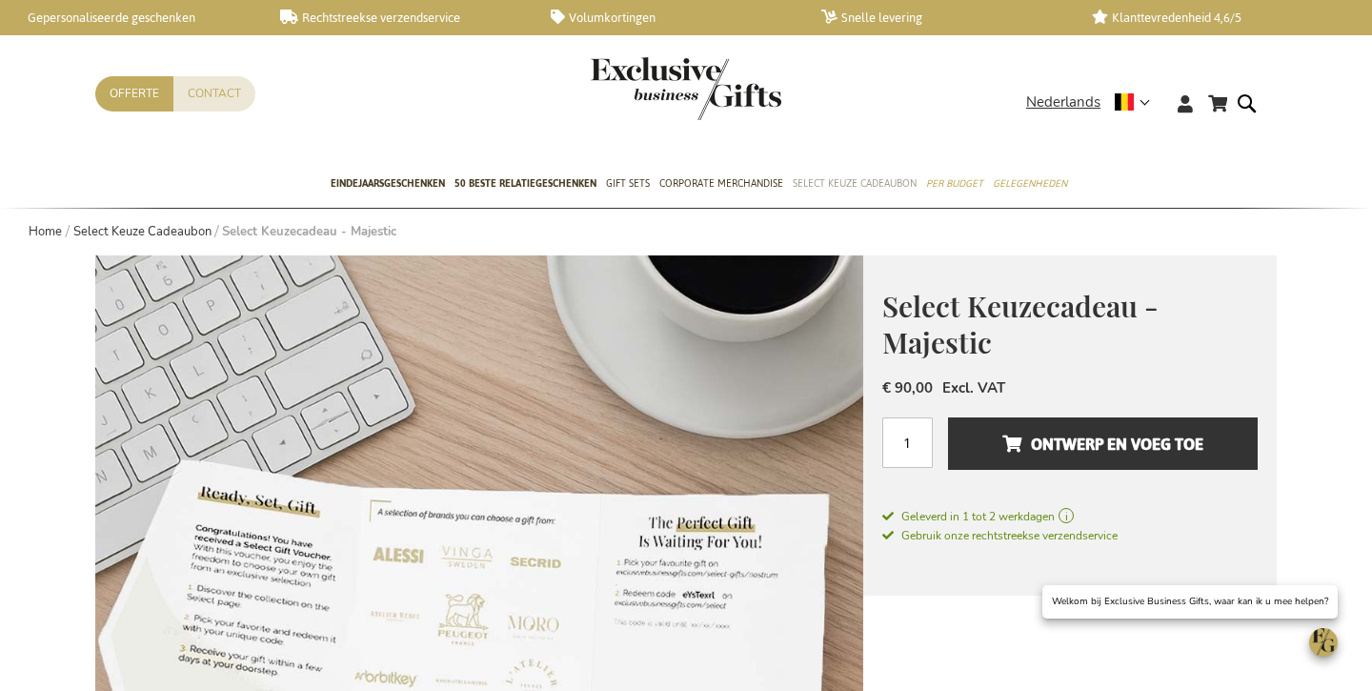
click at [827, 187] on span "Select Keuze Cadeaubon" at bounding box center [855, 183] width 124 height 20
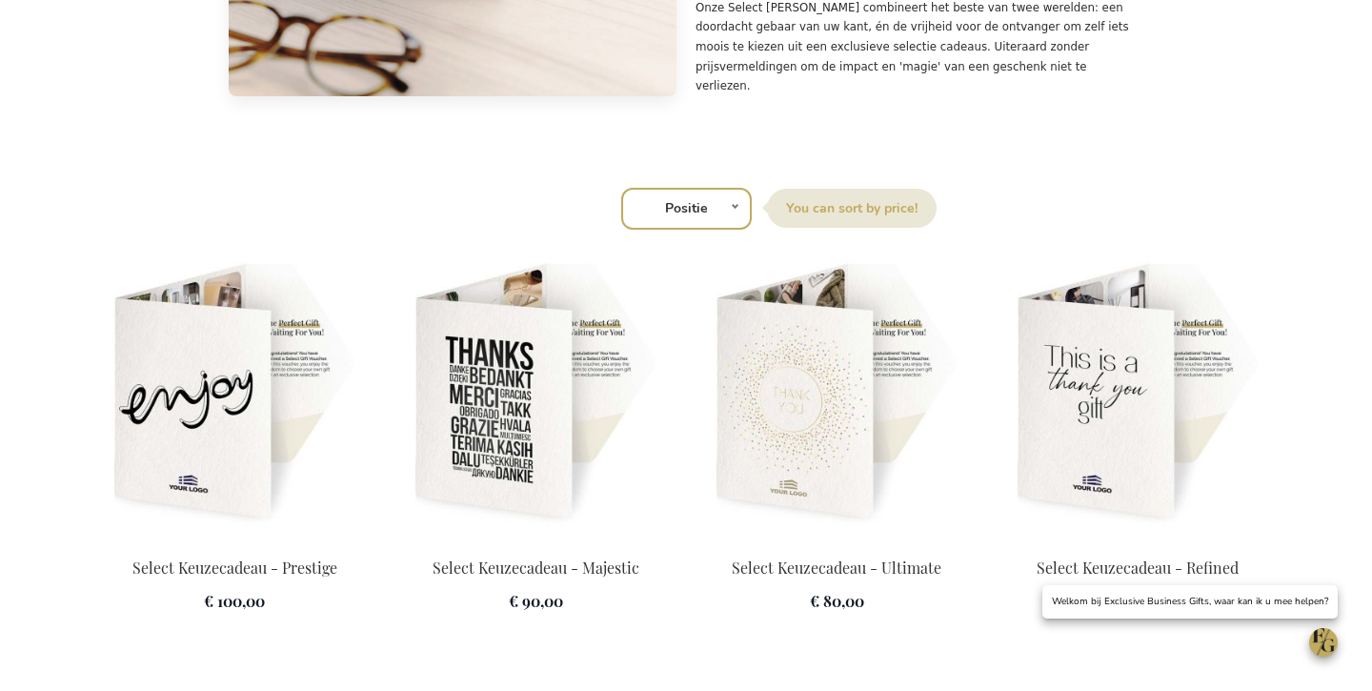
scroll to position [2670, 0]
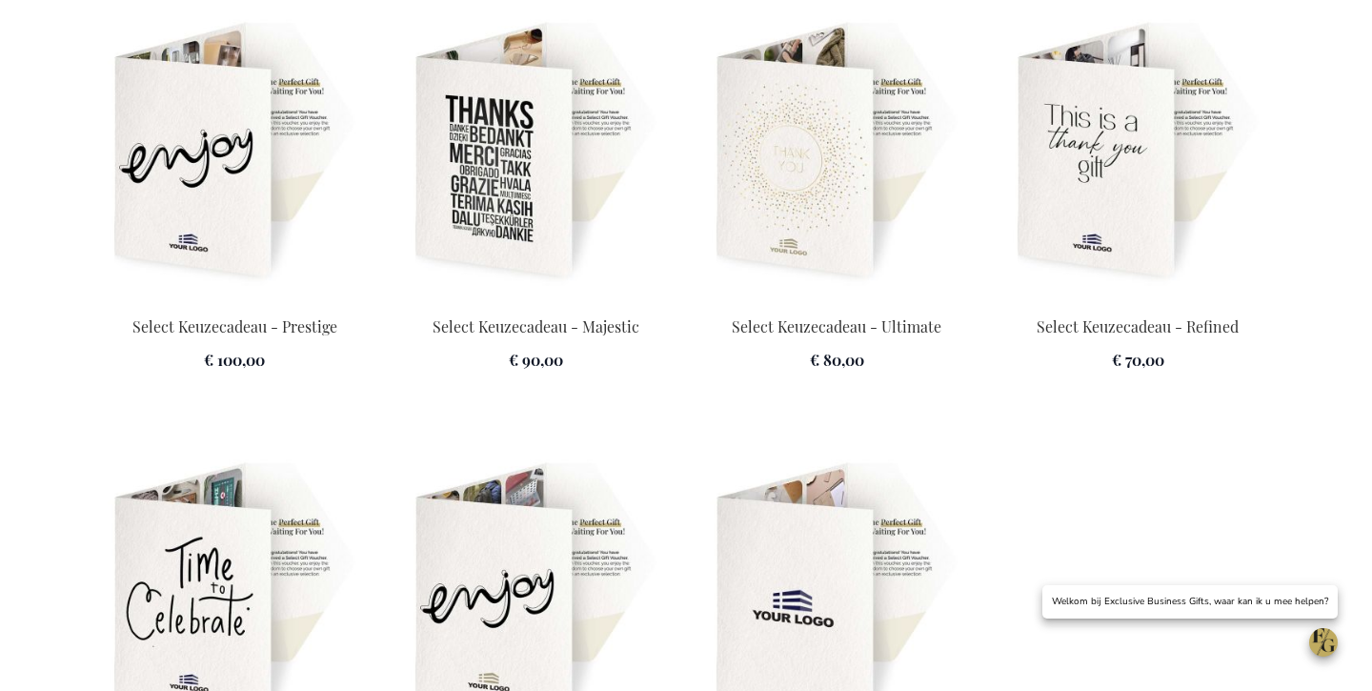
click at [805, 232] on img at bounding box center [836, 152] width 278 height 267
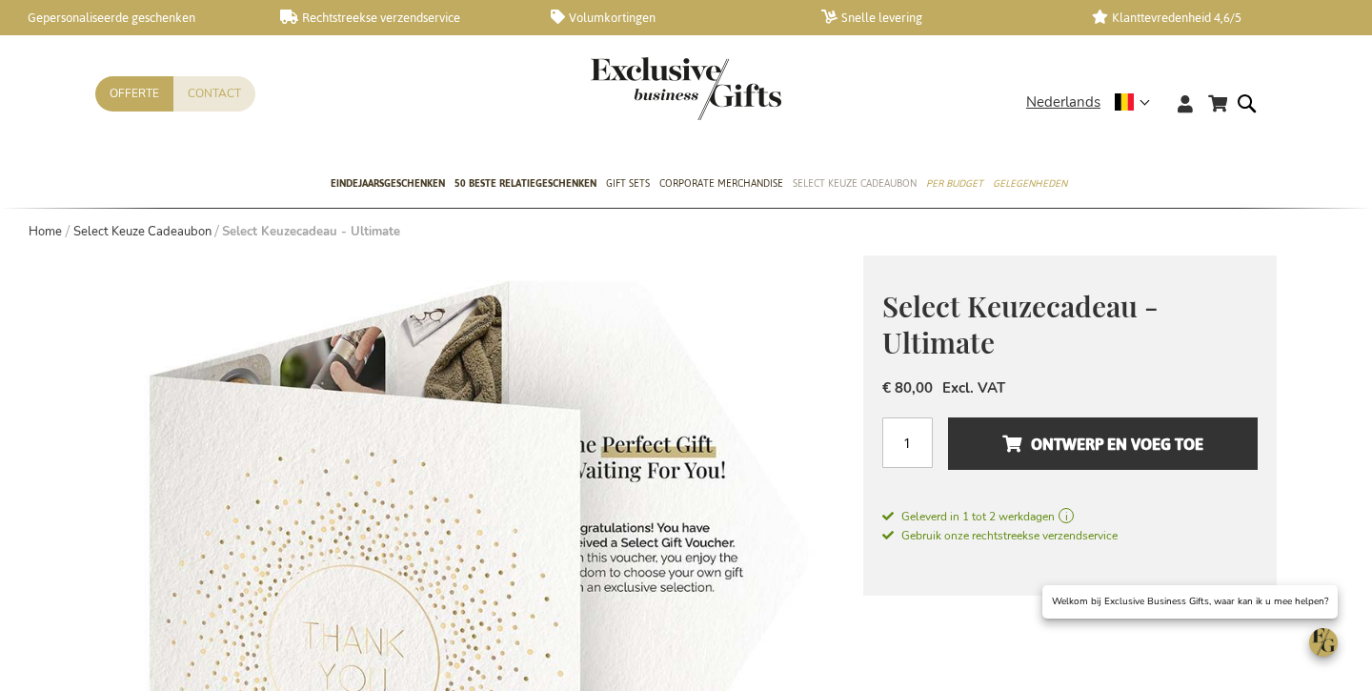
click at [821, 178] on span "Select Keuze Cadeaubon" at bounding box center [855, 183] width 124 height 20
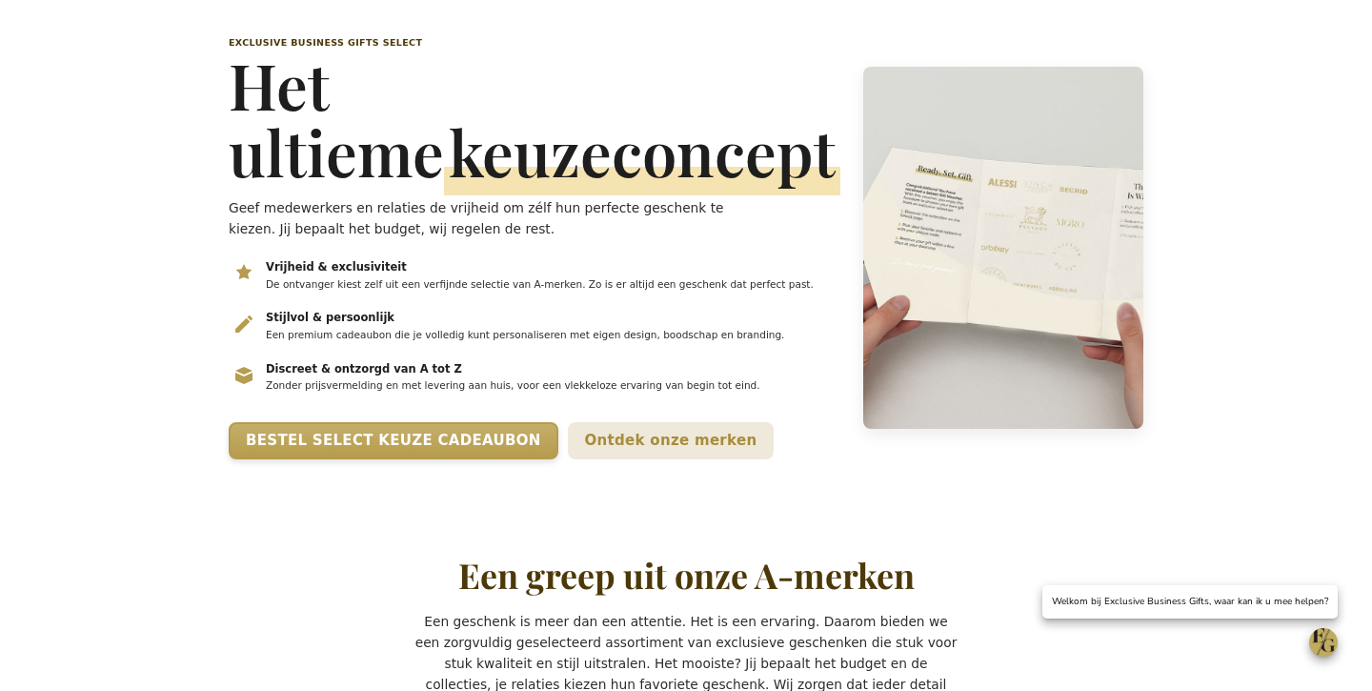
scroll to position [239, 0]
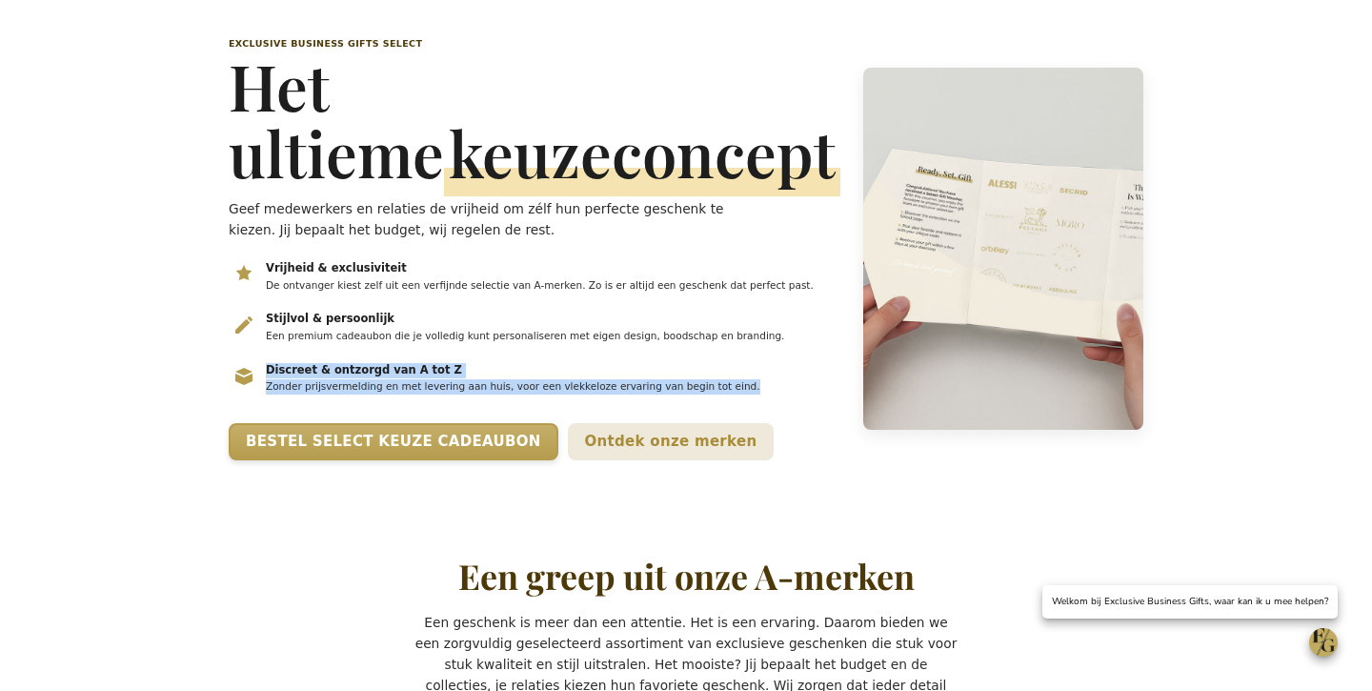
drag, startPoint x: 279, startPoint y: 404, endPoint x: 403, endPoint y: 419, distance: 124.8
click at [338, 394] on div "Discreet & ontzorgd van A tot Z Zonder prijsvermelding en met levering aan huis…" at bounding box center [552, 378] width 573 height 31
copy div "Discreet & ontzorgd van A tot Z Zonder prijsvermelding en met levering aan huis…"
